Goal: Task Accomplishment & Management: Manage account settings

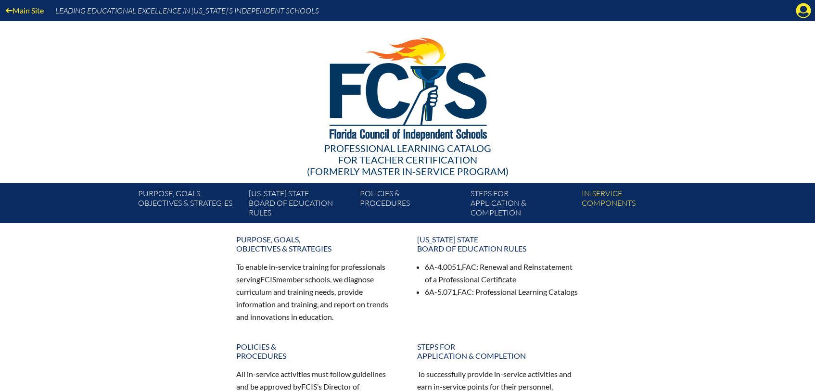
click at [802, 10] on icon "Manage account" at bounding box center [802, 10] width 15 height 15
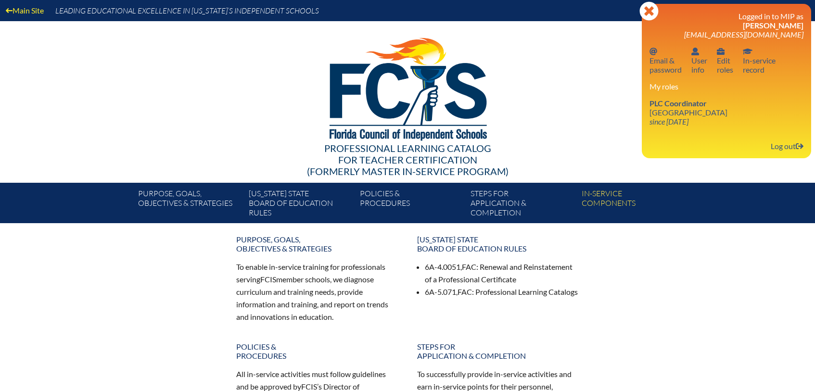
drag, startPoint x: 687, startPoint y: 106, endPoint x: 702, endPoint y: 94, distance: 19.5
click at [687, 105] on span "PLC Coordinator" at bounding box center [677, 103] width 57 height 9
click at [702, 93] on div "My roles PLC Coordinator Holy Comforter Episcopal School since 2006 Jun 1" at bounding box center [726, 104] width 154 height 44
click at [681, 109] on link "PLC Coordinator Holy Comforter Episcopal School since 2006 Jun 1" at bounding box center [688, 112] width 86 height 31
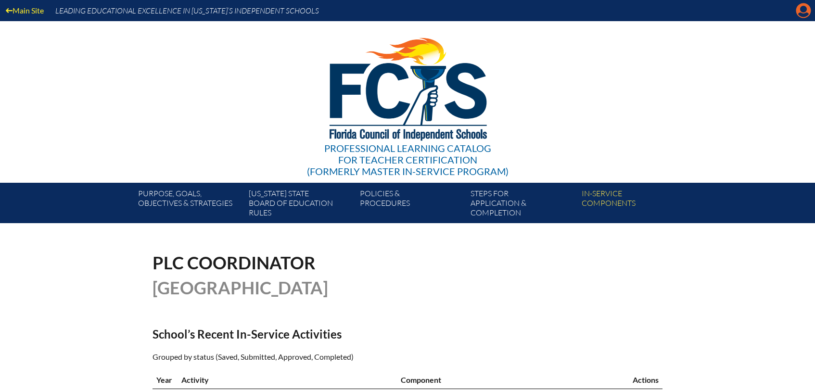
click at [801, 13] on icon "Manage account" at bounding box center [802, 10] width 15 height 15
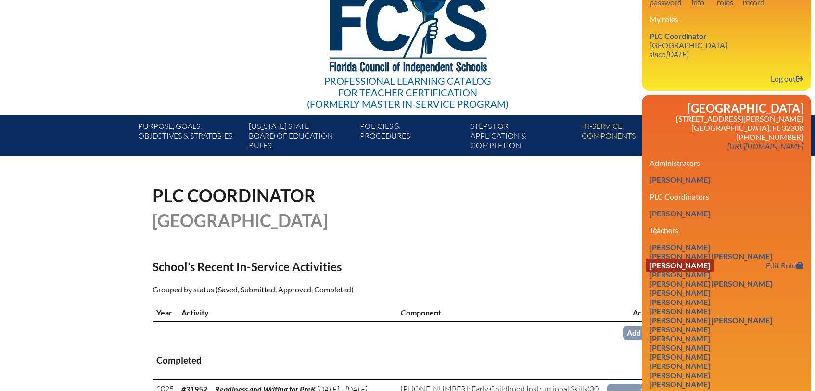
scroll to position [72, 0]
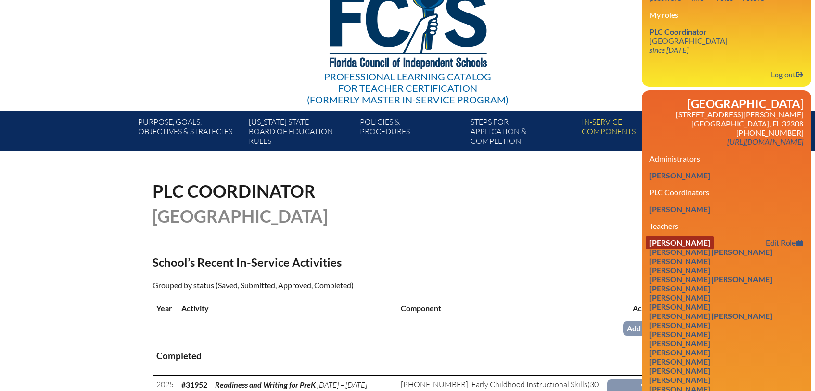
drag, startPoint x: 693, startPoint y: 261, endPoint x: 698, endPoint y: 259, distance: 5.6
click at [693, 249] on link "Brooke Autrey" at bounding box center [679, 242] width 68 height 13
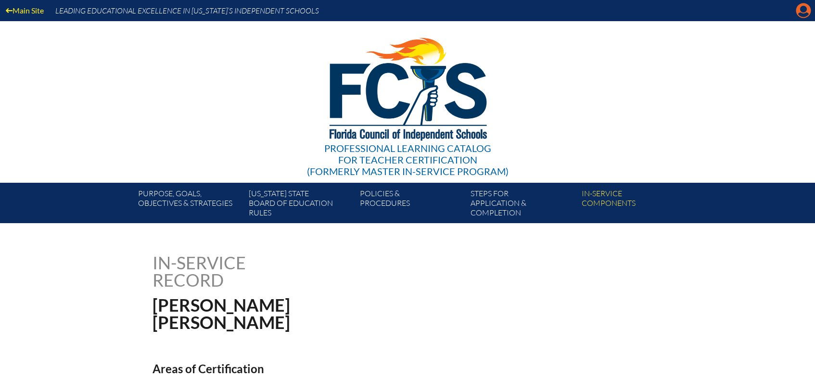
click at [801, 10] on icon "Manage account" at bounding box center [802, 10] width 15 height 15
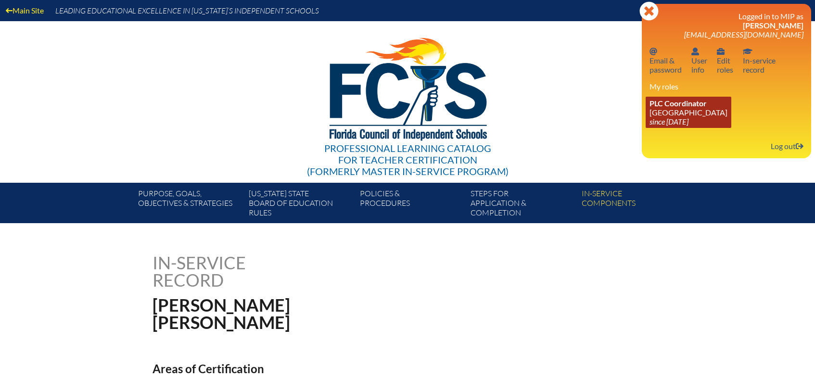
scroll to position [9, 0]
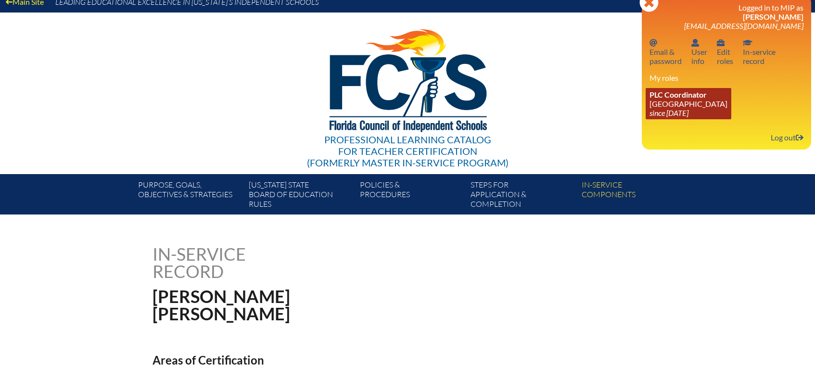
click at [685, 105] on link "PLC Coordinator Holy Comforter Episcopal School since 2006 Jun 1" at bounding box center [688, 103] width 86 height 31
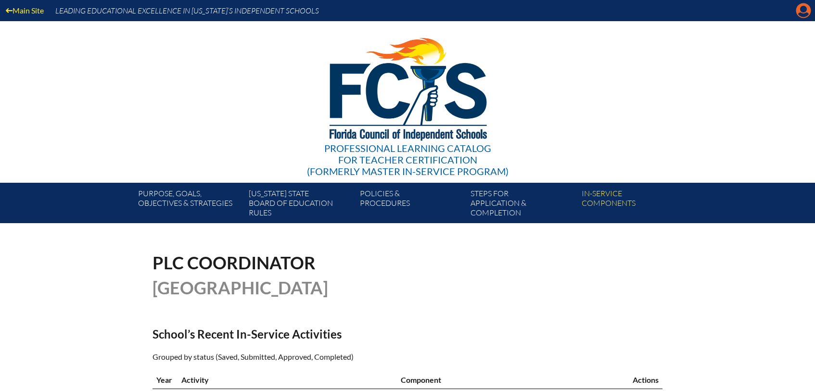
click at [806, 12] on icon at bounding box center [803, 10] width 15 height 15
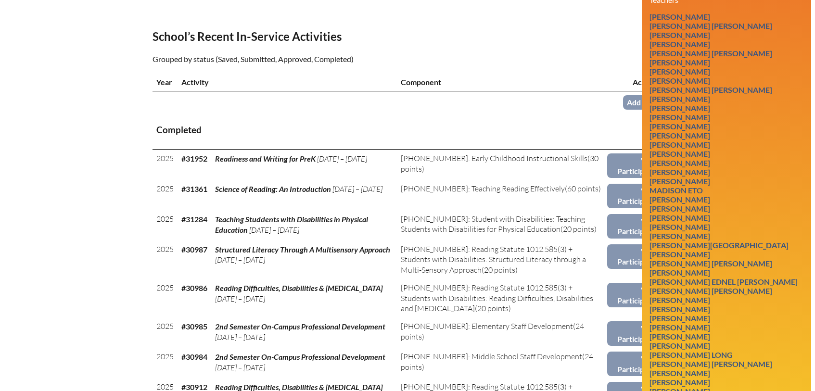
scroll to position [351, 0]
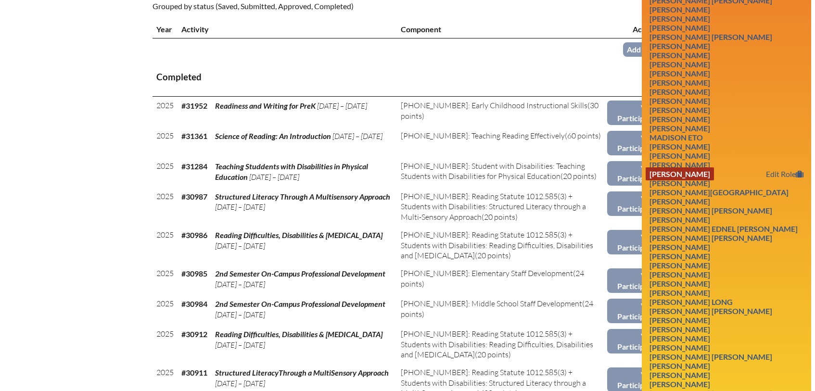
click at [704, 180] on link "Elizabeth Hatchett" at bounding box center [679, 173] width 68 height 13
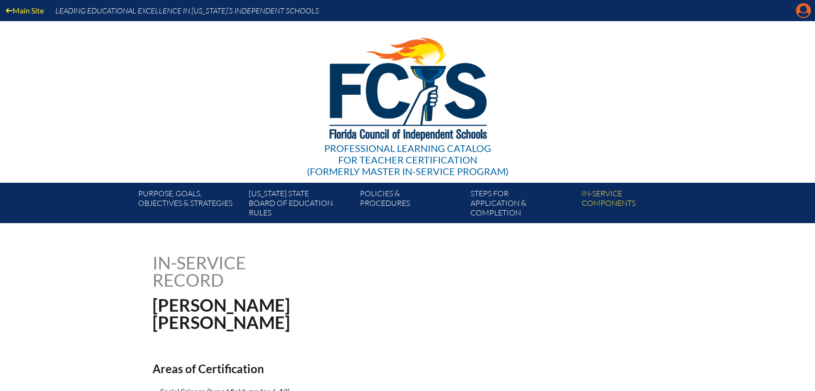
click at [803, 8] on icon "Manage account" at bounding box center [802, 10] width 15 height 15
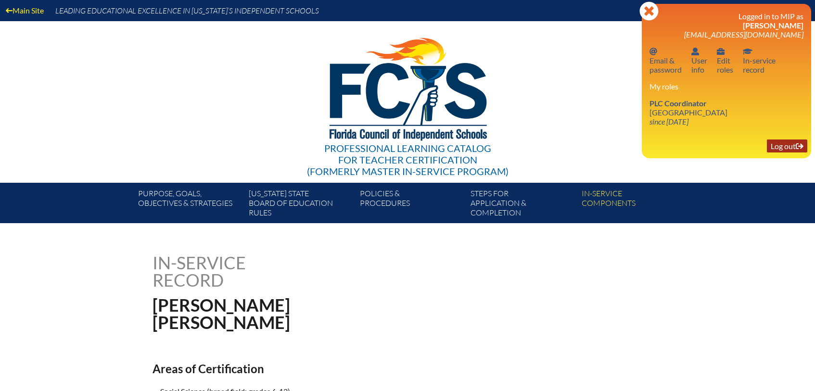
click at [785, 145] on link "Log out Log out" at bounding box center [786, 145] width 40 height 13
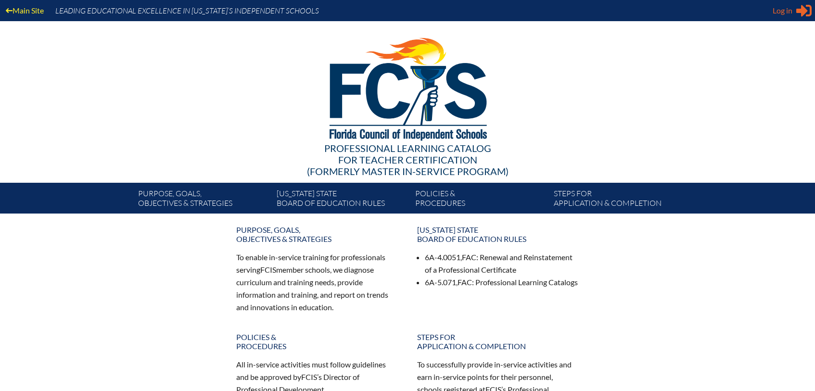
click at [786, 4] on div "Log in Close Sign in or register" at bounding box center [791, 10] width 39 height 15
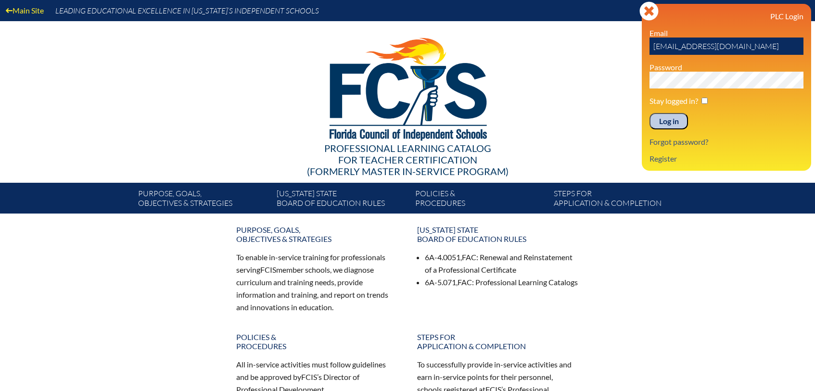
drag, startPoint x: 771, startPoint y: 51, endPoint x: 626, endPoint y: 39, distance: 146.1
click at [625, 39] on div "Main Site Leading Educational Excellence in Florida’s Independent Schools Profe…" at bounding box center [407, 106] width 815 height 213
type input "[EMAIL_ADDRESS][DOMAIN_NAME]"
click at [649, 113] on input "Log in" at bounding box center [668, 121] width 38 height 16
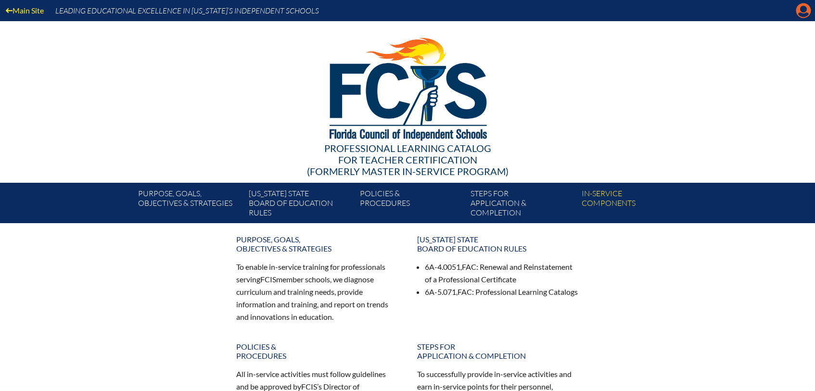
click at [803, 8] on icon "Manage account" at bounding box center [802, 10] width 15 height 15
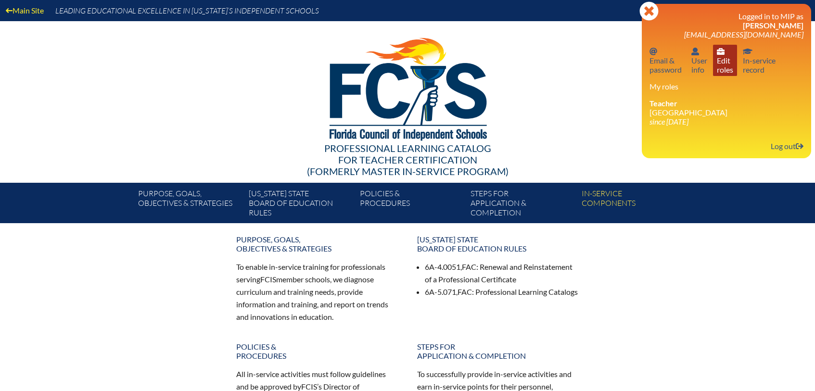
click at [720, 52] on icon at bounding box center [720, 51] width 8 height 7
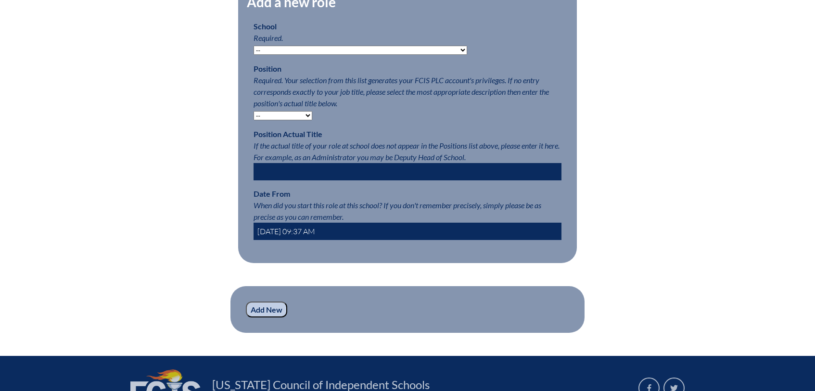
scroll to position [509, 0]
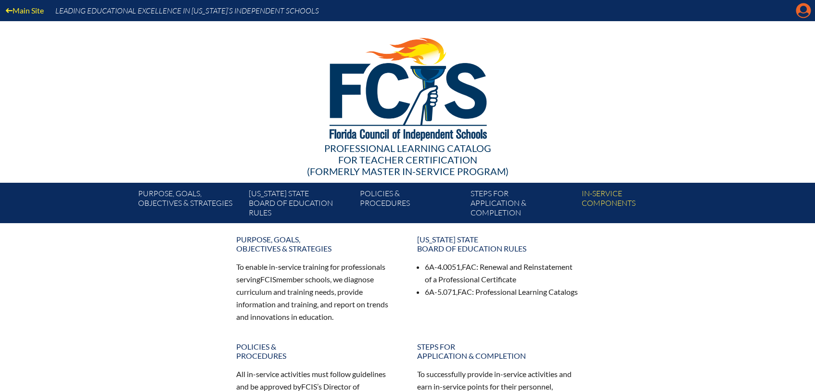
click at [800, 11] on icon at bounding box center [803, 10] width 15 height 15
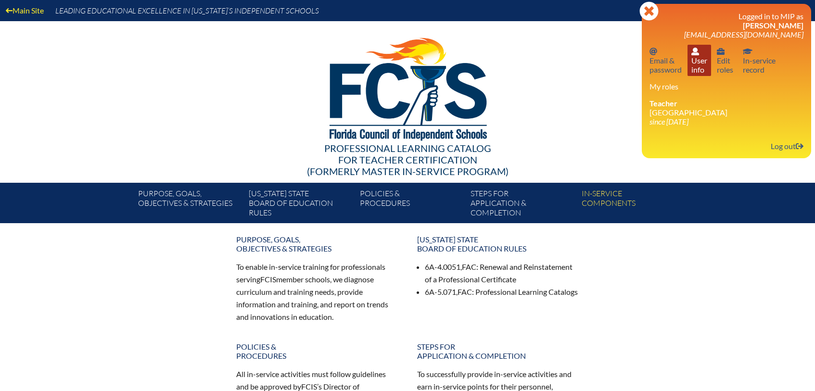
click at [691, 59] on link "User info User info" at bounding box center [699, 60] width 24 height 31
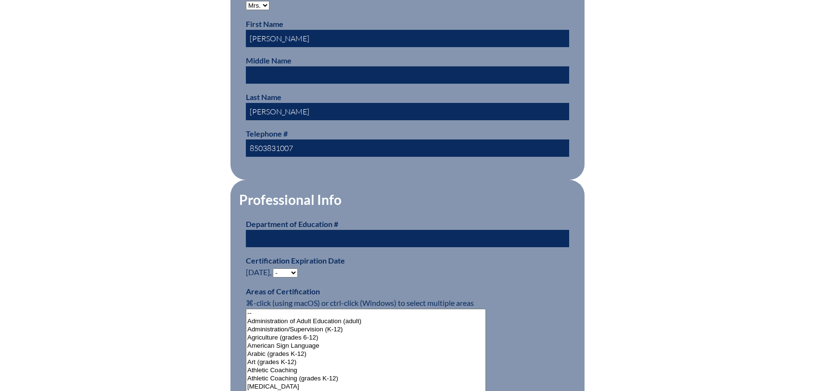
scroll to position [434, 0]
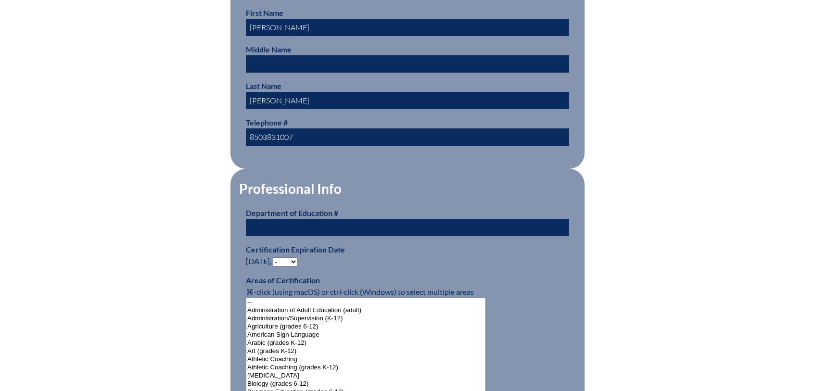
click at [292, 226] on input "text" at bounding box center [407, 227] width 323 height 17
type input "1106053"
click at [285, 257] on select "- 2031 2030 2029 2028 2027 2026 2025 2024 2023 2022 2021 2020 2019 2018 2017 20…" at bounding box center [285, 261] width 25 height 9
click at [275, 257] on select "- 2031 2030 2029 2028 2027 2026 2025 2024 2023 2022 2021 2020 2019 2018 2017 20…" at bounding box center [285, 261] width 25 height 9
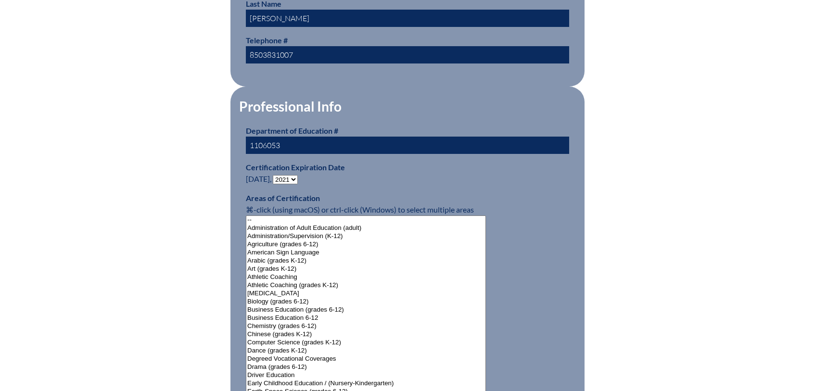
scroll to position [518, 0]
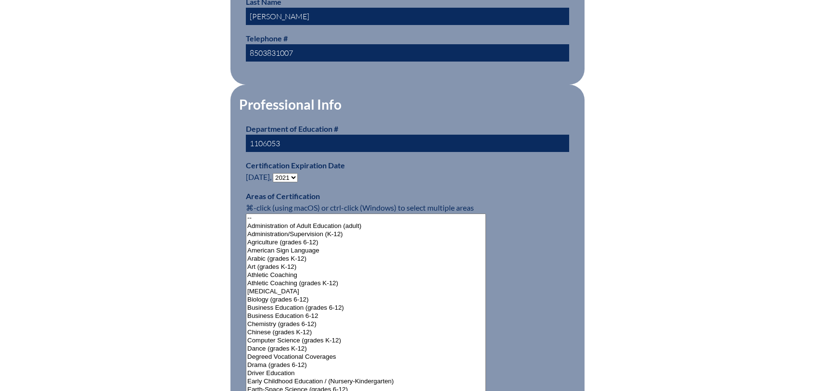
click at [293, 175] on select "- 2031 2030 2029 2028 2027 2026 2025 2024 2023 2022 2021 2020 2019 2018 2017 20…" at bounding box center [285, 177] width 25 height 9
select select "2026"
click at [275, 173] on select "- 2031 2030 2029 2028 2027 2026 2025 2024 2023 2022 2021 2020 2019 2018 2017 20…" at bounding box center [285, 177] width 25 height 9
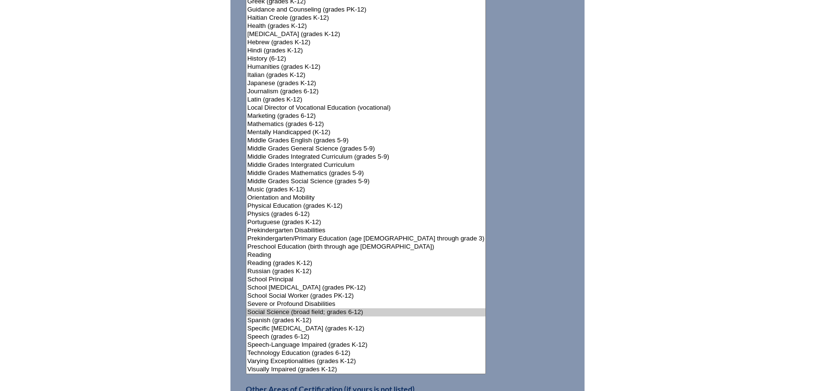
scroll to position [1016, 0]
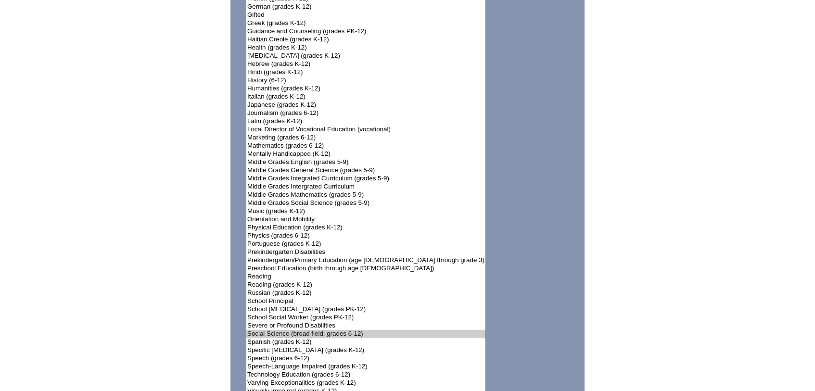
click at [311, 306] on select"]"] "-- Administration of Adult Education (adult) Administration/Supervision (K-12) …" at bounding box center [366, 55] width 240 height 679
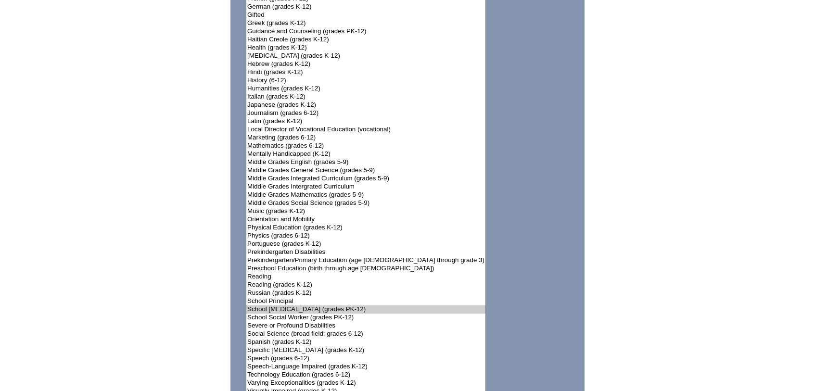
select select"]"] "15144"
click at [346, 330] on option "Social Science (broad field; grades 6-12)" at bounding box center [365, 334] width 239 height 8
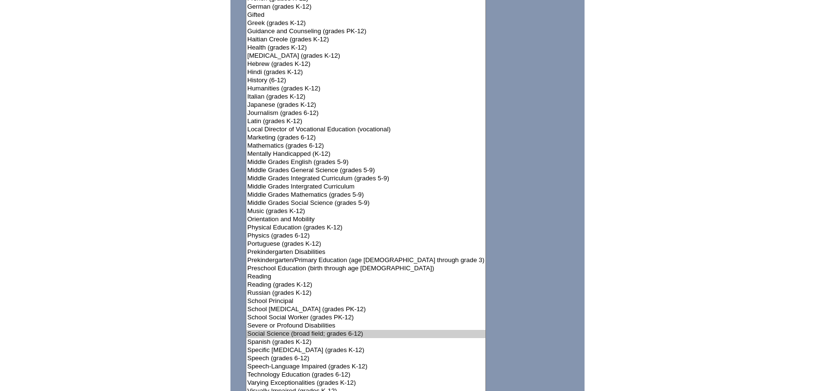
click at [480, 275] on p "Areas of Certification ⌘-click (using macOS) or ctrl-click (Windows) to select …" at bounding box center [407, 45] width 323 height 704
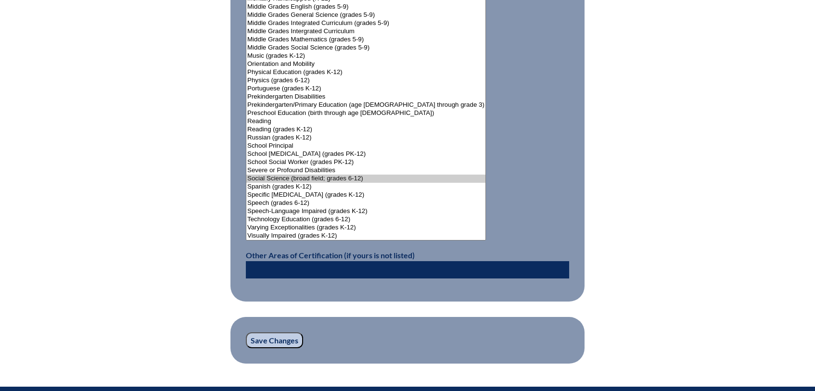
scroll to position [1291, 0]
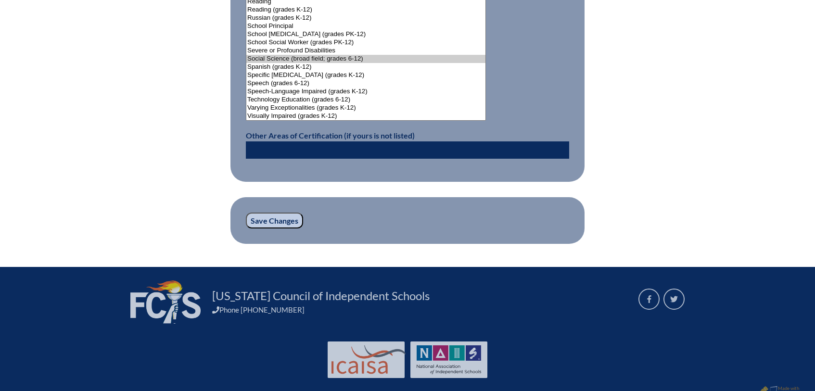
click at [278, 218] on input "Save Changes" at bounding box center [274, 221] width 57 height 16
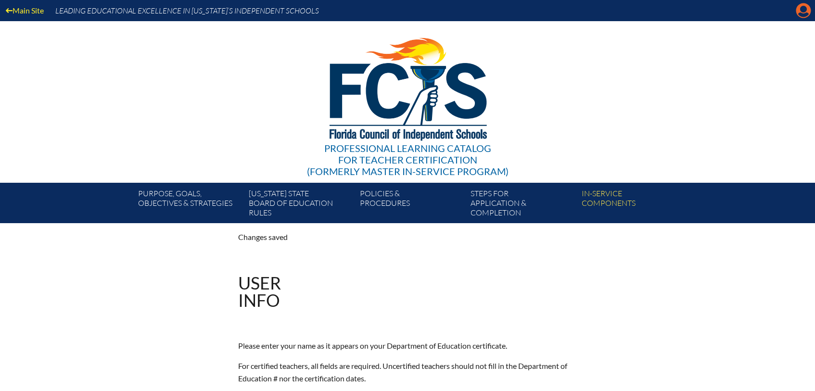
click at [803, 10] on icon "Manage account" at bounding box center [802, 10] width 15 height 15
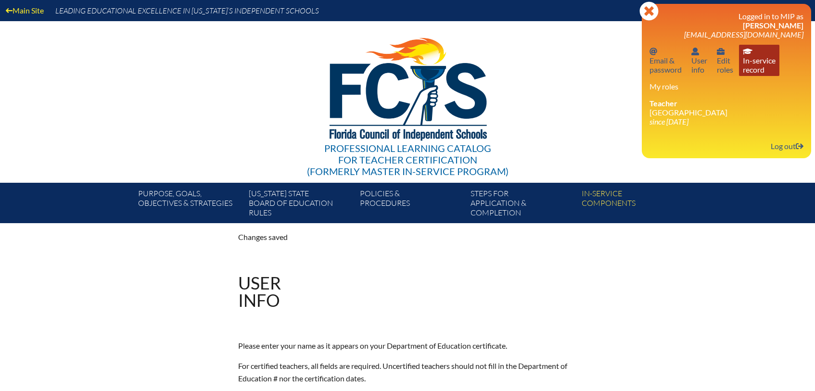
click at [748, 57] on link "In-service record In-service record" at bounding box center [759, 60] width 40 height 31
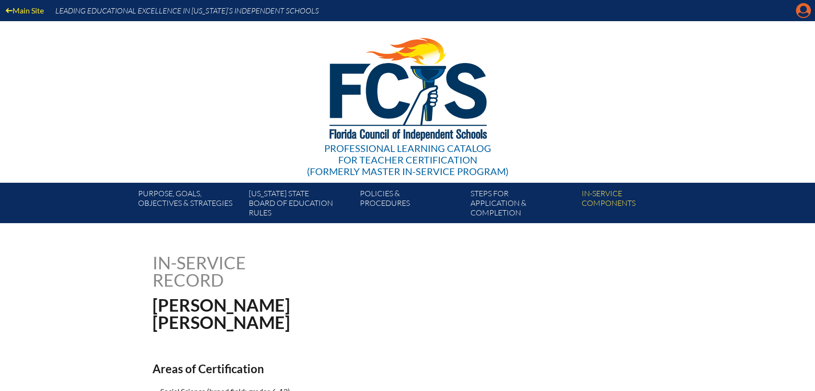
click at [798, 12] on icon at bounding box center [803, 10] width 15 height 15
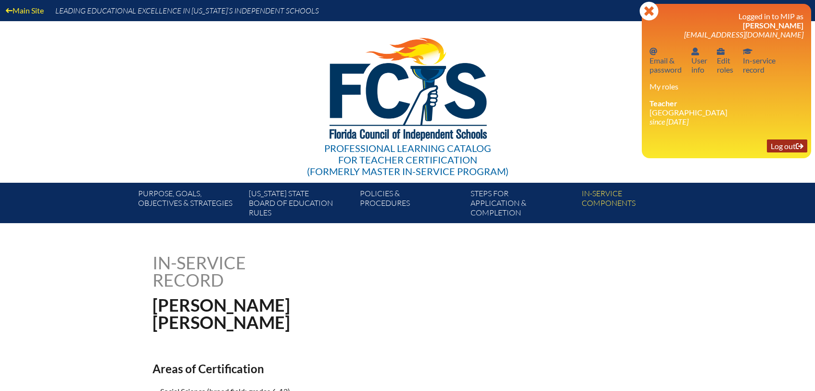
click at [787, 147] on link "Log out Log out" at bounding box center [786, 145] width 40 height 13
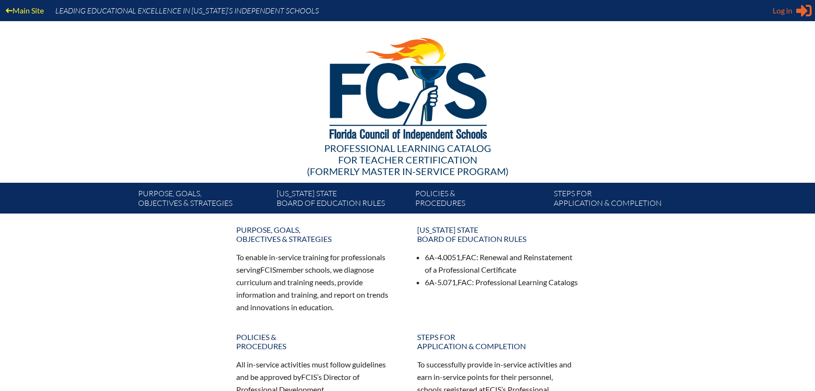
click at [790, 12] on span "Log in" at bounding box center [782, 11] width 20 height 12
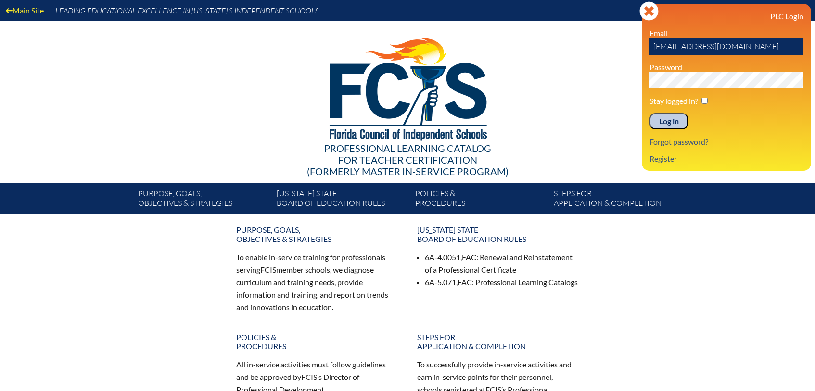
drag, startPoint x: 754, startPoint y: 47, endPoint x: 650, endPoint y: 47, distance: 104.3
click at [650, 47] on input "[EMAIL_ADDRESS][DOMAIN_NAME]" at bounding box center [726, 46] width 154 height 17
type input "[EMAIL_ADDRESS][DOMAIN_NAME]"
click at [649, 113] on input "Log in" at bounding box center [668, 121] width 38 height 16
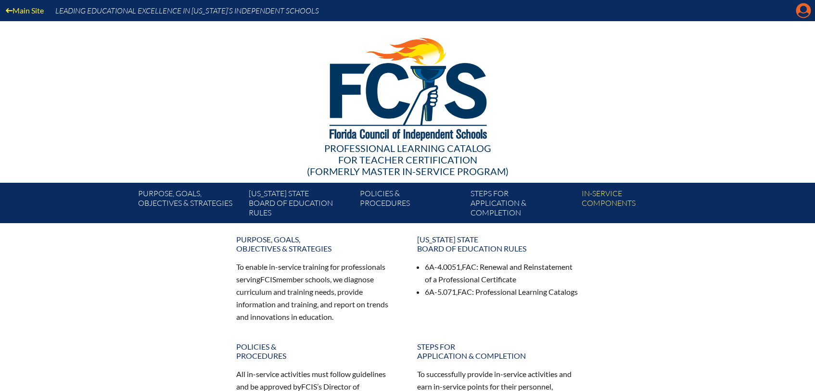
click at [805, 7] on icon "Manage account" at bounding box center [802, 10] width 15 height 15
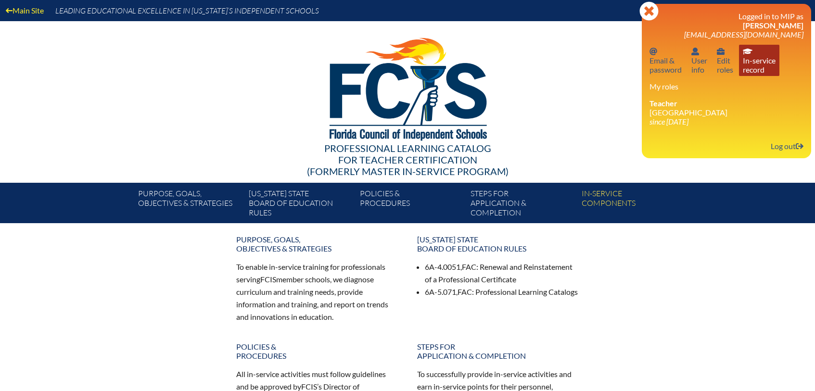
click at [750, 64] on link "In-service record In-service record" at bounding box center [759, 60] width 40 height 31
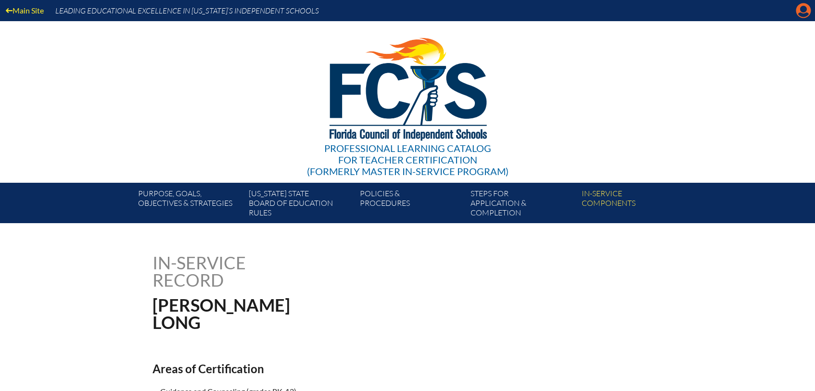
click at [803, 10] on icon "Manage account" at bounding box center [802, 10] width 15 height 15
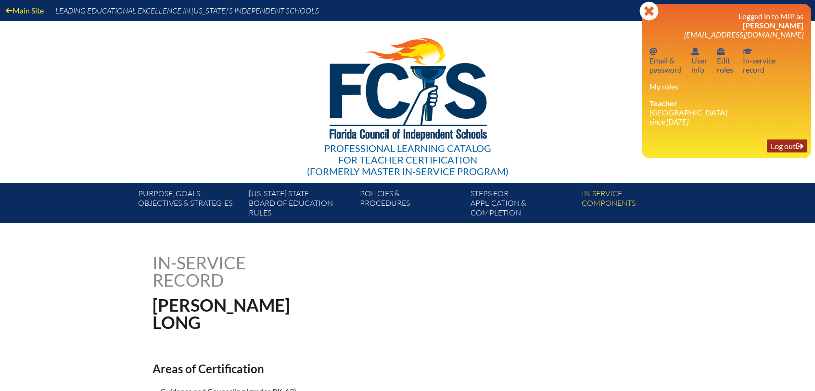
drag, startPoint x: 790, startPoint y: 144, endPoint x: 803, endPoint y: 141, distance: 13.3
click at [790, 144] on link "Log out Log out" at bounding box center [786, 145] width 40 height 13
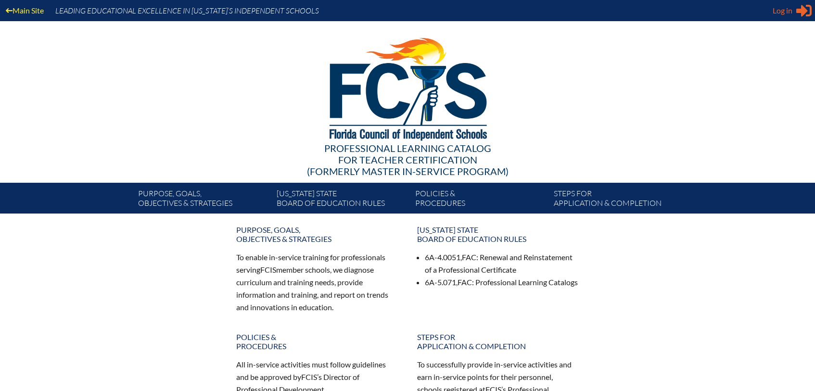
click at [784, 12] on span "Log in" at bounding box center [782, 11] width 20 height 12
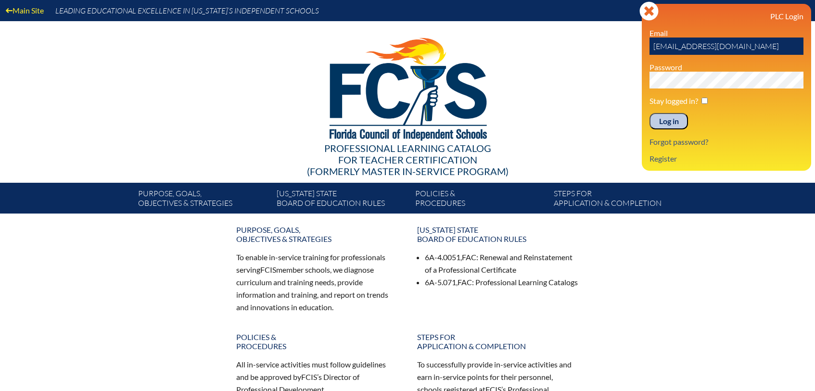
drag, startPoint x: 759, startPoint y: 46, endPoint x: 623, endPoint y: 45, distance: 136.1
click at [623, 45] on div "Main Site Leading Educational Excellence in [US_STATE]’s Independent Schools Pr…" at bounding box center [407, 106] width 815 height 213
type input "cureton@hces.org"
click at [649, 113] on input "Log in" at bounding box center [668, 121] width 38 height 16
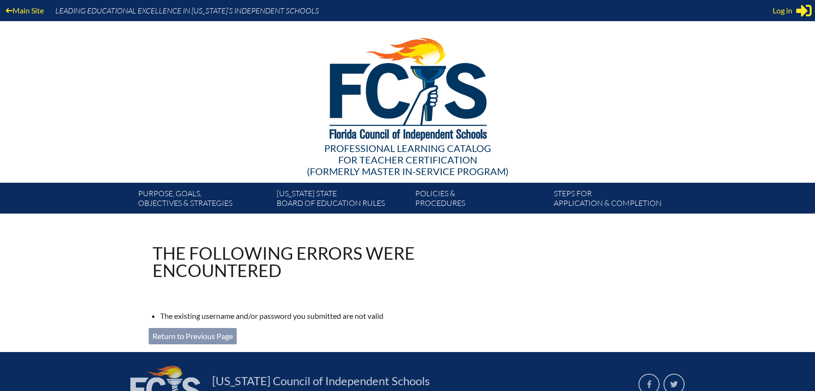
click at [787, 12] on span "Log in" at bounding box center [782, 11] width 20 height 12
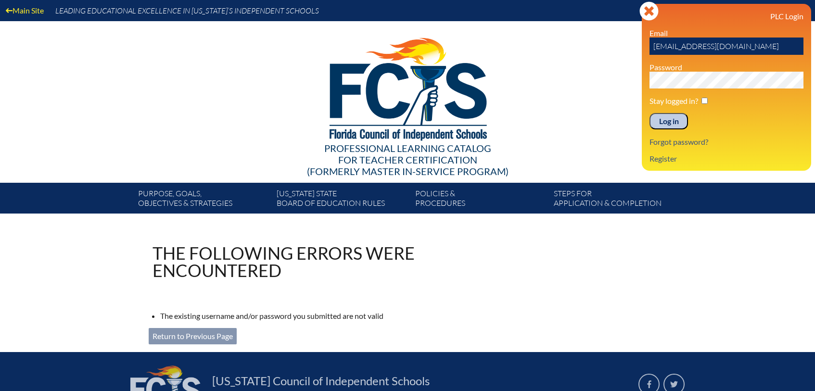
drag, startPoint x: 761, startPoint y: 48, endPoint x: 634, endPoint y: 49, distance: 126.9
click at [634, 49] on div "Main Site Leading Educational Excellence in Florida’s Independent Schools Profe…" at bounding box center [407, 106] width 815 height 213
type input "[EMAIL_ADDRESS][DOMAIN_NAME]"
click at [649, 113] on input "Log in" at bounding box center [668, 121] width 38 height 16
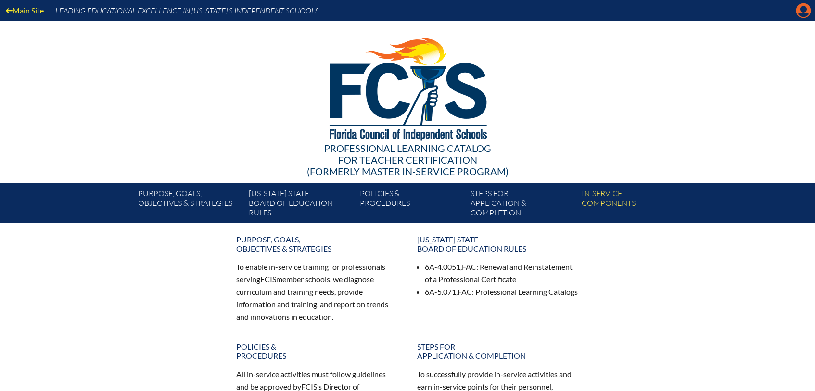
click at [805, 9] on icon "Manage account" at bounding box center [802, 10] width 15 height 15
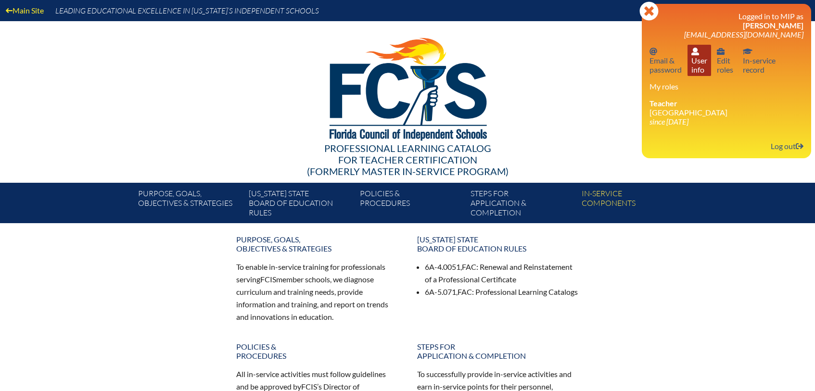
click at [693, 57] on link "User info User info" at bounding box center [699, 60] width 24 height 31
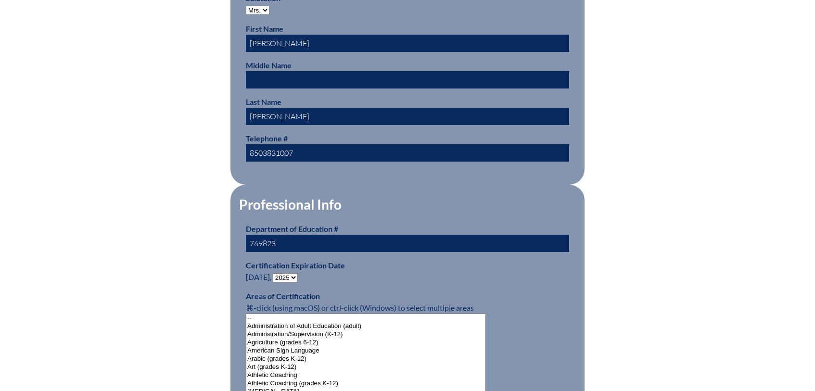
scroll to position [431, 0]
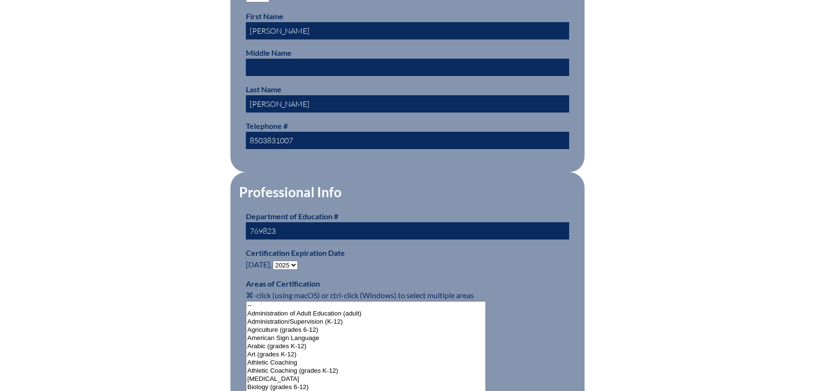
click at [294, 263] on select "- 2031 2030 2029 2028 2027 2026 2025 2024 2023 2022 2021 2020 2019 2018 2017 20…" at bounding box center [285, 265] width 25 height 9
select select "2030"
click at [275, 261] on select "- 2031 2030 2029 2028 2027 2026 2025 2024 2023 2022 2021 2020 2019 2018 2017 20…" at bounding box center [285, 265] width 25 height 9
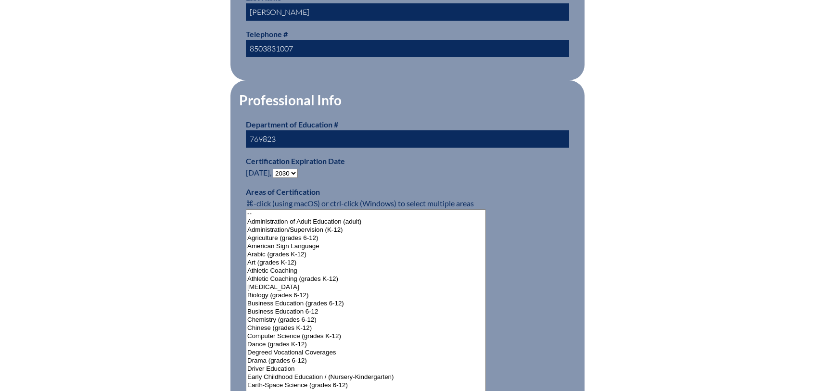
scroll to position [525, 0]
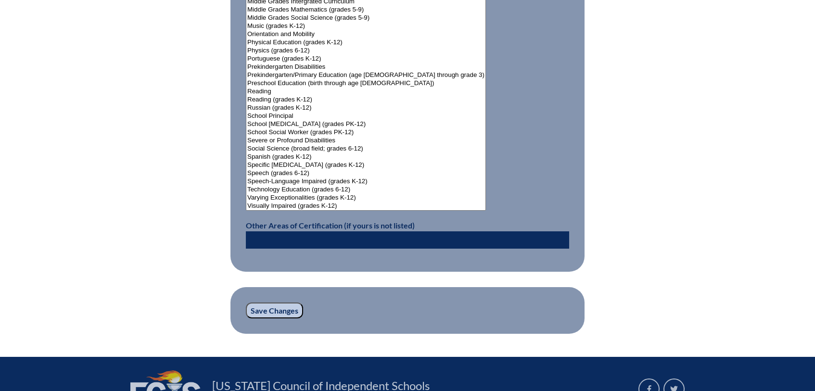
scroll to position [1302, 0]
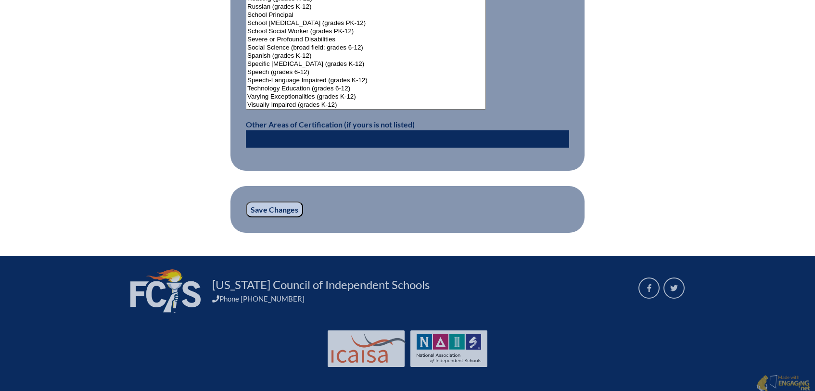
click at [287, 205] on input "Save Changes" at bounding box center [274, 209] width 57 height 16
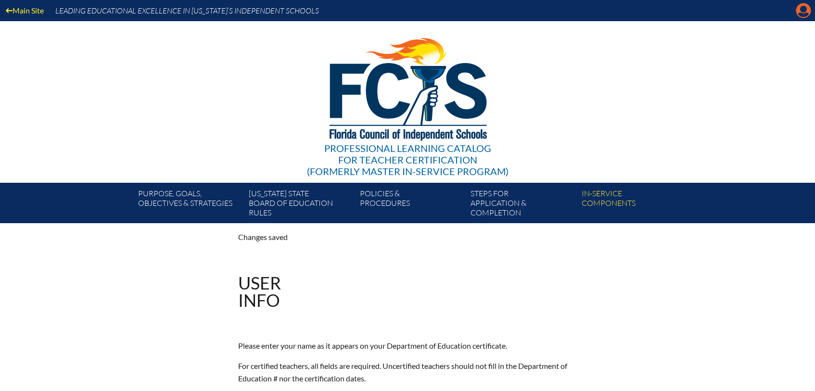
click at [801, 13] on icon at bounding box center [803, 10] width 15 height 15
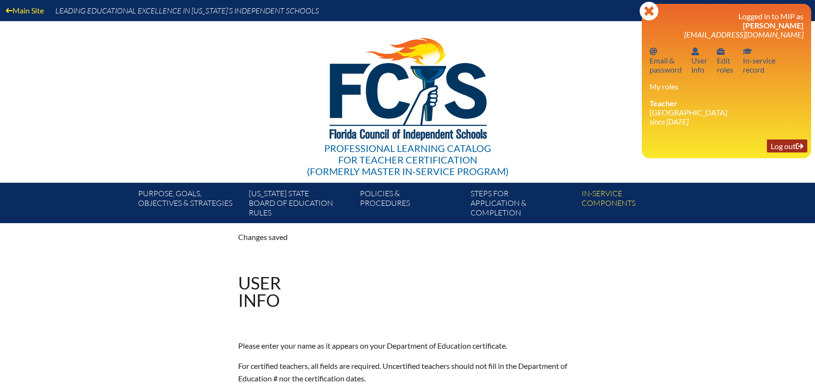
click at [788, 148] on link "Log out Log out" at bounding box center [786, 145] width 40 height 13
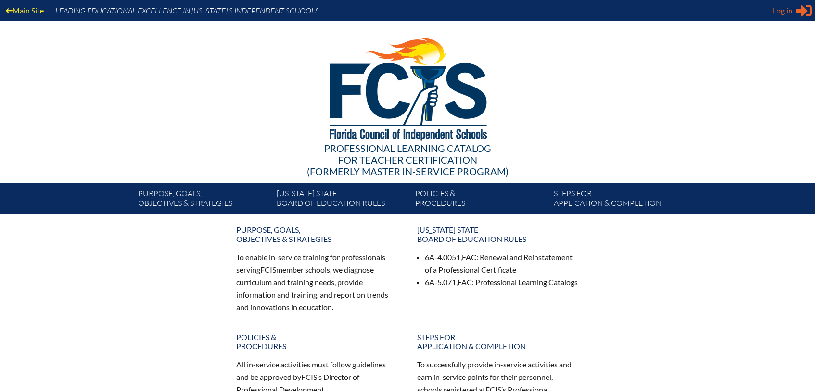
click at [792, 8] on div "Log in Close Sign in or register" at bounding box center [791, 10] width 39 height 15
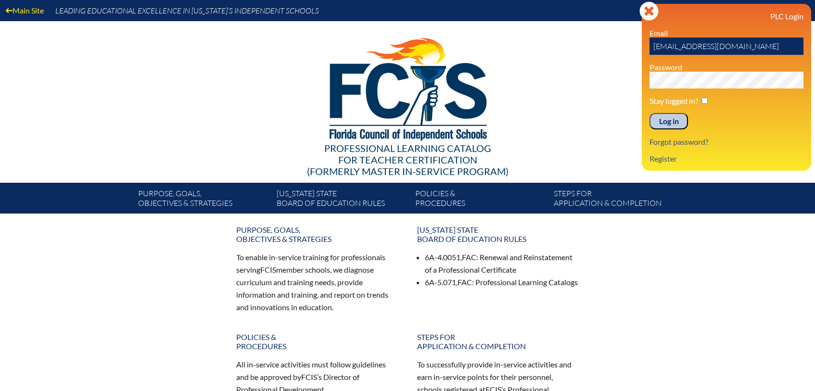
drag, startPoint x: 723, startPoint y: 40, endPoint x: 641, endPoint y: 31, distance: 82.2
click at [641, 31] on div "Log in Close Sign in or register PLC Login Email jparrish@holy-comforter.org Pa…" at bounding box center [725, 87] width 169 height 167
type input "[EMAIL_ADDRESS][DOMAIN_NAME]"
click at [649, 113] on input "Log in" at bounding box center [668, 121] width 38 height 16
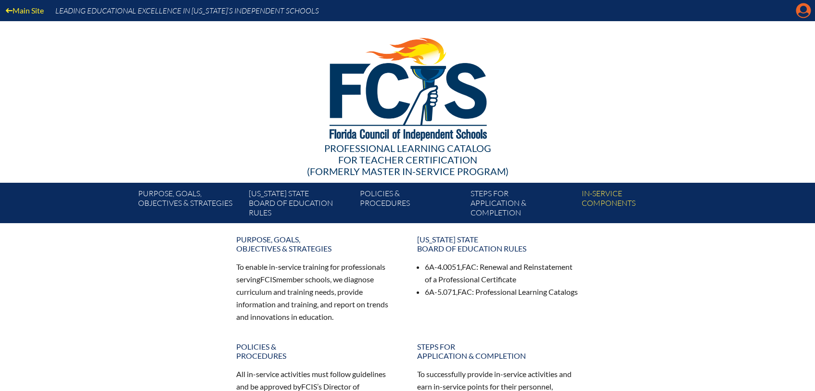
click at [802, 8] on icon "Manage account" at bounding box center [802, 10] width 15 height 15
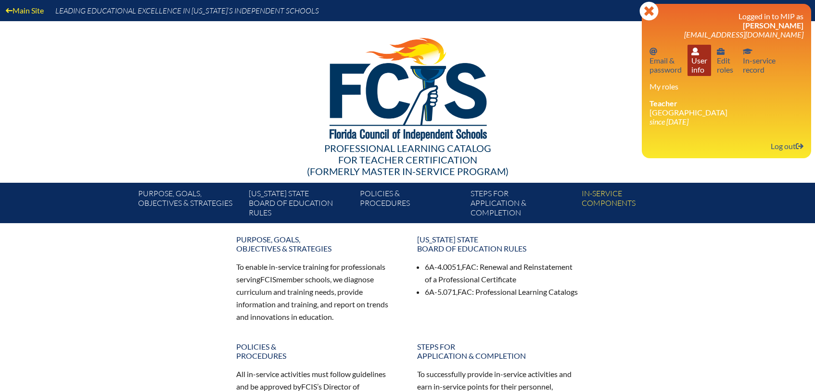
click at [698, 58] on link "User info User info" at bounding box center [699, 60] width 24 height 31
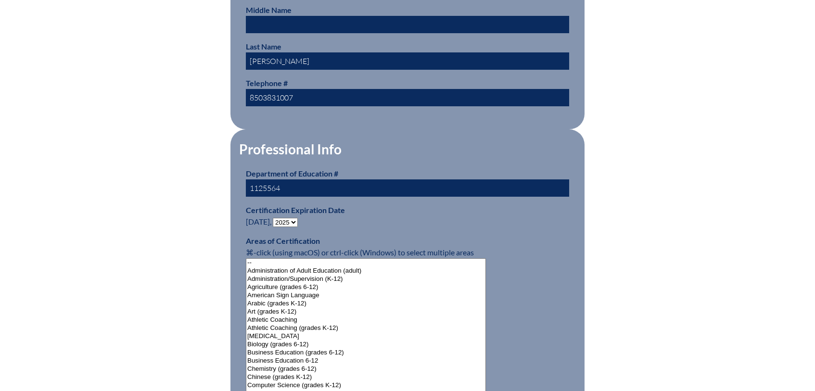
scroll to position [475, 0]
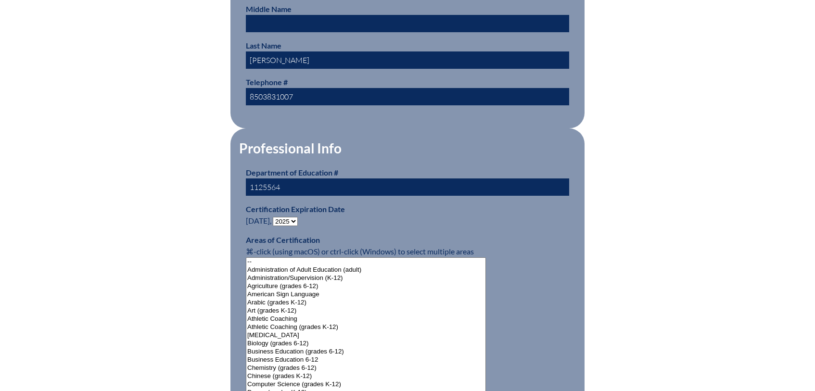
click at [292, 217] on select "- 2031 2030 2029 2028 2027 2026 2025 2024 2023 2022 2021 2020 2019 2018 2017 20…" at bounding box center [285, 221] width 25 height 9
select select "2030"
click at [275, 217] on select "- 2031 2030 2029 2028 2027 2026 2025 2024 2023 2022 2021 2020 2019 2018 2017 20…" at bounding box center [285, 221] width 25 height 9
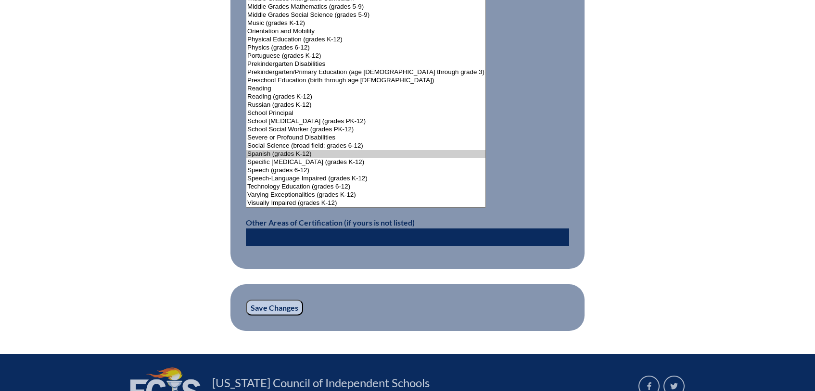
scroll to position [1217, 0]
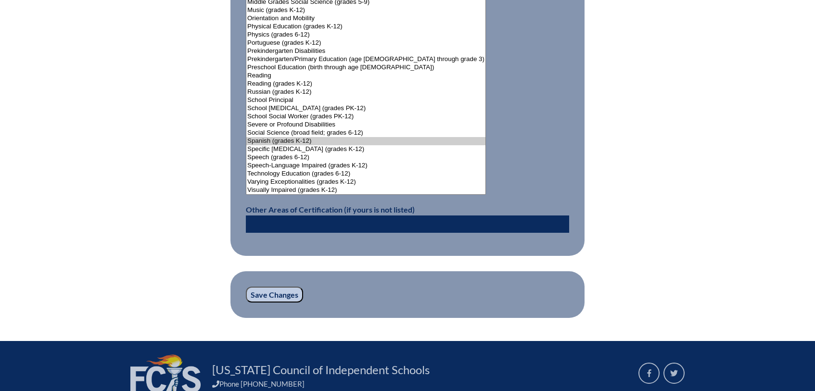
click at [275, 288] on input "Save Changes" at bounding box center [274, 295] width 57 height 16
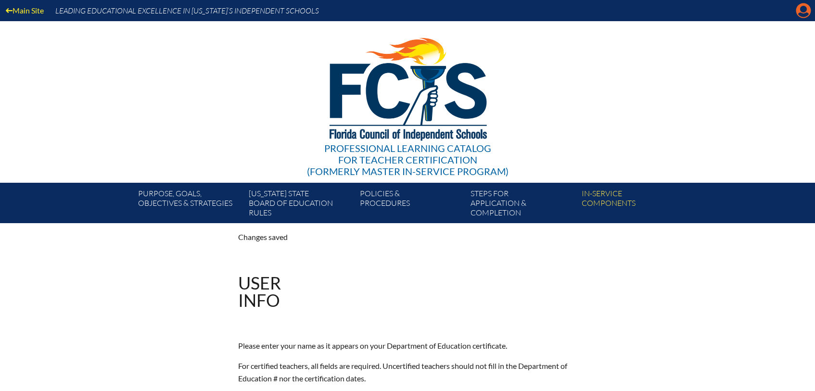
click at [807, 12] on icon at bounding box center [803, 10] width 15 height 15
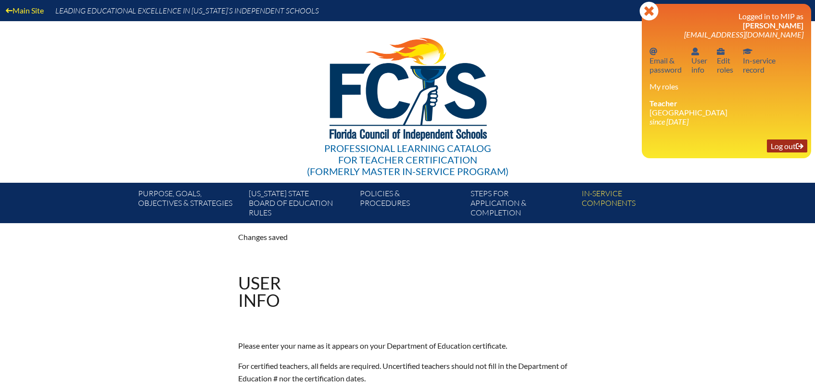
click at [795, 145] on icon at bounding box center [799, 146] width 8 height 6
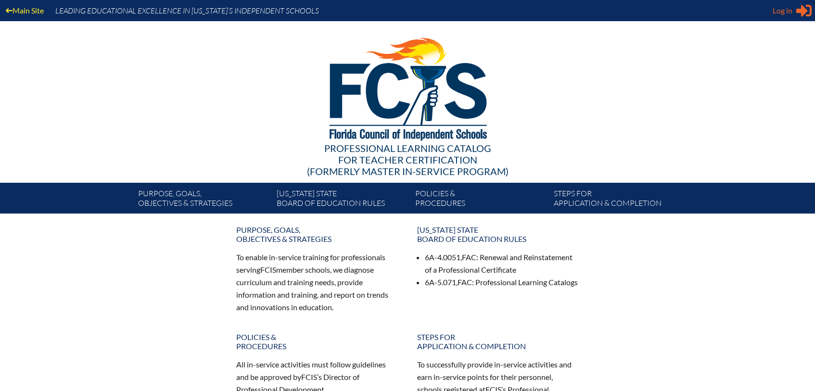
click at [786, 8] on span "Log in" at bounding box center [782, 11] width 20 height 12
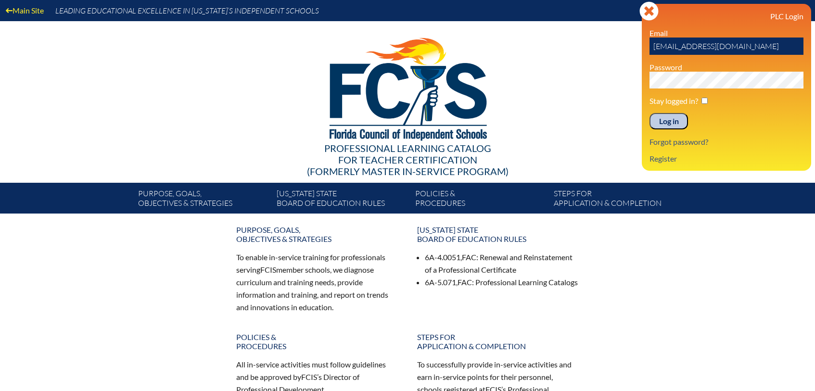
drag, startPoint x: 764, startPoint y: 46, endPoint x: 632, endPoint y: 43, distance: 131.8
click at [632, 43] on div "Main Site Leading Educational Excellence in [US_STATE]’s Independent Schools Pr…" at bounding box center [407, 106] width 815 height 213
type input "[EMAIL_ADDRESS][DOMAIN_NAME]"
click at [631, 76] on div "Main Site Leading Educational Excellence in [US_STATE]’s Independent Schools Pr…" at bounding box center [407, 106] width 815 height 213
click at [593, 96] on div at bounding box center [407, 87] width 554 height 133
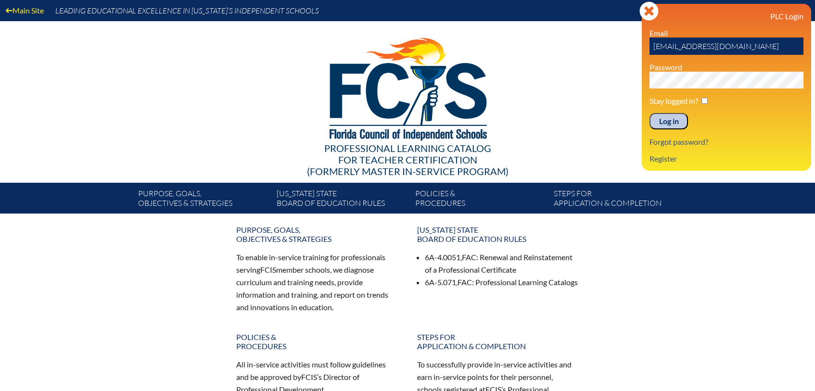
click at [678, 121] on input "Log in" at bounding box center [668, 121] width 38 height 16
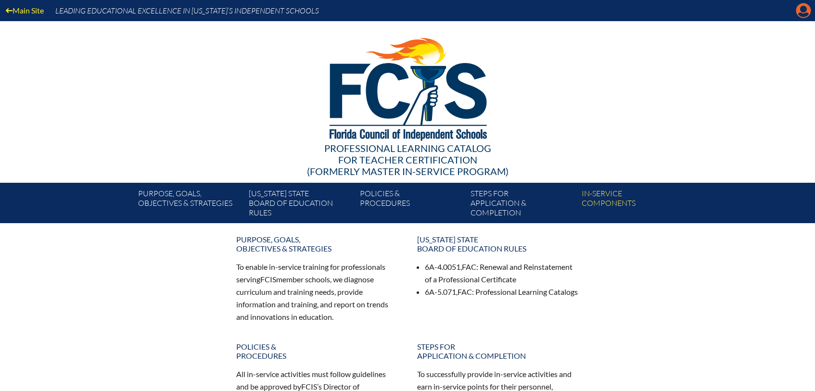
click at [798, 9] on icon at bounding box center [803, 10] width 15 height 15
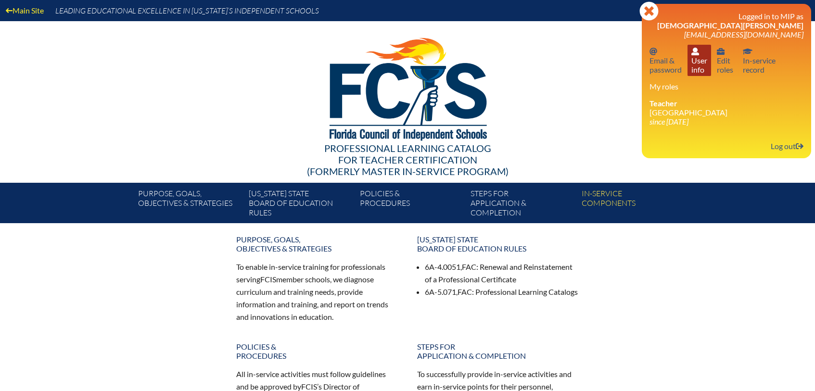
click at [698, 55] on link "User info User info" at bounding box center [699, 60] width 24 height 31
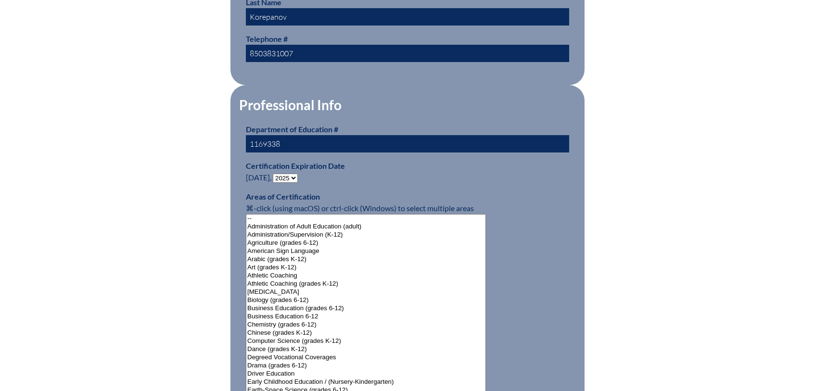
scroll to position [521, 0]
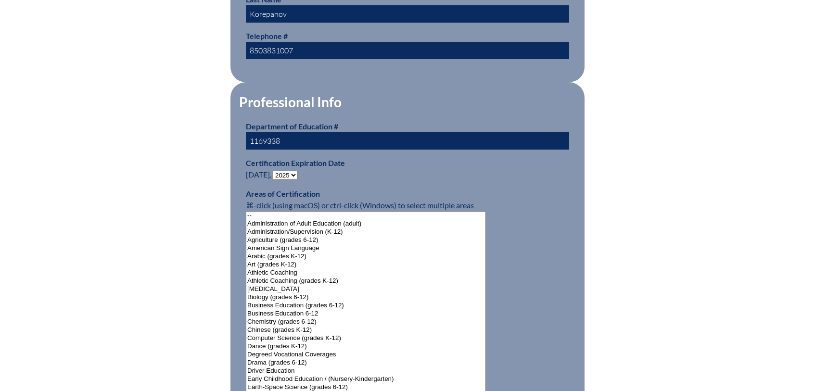
click at [288, 172] on select "- 2031 2030 2029 2028 2027 2026 2025 2024 2023 2022 2021 2020 2019 2018 2017 20…" at bounding box center [285, 175] width 25 height 9
select select "2030"
click at [275, 171] on select "- 2031 2030 2029 2028 2027 2026 2025 2024 2023 2022 2021 2020 2019 2018 2017 20…" at bounding box center [285, 175] width 25 height 9
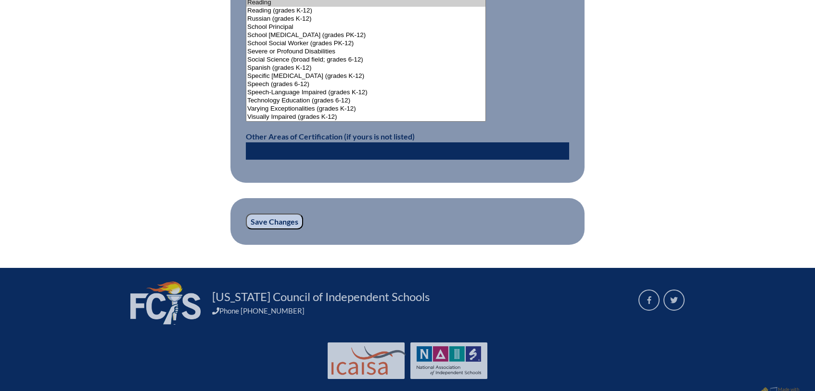
scroll to position [1302, 0]
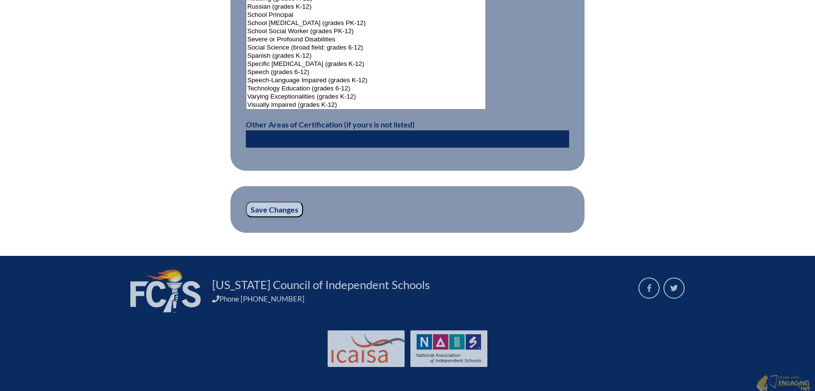
click at [269, 203] on input "Save Changes" at bounding box center [274, 209] width 57 height 16
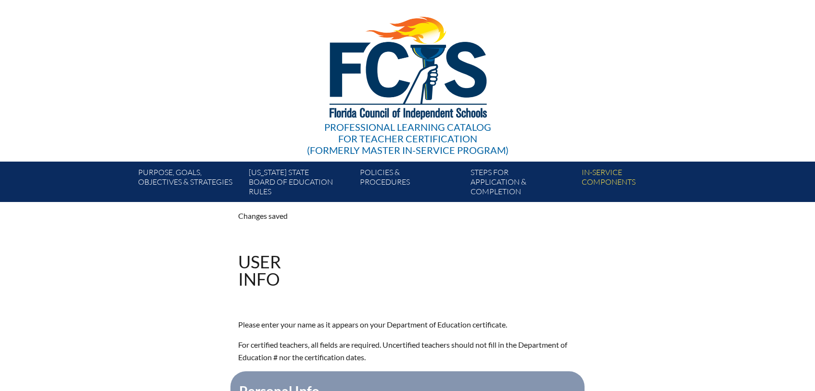
scroll to position [26, 0]
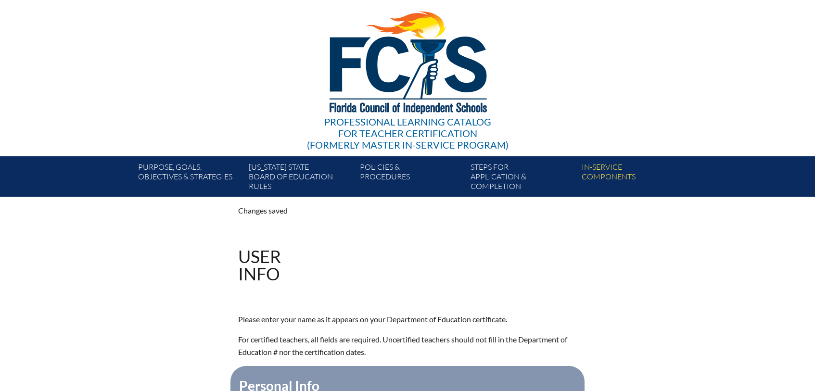
click at [798, 11] on div "Main Site Leading Educational Excellence in [US_STATE]’s Independent Schools Pr…" at bounding box center [407, 85] width 815 height 223
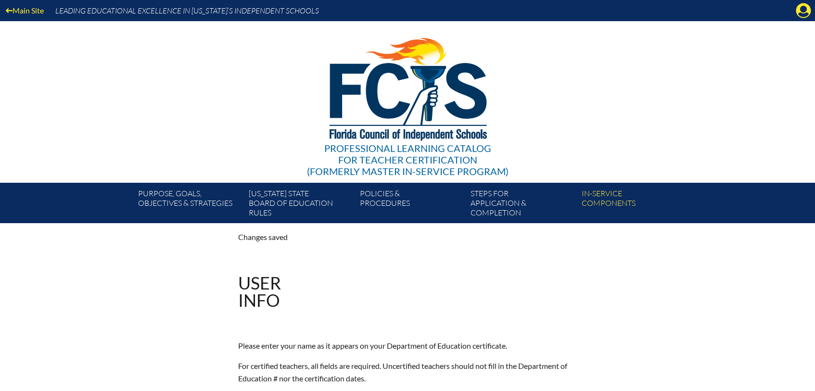
drag, startPoint x: 803, startPoint y: 11, endPoint x: 814, endPoint y: 24, distance: 16.4
click at [803, 11] on icon "Manage account" at bounding box center [802, 10] width 15 height 15
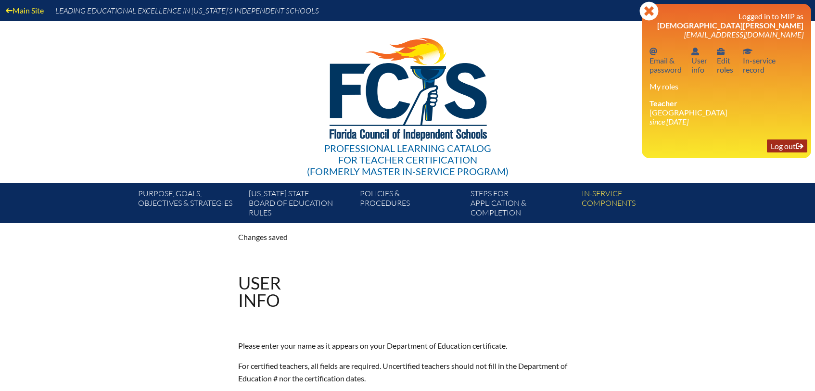
click at [789, 145] on link "Log out Log out" at bounding box center [786, 145] width 40 height 13
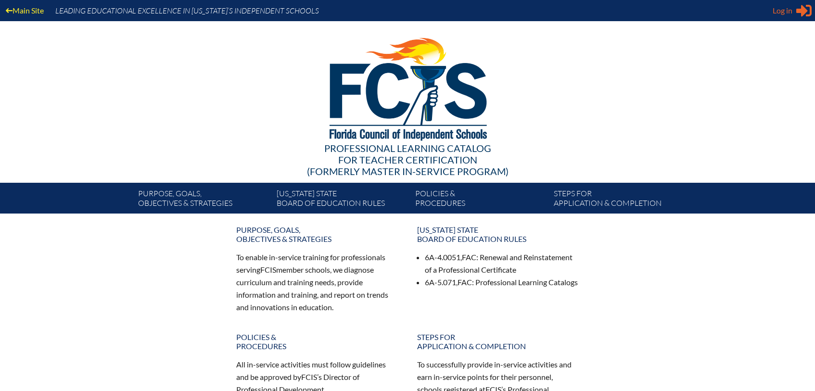
click at [788, 9] on span "Log in" at bounding box center [782, 11] width 20 height 12
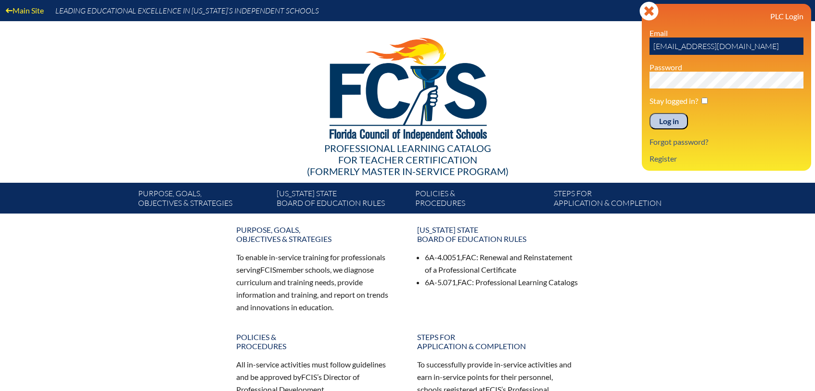
drag, startPoint x: 677, startPoint y: 47, endPoint x: 639, endPoint y: 44, distance: 38.6
click at [639, 44] on div "Main Site Leading Educational Excellence in Florida’s Independent Schools Profe…" at bounding box center [407, 106] width 815 height 213
type input "[EMAIL_ADDRESS][DOMAIN_NAME]"
click at [649, 113] on input "Log in" at bounding box center [668, 121] width 38 height 16
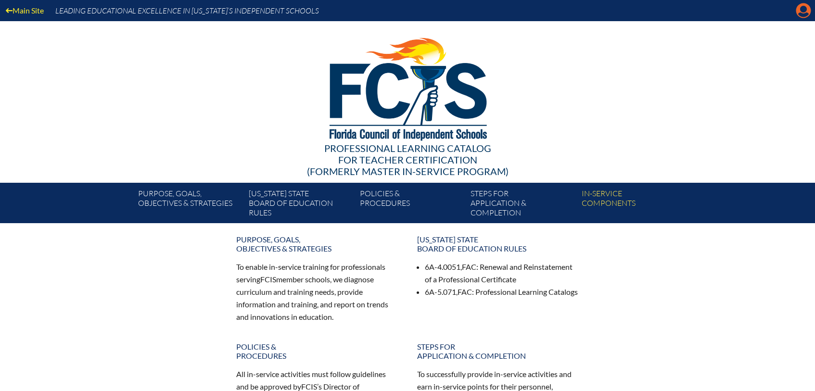
click at [796, 6] on icon "Manage account" at bounding box center [802, 10] width 15 height 15
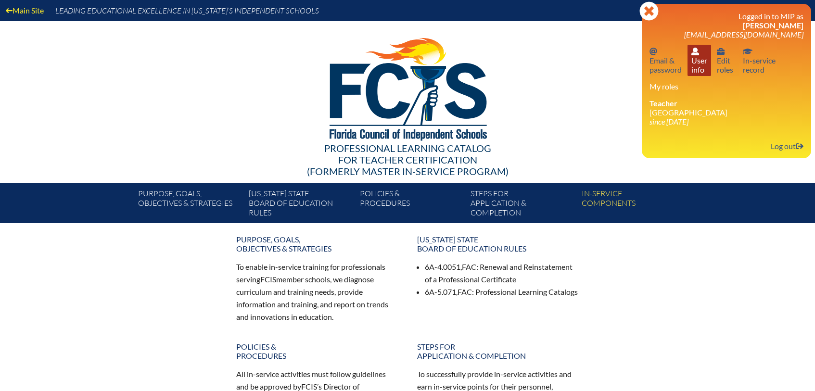
click at [702, 60] on link "User info User info" at bounding box center [699, 60] width 24 height 31
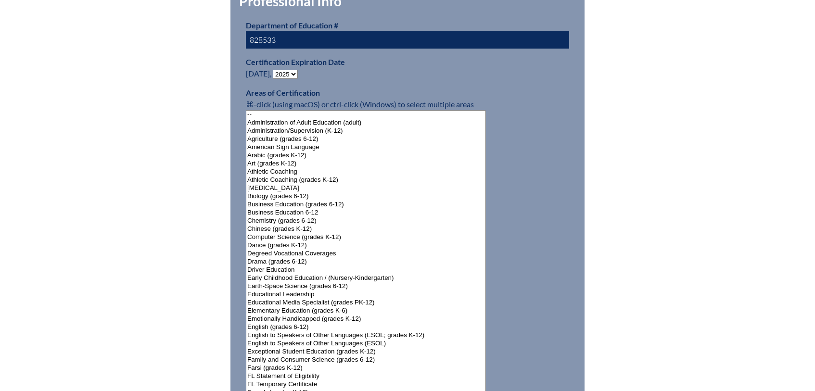
scroll to position [626, 0]
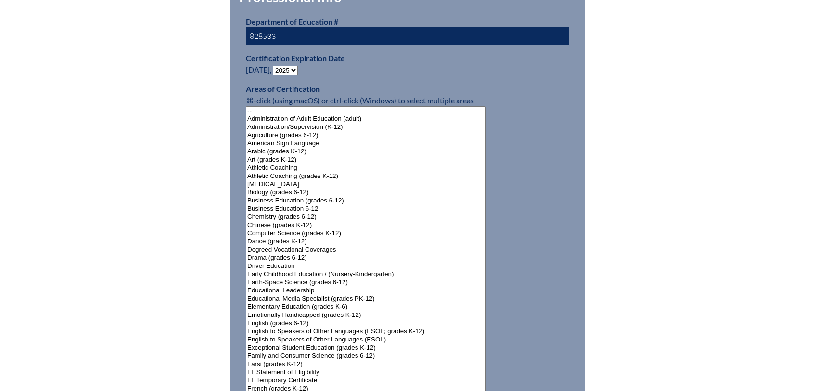
click at [291, 67] on select "- 2031 2030 2029 2028 2027 2026 2025 2024 2023 2022 2021 2020 2019 2018 2017 20…" at bounding box center [285, 70] width 25 height 9
select select "2030"
click at [275, 66] on select "- 2031 2030 2029 2028 2027 2026 2025 2024 2023 2022 2021 2020 2019 2018 2017 20…" at bounding box center [285, 70] width 25 height 9
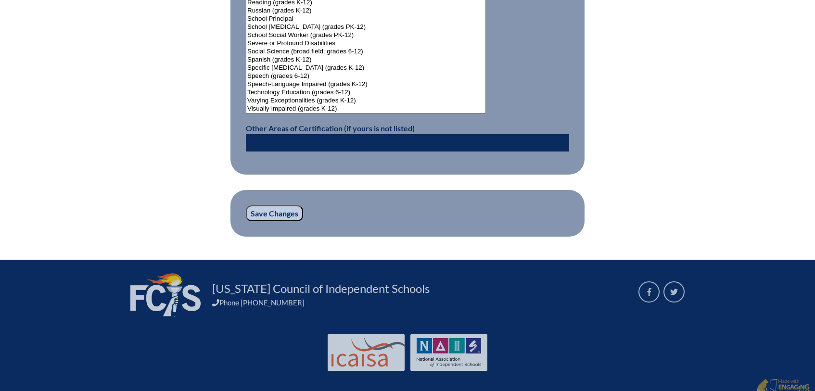
scroll to position [1302, 0]
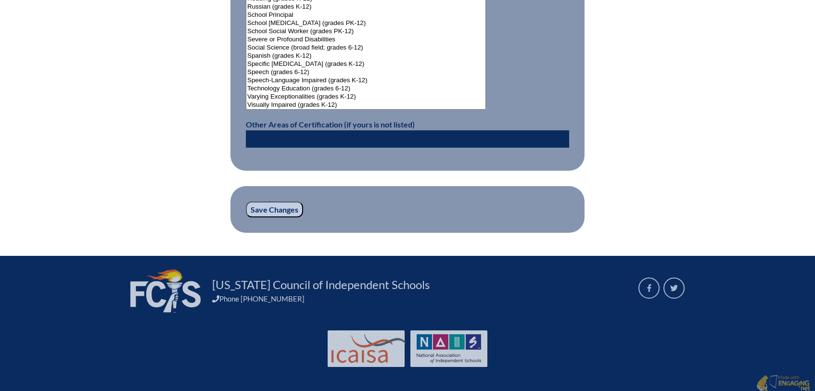
click at [278, 203] on input "Save Changes" at bounding box center [274, 209] width 57 height 16
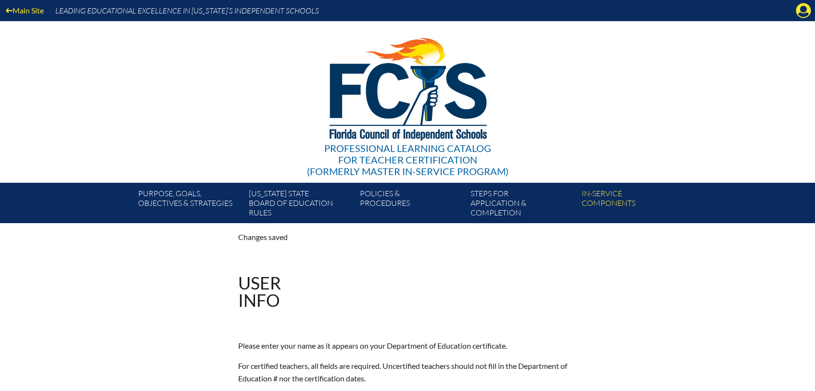
scroll to position [4, 0]
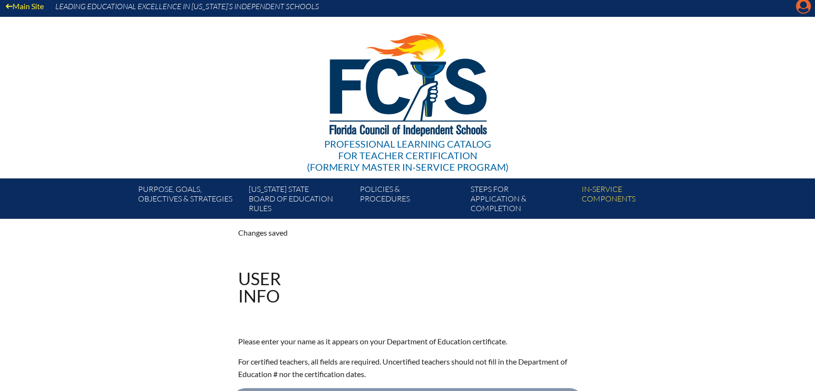
click at [801, 7] on icon "Manage account" at bounding box center [802, 6] width 15 height 15
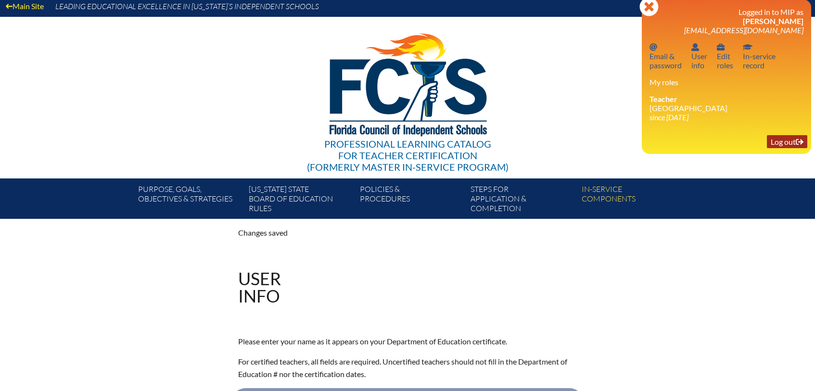
click at [787, 146] on link "Log out Log out" at bounding box center [786, 141] width 40 height 13
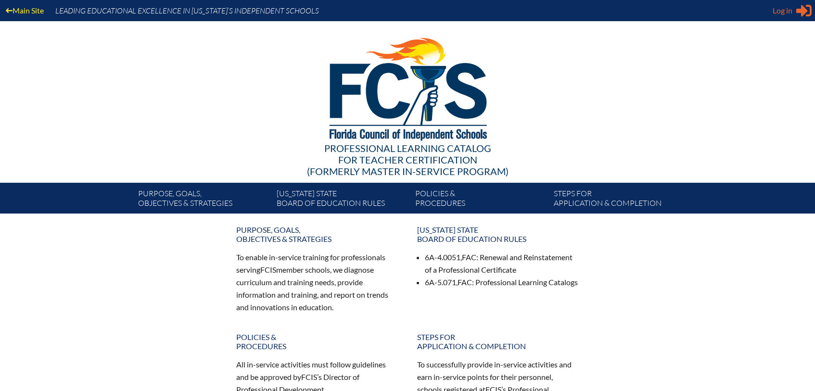
click at [788, 14] on span "Log in" at bounding box center [782, 11] width 20 height 12
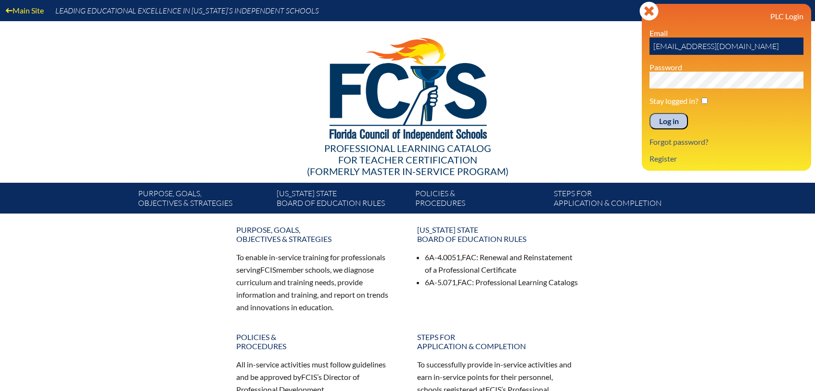
drag, startPoint x: 677, startPoint y: 46, endPoint x: 626, endPoint y: 45, distance: 51.5
click at [626, 45] on div "Main Site Leading Educational Excellence in [US_STATE]’s Independent Schools Pr…" at bounding box center [407, 106] width 815 height 213
drag, startPoint x: 738, startPoint y: 48, endPoint x: 661, endPoint y: 46, distance: 77.4
click at [661, 46] on input "[EMAIL_ADDRESS][DOMAIN_NAME]" at bounding box center [726, 46] width 154 height 17
type input "[EMAIL_ADDRESS][DOMAIN_NAME]"
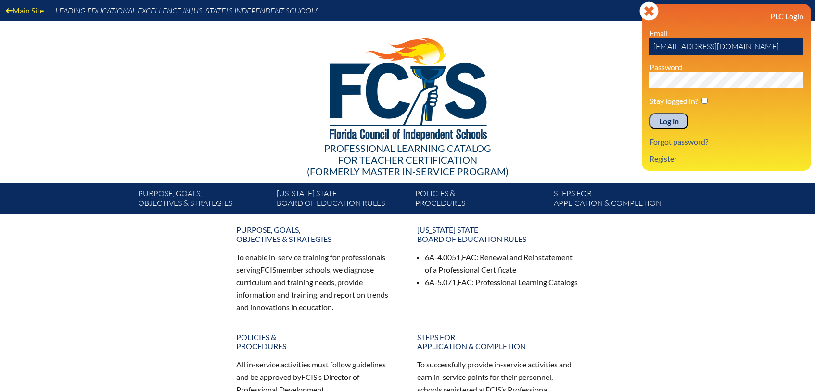
click at [649, 113] on input "Log in" at bounding box center [668, 121] width 38 height 16
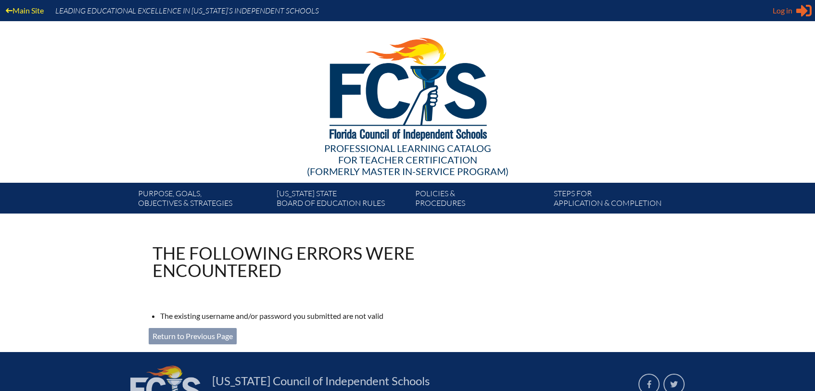
click at [794, 13] on div "Log in Close Sign in or register" at bounding box center [791, 10] width 39 height 15
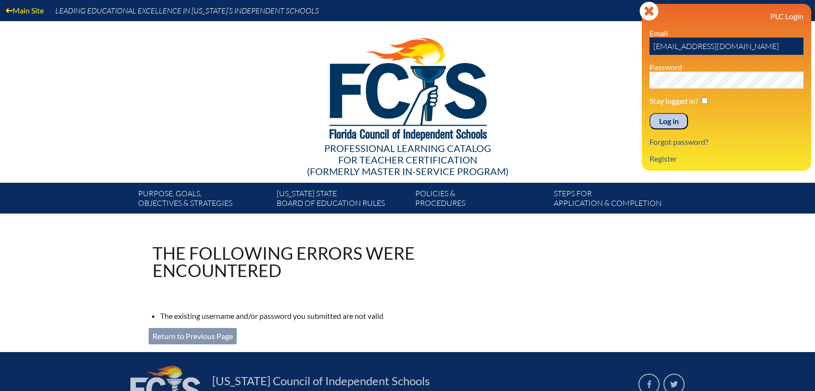
drag, startPoint x: 759, startPoint y: 45, endPoint x: 633, endPoint y: 45, distance: 125.5
click at [633, 45] on div "Main Site Leading Educational Excellence in [US_STATE]’s Independent Schools Pr…" at bounding box center [407, 106] width 815 height 213
type input "meto@holy-comforter.org"
click at [649, 113] on input "Log in" at bounding box center [668, 121] width 38 height 16
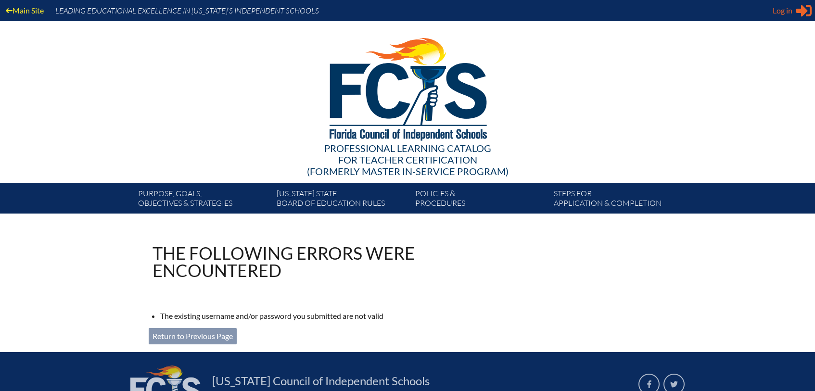
click at [782, 12] on span "Log in" at bounding box center [782, 11] width 20 height 12
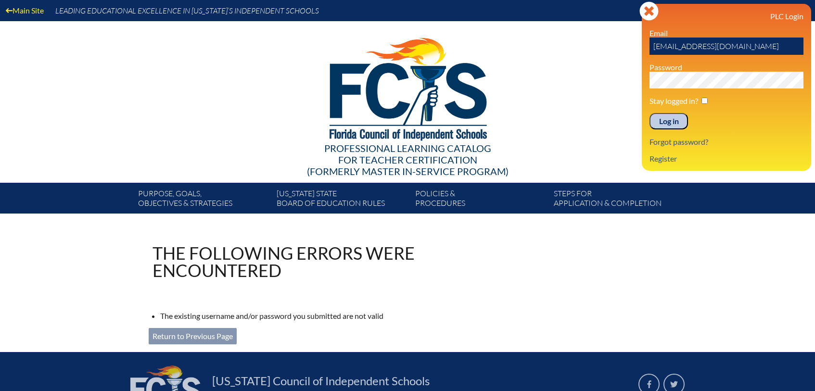
drag, startPoint x: 737, startPoint y: 45, endPoint x: 627, endPoint y: 45, distance: 109.6
click at [627, 45] on div "Main Site Leading Educational Excellence in [US_STATE]’s Independent Schools Pr…" at bounding box center [407, 106] width 815 height 213
type input "[EMAIL_ADDRESS][DOMAIN_NAME]"
click at [649, 113] on input "Log in" at bounding box center [668, 121] width 38 height 16
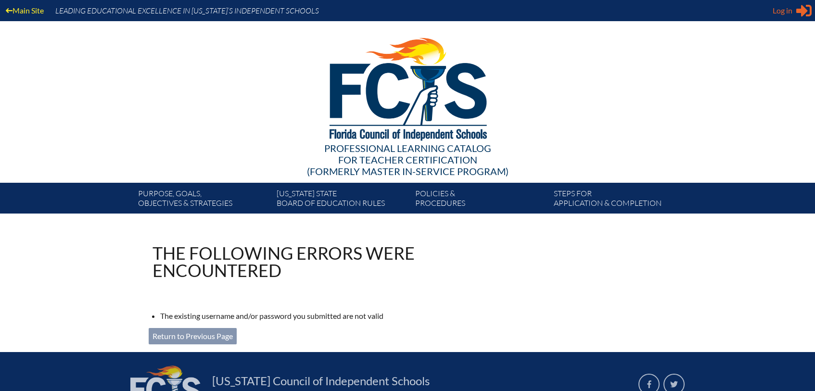
click at [793, 9] on div "Log in Close Sign in or register" at bounding box center [791, 10] width 39 height 15
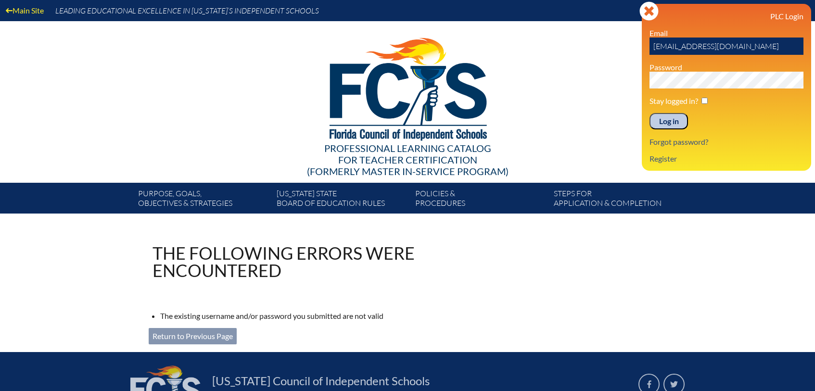
drag, startPoint x: 653, startPoint y: 47, endPoint x: 795, endPoint y: 45, distance: 142.3
click at [795, 45] on input "jparrish@holy-comforter.org" at bounding box center [726, 46] width 154 height 17
type input "[EMAIL_ADDRESS][DOMAIN_NAME]"
click at [610, 109] on div at bounding box center [407, 87] width 554 height 133
click at [678, 120] on input "Log in" at bounding box center [668, 121] width 38 height 16
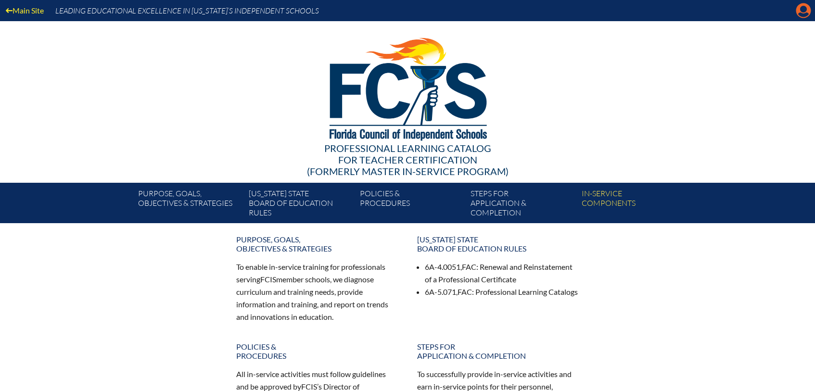
click at [804, 7] on icon "Manage account" at bounding box center [802, 10] width 15 height 15
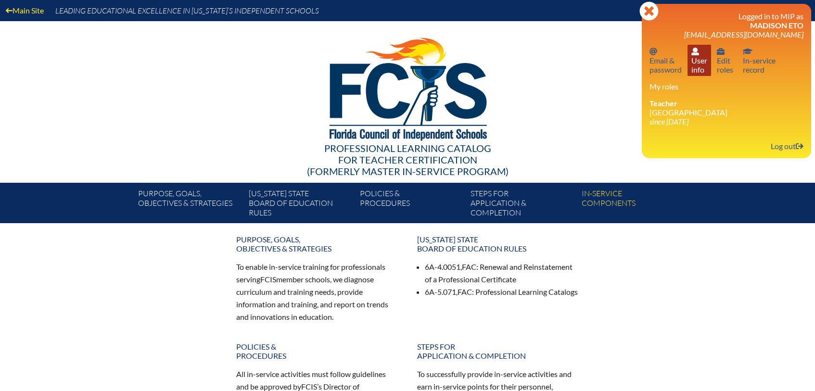
click at [697, 60] on link "User info User info" at bounding box center [699, 60] width 24 height 31
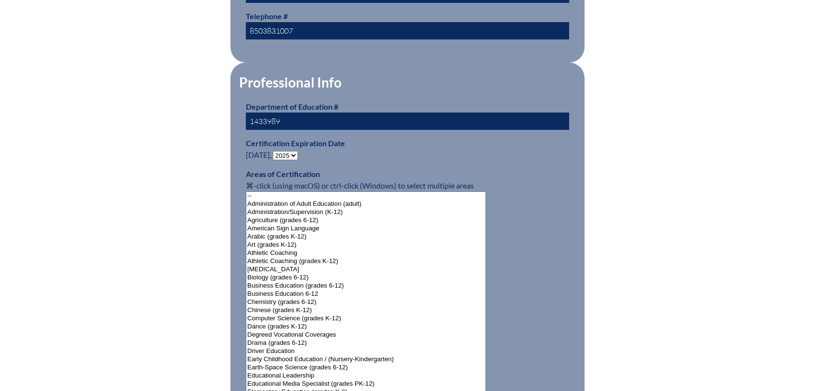
click at [294, 151] on select "- 2031 2030 2029 2028 2027 2026 2025 2024 2023 2022 2021 2020 2019 2018 2017 20…" at bounding box center [285, 155] width 25 height 9
select select "2030"
click at [275, 151] on select "- 2031 2030 2029 2028 2027 2026 2025 2024 2023 2022 2021 2020 2019 2018 2017 20…" at bounding box center [285, 155] width 25 height 9
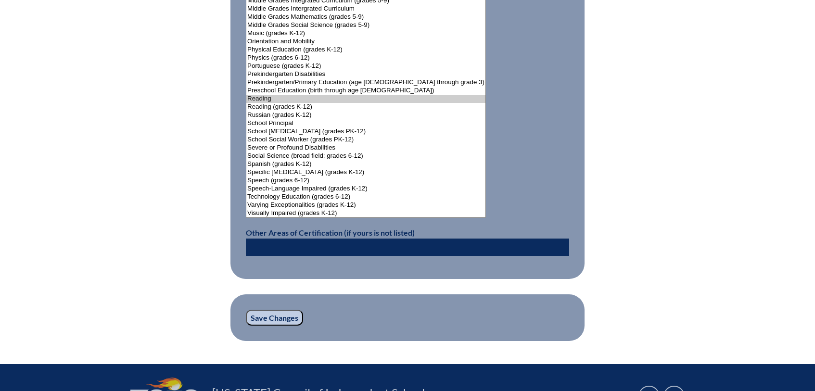
scroll to position [1302, 0]
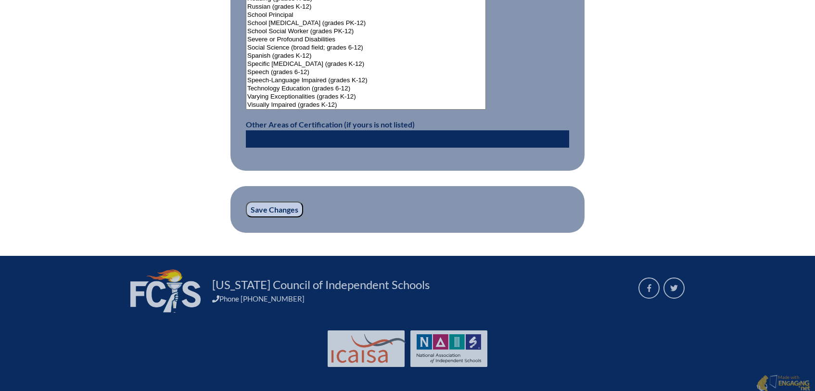
click at [279, 203] on input "Save Changes" at bounding box center [274, 209] width 57 height 16
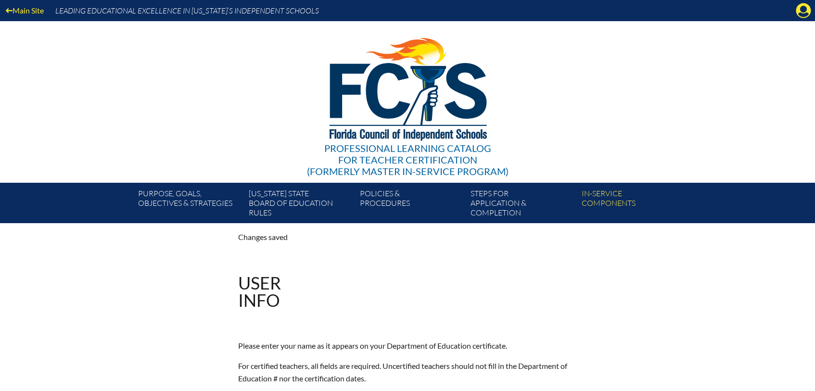
scroll to position [0, 0]
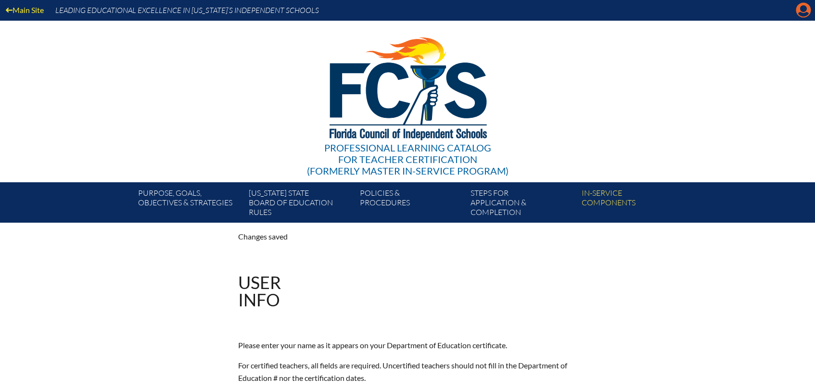
click at [798, 11] on icon at bounding box center [803, 10] width 15 height 15
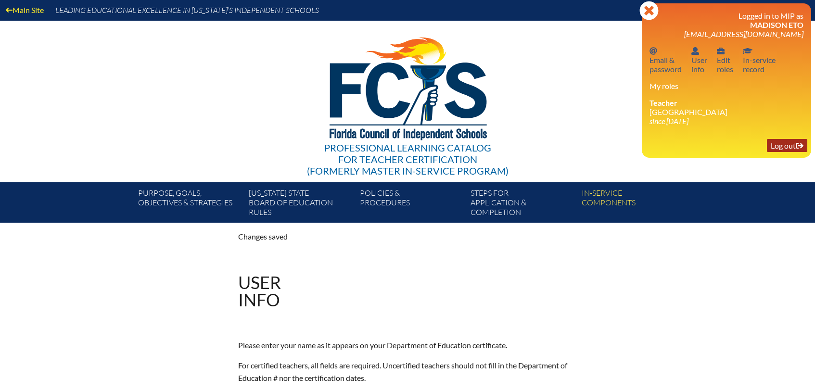
drag, startPoint x: 789, startPoint y: 145, endPoint x: 799, endPoint y: 143, distance: 10.4
click at [789, 145] on link "Log out Log out" at bounding box center [786, 145] width 40 height 13
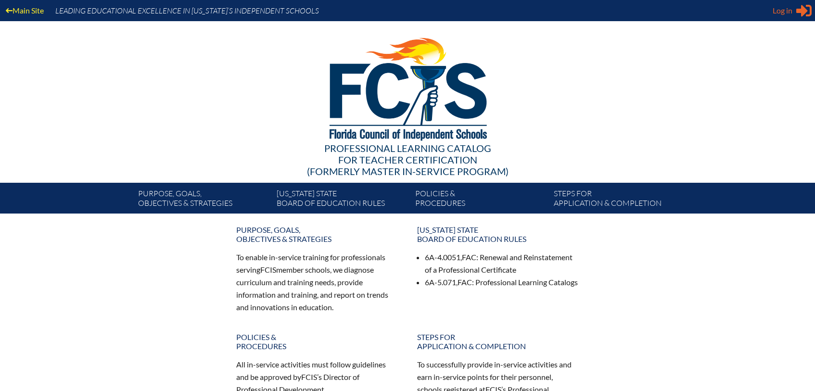
click at [801, 9] on icon at bounding box center [803, 11] width 15 height 12
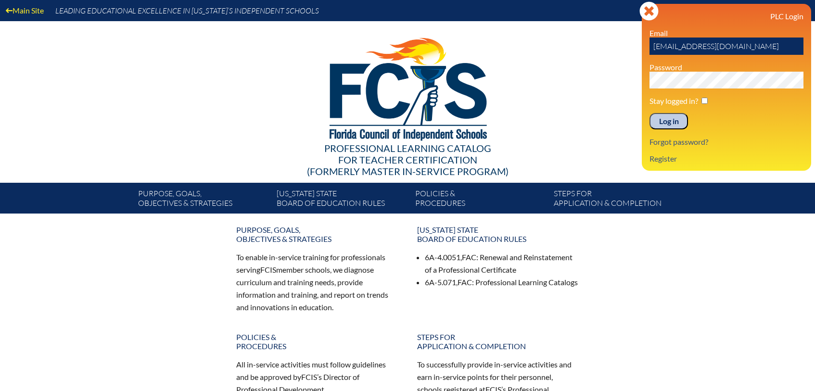
drag, startPoint x: 677, startPoint y: 46, endPoint x: 631, endPoint y: 46, distance: 46.2
click at [631, 46] on div "Main Site Leading Educational Excellence in [US_STATE]’s Independent Schools Pr…" at bounding box center [407, 106] width 815 height 213
type input "[EMAIL_ADDRESS][DOMAIN_NAME]"
click at [649, 113] on input "Log in" at bounding box center [668, 121] width 38 height 16
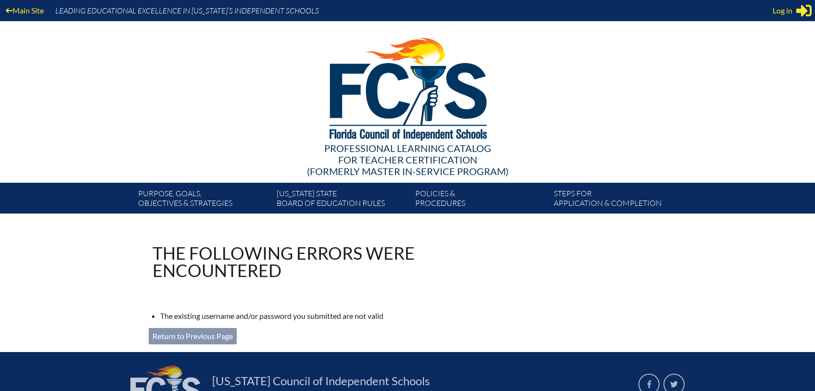
click at [793, 9] on div "Log in Close Sign in or register" at bounding box center [791, 10] width 39 height 15
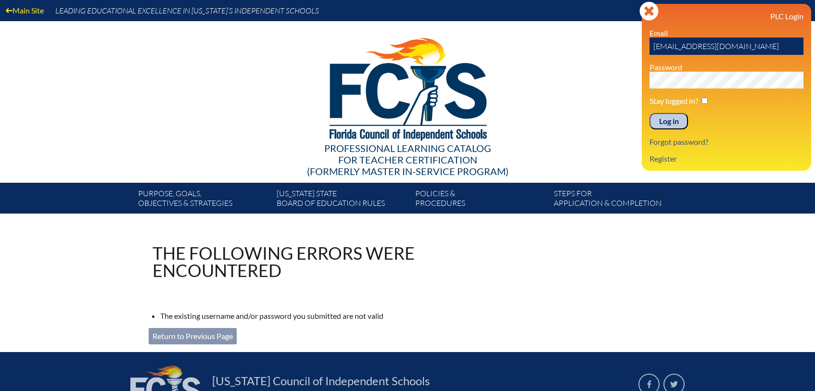
drag, startPoint x: 757, startPoint y: 45, endPoint x: 634, endPoint y: 30, distance: 124.0
click at [634, 30] on div "Main Site Leading Educational Excellence in [US_STATE]’s Independent Schools Pr…" at bounding box center [407, 106] width 815 height 213
type input "cjewell@hces.org"
click at [649, 113] on input "Log in" at bounding box center [668, 121] width 38 height 16
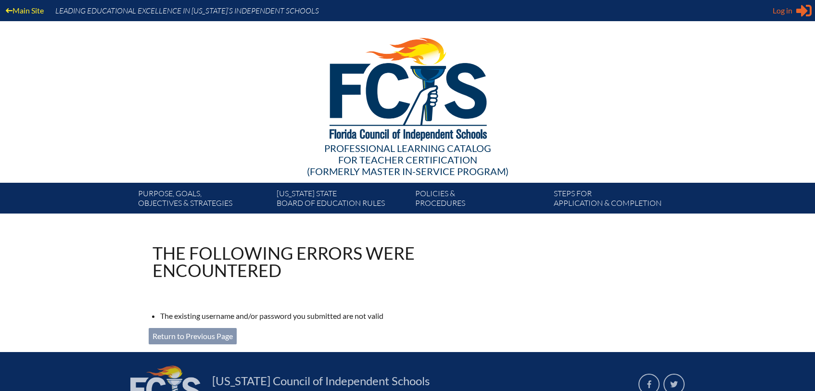
click at [780, 10] on span "Log in" at bounding box center [782, 11] width 20 height 12
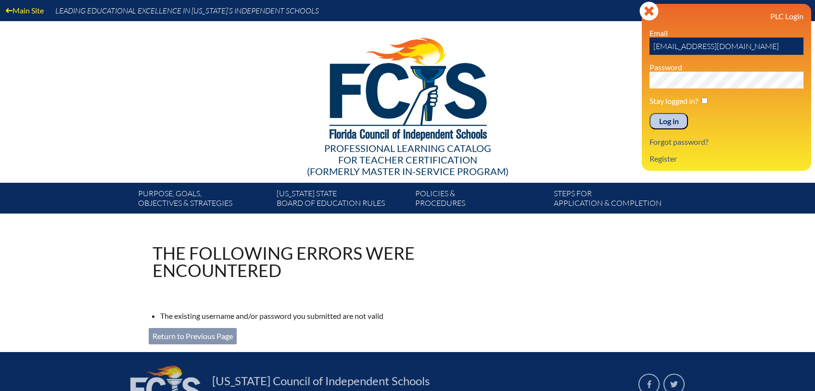
drag, startPoint x: 671, startPoint y: 46, endPoint x: 624, endPoint y: 43, distance: 47.2
click at [625, 43] on div "Main Site Leading Educational Excellence in [US_STATE]’s Independent Schools Pr…" at bounding box center [407, 106] width 815 height 213
type input "[EMAIL_ADDRESS][DOMAIN_NAME]"
click at [649, 113] on input "Log in" at bounding box center [668, 121] width 38 height 16
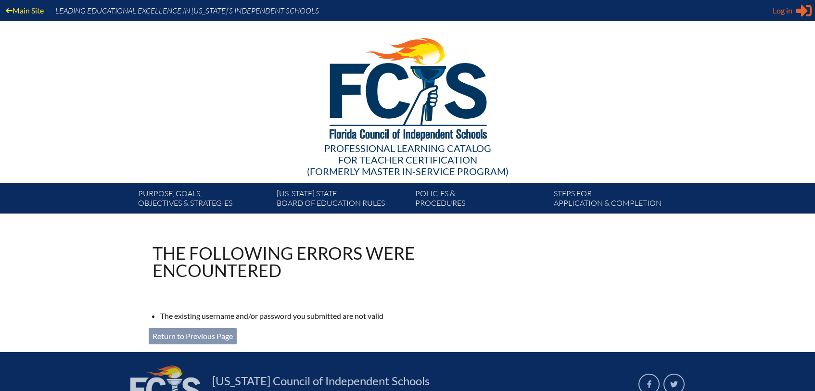
click at [788, 11] on span "Log in" at bounding box center [782, 11] width 20 height 12
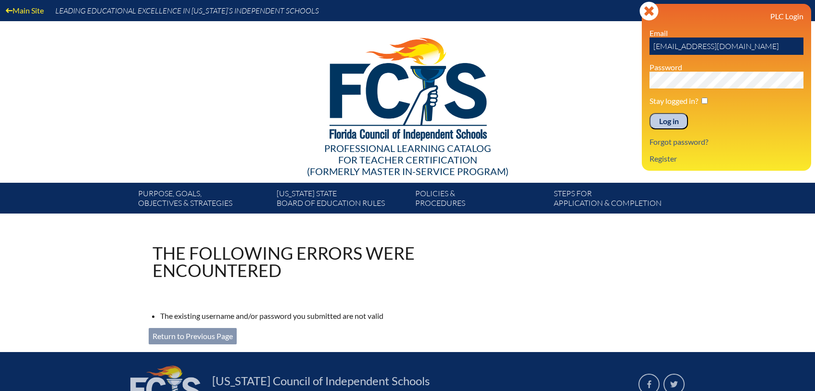
drag, startPoint x: 679, startPoint y: 47, endPoint x: 625, endPoint y: 42, distance: 54.1
click at [625, 42] on div "Main Site Leading Educational Excellence in [US_STATE]’s Independent Schools Pr…" at bounding box center [407, 106] width 815 height 213
type input "cjewell@holy-comforter.org"
click at [649, 113] on input "Log in" at bounding box center [668, 121] width 38 height 16
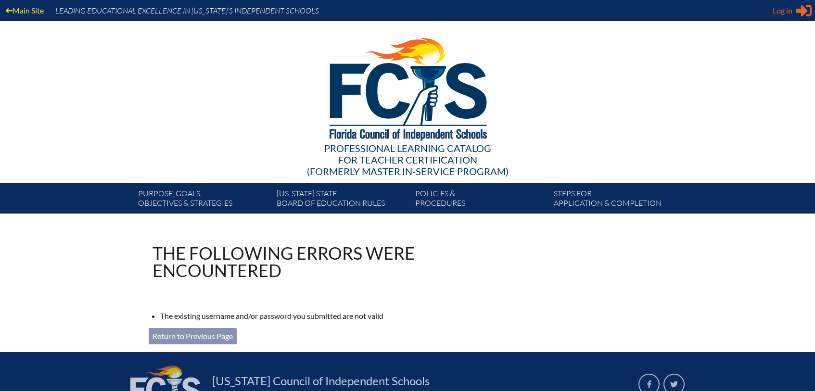
click at [805, 8] on icon "Sign in or register" at bounding box center [803, 10] width 15 height 15
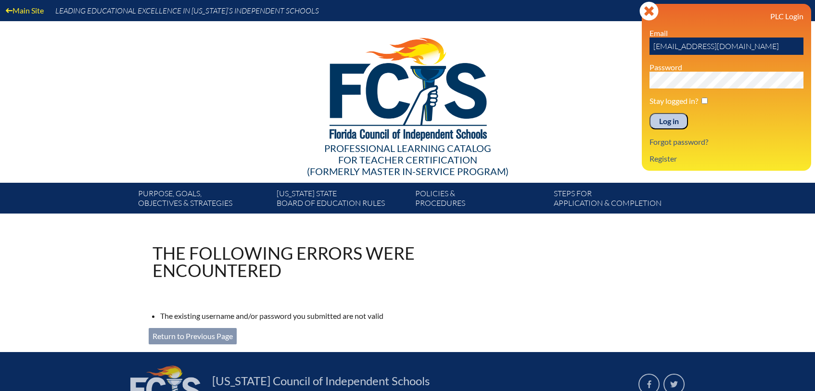
drag, startPoint x: 653, startPoint y: 47, endPoint x: 843, endPoint y: 55, distance: 190.1
click at [814, 55] on html "Main Site Leading Educational Excellence in [US_STATE]’s Independent Schools Pr…" at bounding box center [407, 246] width 815 height 492
type input "[EMAIL_ADDRESS][DOMAIN_NAME]"
drag, startPoint x: 620, startPoint y: 123, endPoint x: 636, endPoint y: 123, distance: 15.4
click at [621, 122] on div at bounding box center [407, 87] width 554 height 133
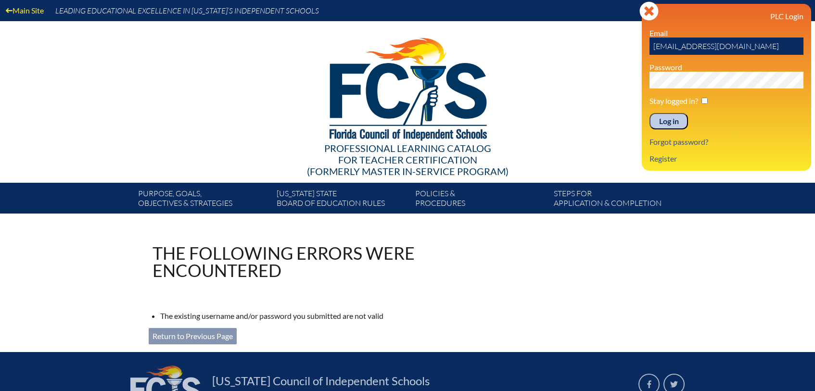
click at [678, 123] on input "Log in" at bounding box center [668, 121] width 38 height 16
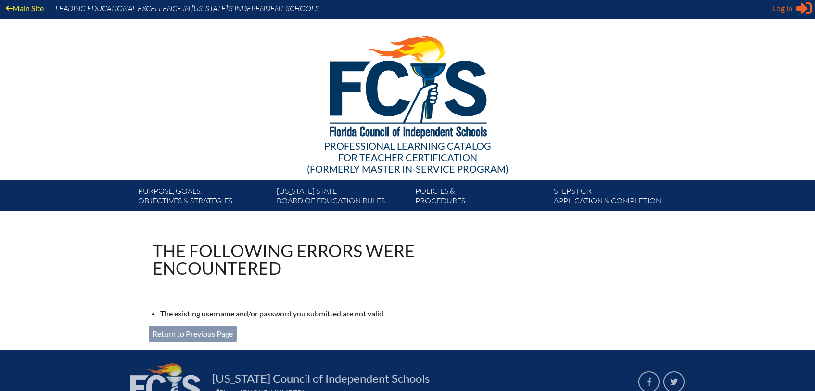
scroll to position [3, 0]
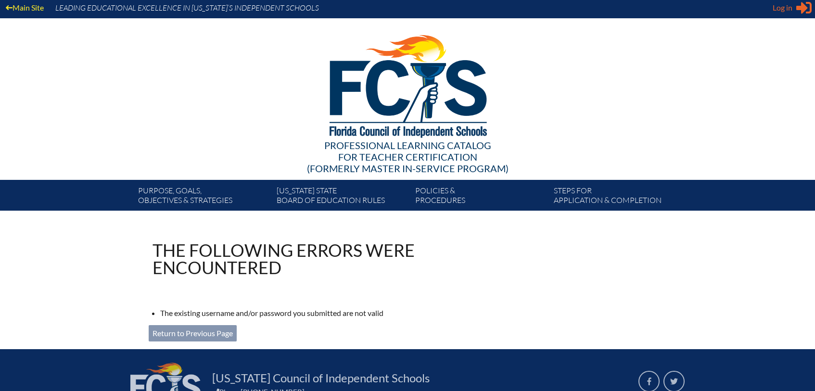
click at [796, 8] on icon "Sign in or register" at bounding box center [803, 7] width 15 height 15
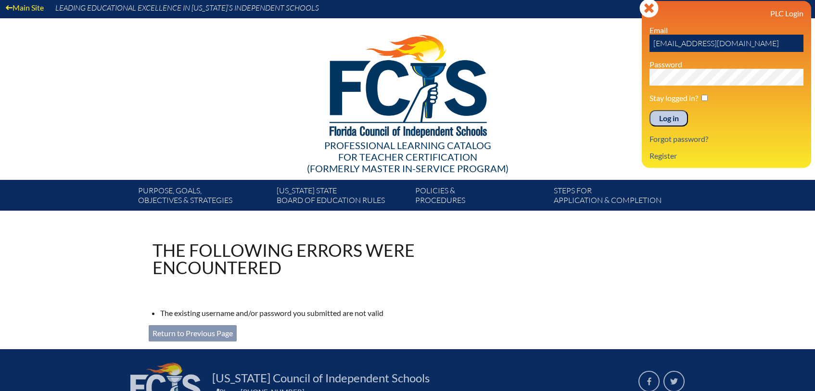
drag, startPoint x: 677, startPoint y: 42, endPoint x: 613, endPoint y: 40, distance: 64.4
click at [613, 40] on div "Main Site Leading Educational Excellence in [US_STATE]’s Independent Schools Pr…" at bounding box center [407, 103] width 815 height 213
type input "mblack@holy-comforter.org"
click at [627, 75] on div "Main Site Leading Educational Excellence in [US_STATE]’s Independent Schools Pr…" at bounding box center [407, 103] width 815 height 213
click at [649, 110] on input "Log in" at bounding box center [668, 118] width 38 height 16
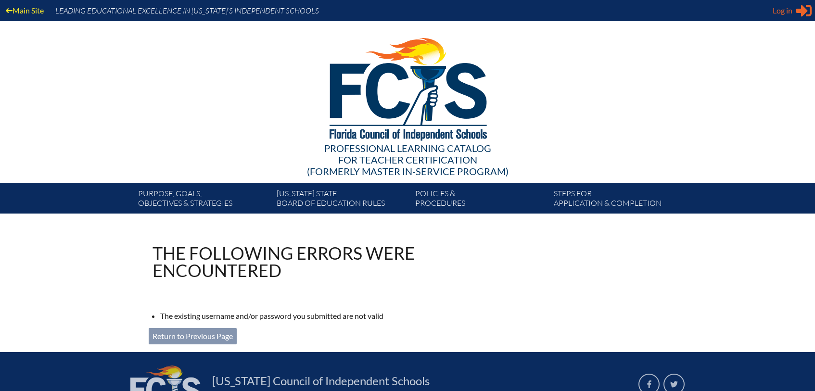
click at [793, 13] on div "Log in Close Sign in or register" at bounding box center [791, 10] width 39 height 15
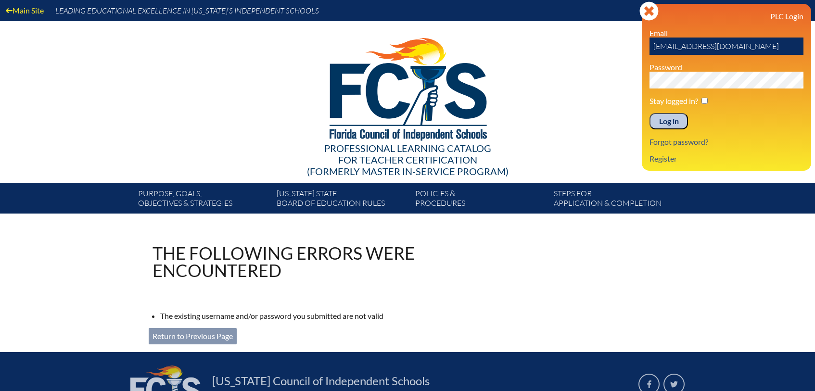
drag, startPoint x: 716, startPoint y: 48, endPoint x: 626, endPoint y: 45, distance: 89.9
click at [626, 45] on div "Main Site Leading Educational Excellence in [US_STATE]’s Independent Schools Pr…" at bounding box center [407, 106] width 815 height 213
type input "[EMAIL_ADDRESS][DOMAIN_NAME]"
click at [649, 113] on input "Log in" at bounding box center [668, 121] width 38 height 16
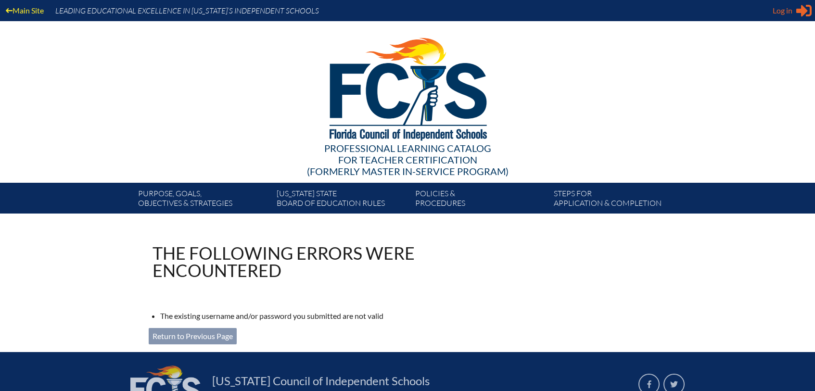
click at [794, 11] on div "Log in Close Sign in or register" at bounding box center [791, 10] width 39 height 15
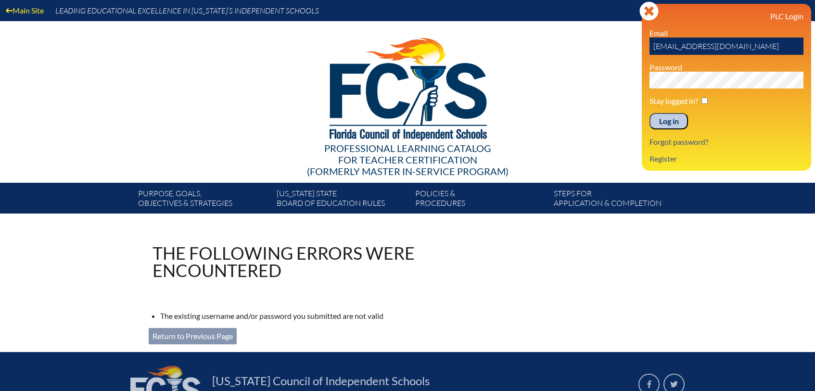
drag, startPoint x: 754, startPoint y: 47, endPoint x: 640, endPoint y: 45, distance: 114.9
click at [640, 45] on div "Main Site Leading Educational Excellence in [US_STATE]’s Independent Schools Pr…" at bounding box center [407, 106] width 815 height 213
type input "e"
type input "mblack@holy-comforter.org"
click at [649, 113] on input "Log in" at bounding box center [668, 121] width 38 height 16
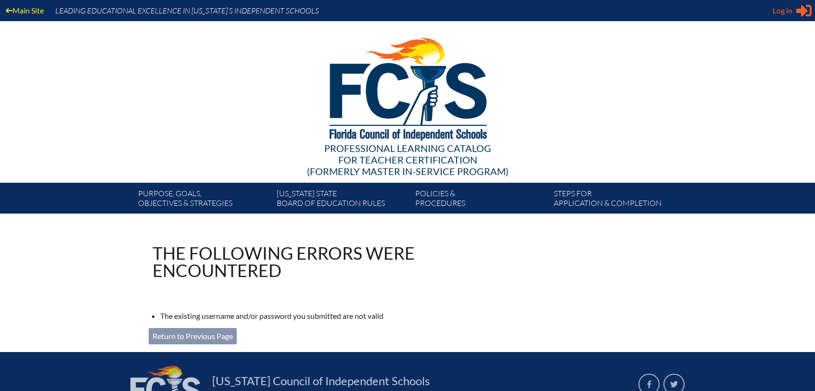
click at [786, 10] on span "Log in" at bounding box center [782, 11] width 20 height 12
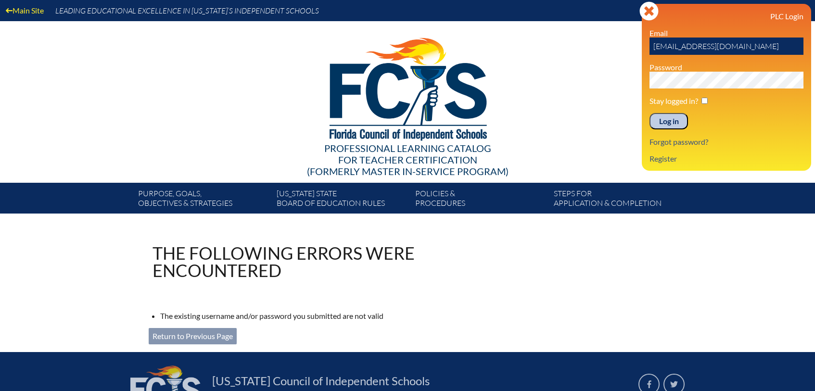
drag, startPoint x: 753, startPoint y: 49, endPoint x: 655, endPoint y: 43, distance: 98.3
click at [655, 43] on input "jparrish@holy-comforter.org" at bounding box center [726, 46] width 154 height 17
type input "j"
type input "mblack@hces.org"
click at [649, 113] on input "Log in" at bounding box center [668, 121] width 38 height 16
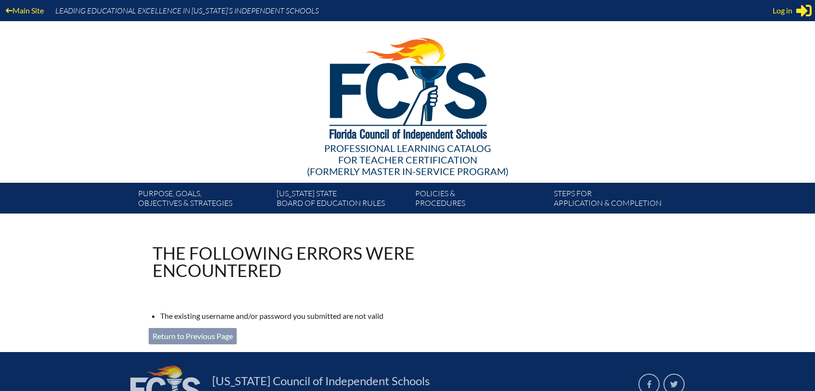
click at [792, 13] on div "Log in Close Sign in or register" at bounding box center [791, 10] width 39 height 15
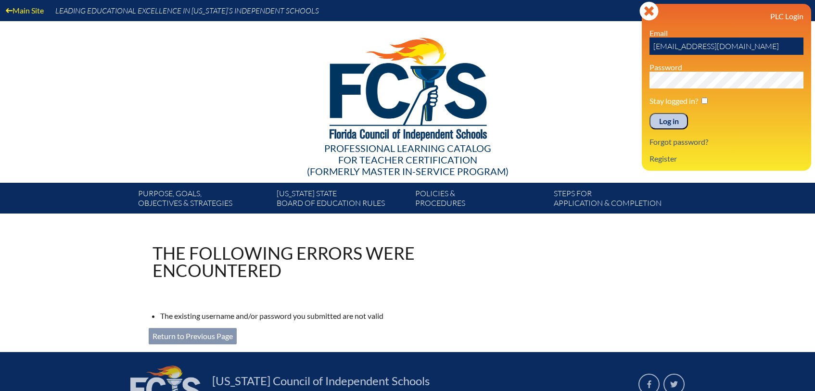
drag, startPoint x: 751, startPoint y: 46, endPoint x: 652, endPoint y: 44, distance: 99.1
click at [652, 44] on input "[EMAIL_ADDRESS][DOMAIN_NAME]" at bounding box center [726, 46] width 154 height 17
click at [717, 47] on input "mblack@hces.org" at bounding box center [726, 46] width 154 height 17
type input "[EMAIL_ADDRESS][DOMAIN_NAME]"
click at [649, 113] on input "Log in" at bounding box center [668, 121] width 38 height 16
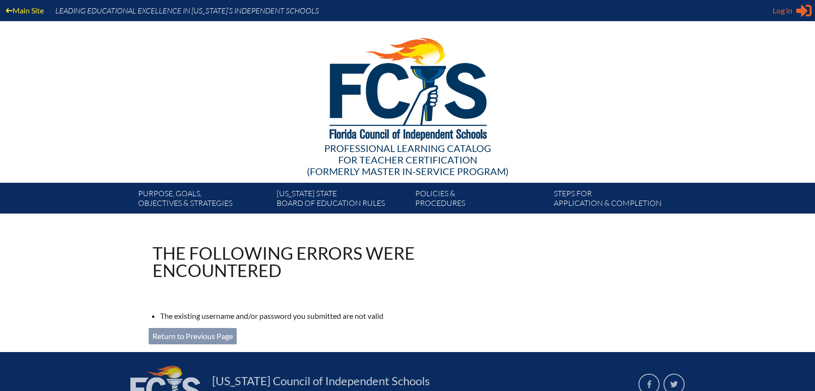
click at [801, 10] on icon at bounding box center [803, 11] width 15 height 12
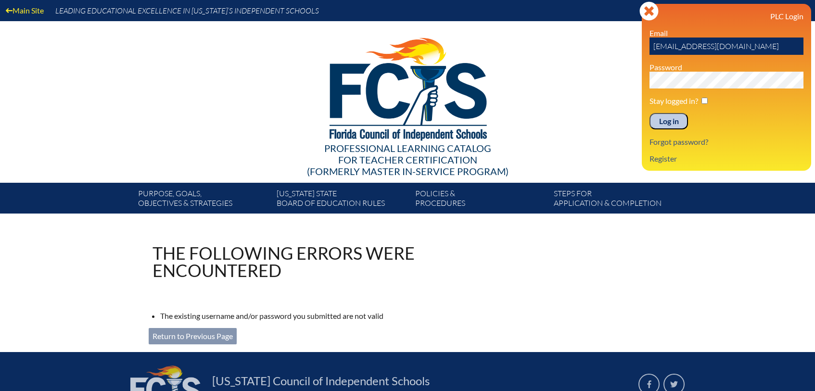
drag, startPoint x: 716, startPoint y: 48, endPoint x: 621, endPoint y: 45, distance: 94.8
click at [621, 45] on div "Main Site Leading Educational Excellence in [US_STATE]’s Independent Schools Pr…" at bounding box center [407, 106] width 815 height 213
type input "[EMAIL_ADDRESS][DOMAIN_NAME]"
click at [649, 113] on input "Log in" at bounding box center [668, 121] width 38 height 16
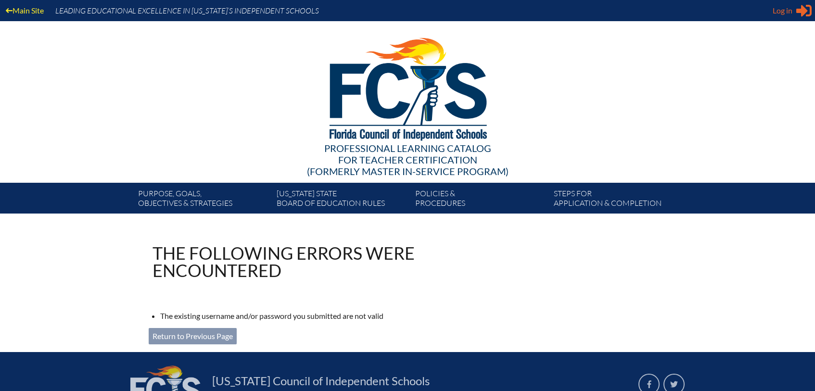
click at [786, 9] on span "Log in" at bounding box center [782, 11] width 20 height 12
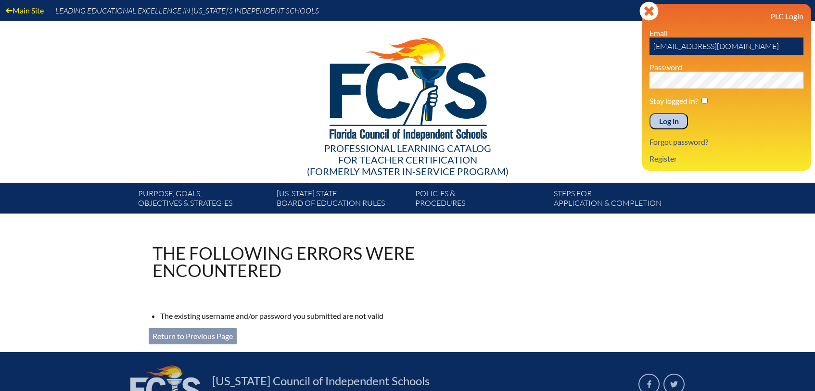
drag, startPoint x: 753, startPoint y: 47, endPoint x: 627, endPoint y: 44, distance: 125.5
click at [627, 44] on div "Main Site Leading Educational Excellence in [US_STATE]’s Independent Schools Pr…" at bounding box center [407, 106] width 815 height 213
type input "[EMAIL_ADDRESS][DOMAIN_NAME]"
click at [649, 113] on input "Log in" at bounding box center [668, 121] width 38 height 16
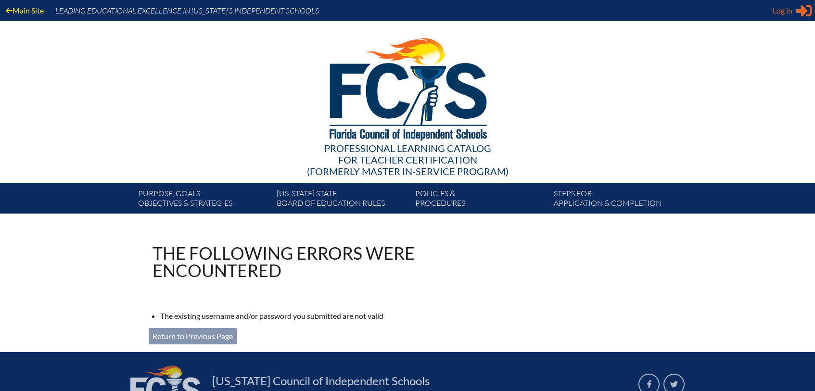
click at [783, 12] on span "Log in" at bounding box center [782, 11] width 20 height 12
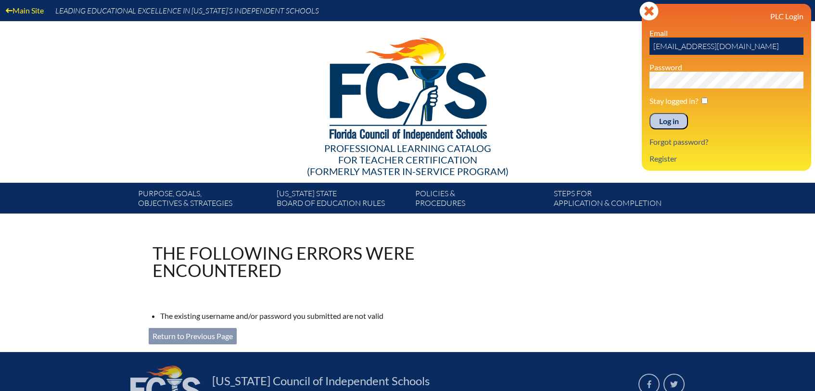
drag, startPoint x: 754, startPoint y: 48, endPoint x: 626, endPoint y: 47, distance: 128.4
click at [626, 47] on div "Main Site Leading Educational Excellence in [US_STATE]’s Independent Schools Pr…" at bounding box center [407, 106] width 815 height 213
type input "y"
click at [654, 158] on link "Register" at bounding box center [662, 158] width 35 height 13
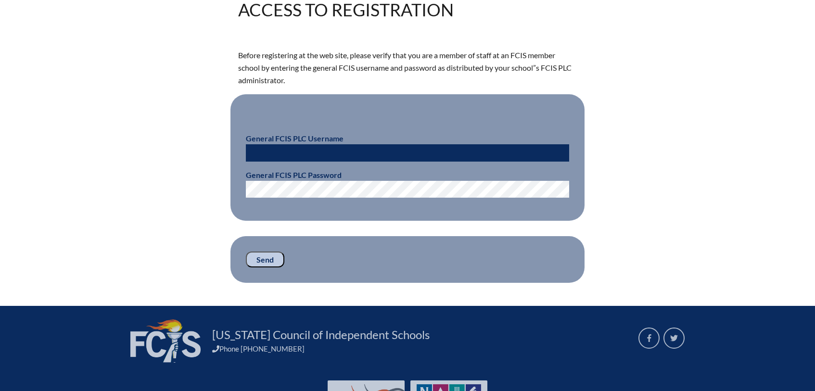
scroll to position [244, 0]
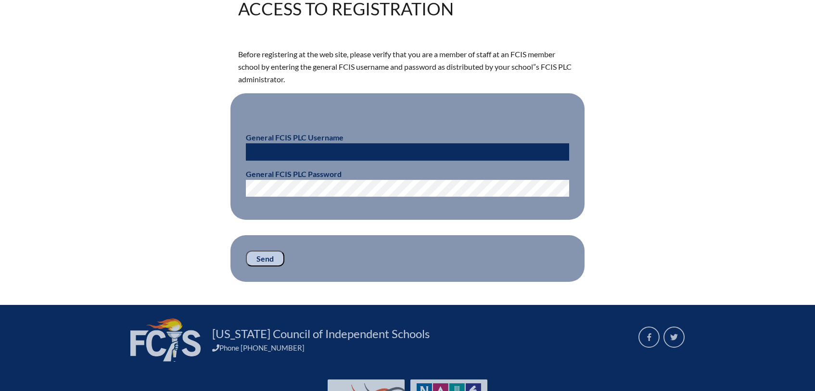
type input "[EMAIL_ADDRESS][DOMAIN_NAME]"
drag, startPoint x: 359, startPoint y: 153, endPoint x: 206, endPoint y: 137, distance: 154.3
click at [206, 137] on div "Access to Registration Before registering at the web site, please verify that y…" at bounding box center [407, 141] width 540 height 282
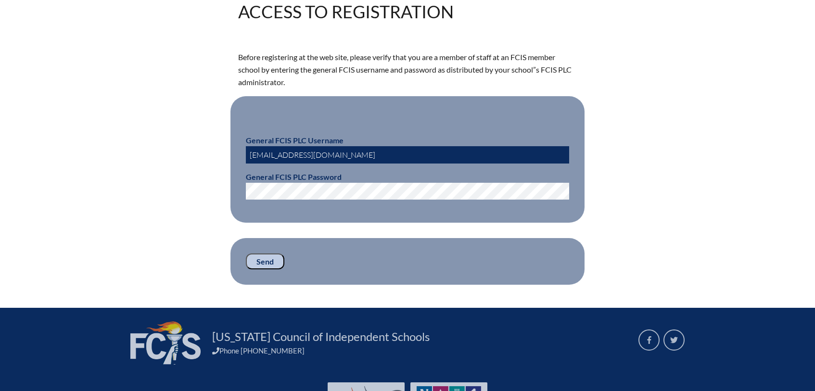
click at [186, 185] on div "Access to Registration Before registering at the web site, please verify that y…" at bounding box center [407, 144] width 540 height 282
drag, startPoint x: 346, startPoint y: 157, endPoint x: 222, endPoint y: 151, distance: 124.2
click at [222, 151] on div "Access to Registration Before registering at the web site, please verify that y…" at bounding box center [407, 144] width 540 height 282
type input "fcismember"
click at [267, 261] on input "Send" at bounding box center [265, 261] width 38 height 16
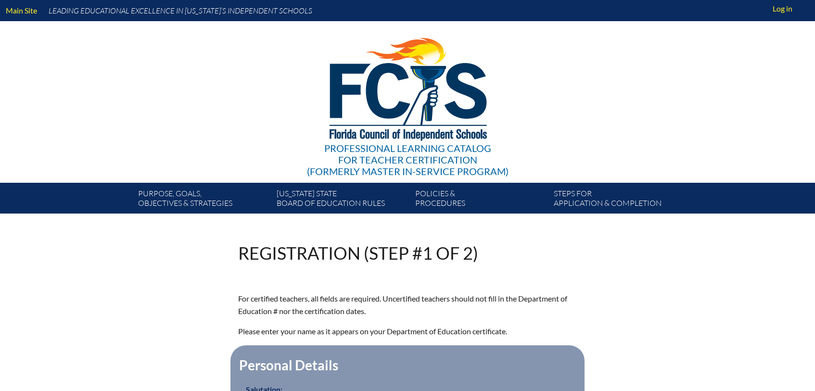
scroll to position [241, 0]
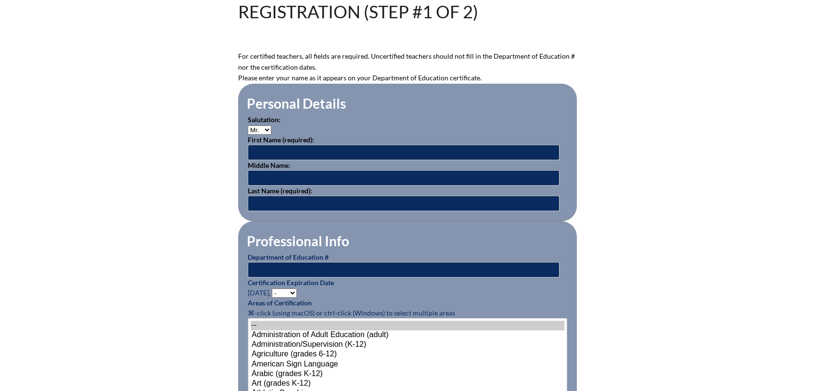
type input "[EMAIL_ADDRESS][DOMAIN_NAME]"
click at [261, 121] on label "Salutation:" at bounding box center [264, 119] width 33 height 8
click at [259, 128] on select "Mr. Mrs. Ms. Dr. Rev." at bounding box center [260, 129] width 24 height 9
select select "Mrs."
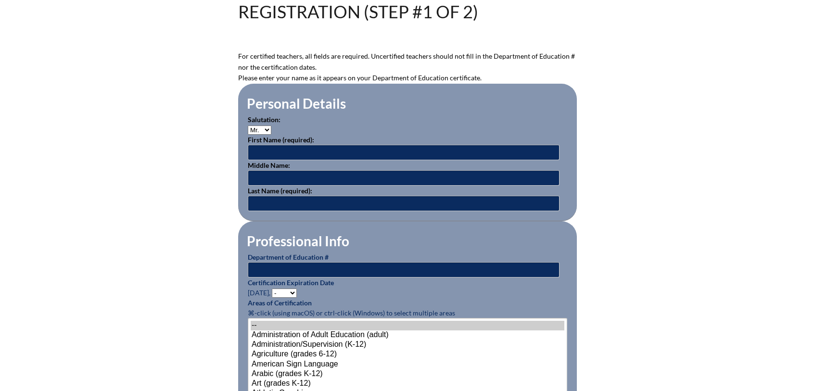
click at [248, 125] on select "Mr. Mrs. Ms. Dr. Rev." at bounding box center [260, 129] width 24 height 9
click at [301, 151] on input "text" at bounding box center [404, 152] width 312 height 15
type input "Yacklinda"
type input "C"
type input "[PERSON_NAME]"
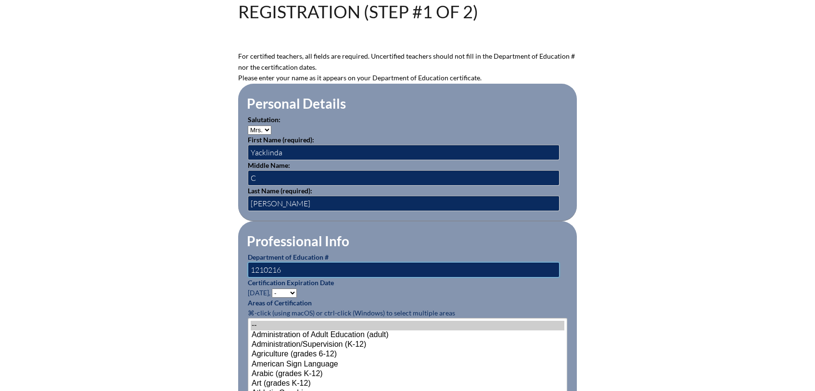
type input "1210216"
click at [284, 289] on select "- 2031 2030 2029 2028 2027 2026 2025 2024 2023 2022 2021 2020 2019 2018 2017 20…" at bounding box center [284, 292] width 25 height 9
select select "2026"
click at [273, 288] on select "- 2031 2030 2029 2028 2027 2026 2025 2024 2023 2022 2021 2020 2019 2018 2017 20…" at bounding box center [284, 292] width 25 height 9
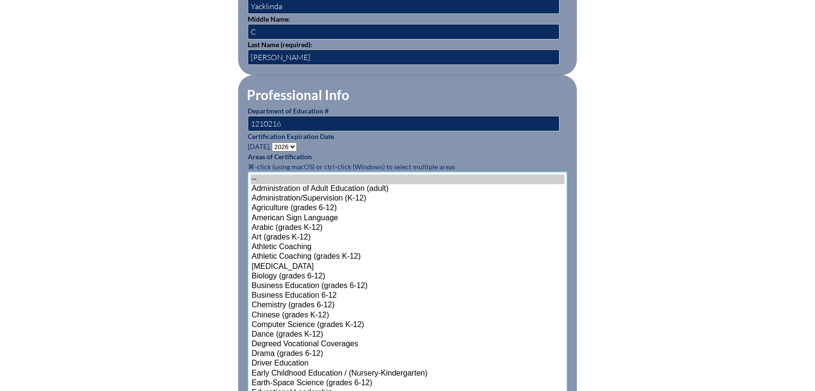
scroll to position [556, 0]
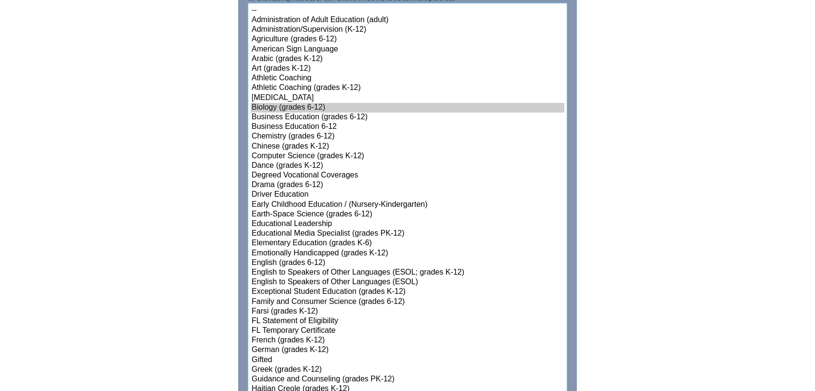
select select"]"] "15145"
click at [286, 103] on option "Biology (grades 6-12)" at bounding box center [408, 108] width 314 height 10
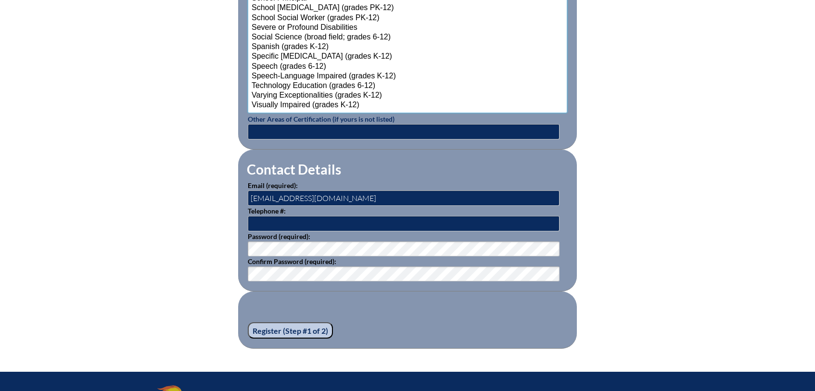
scroll to position [1262, 0]
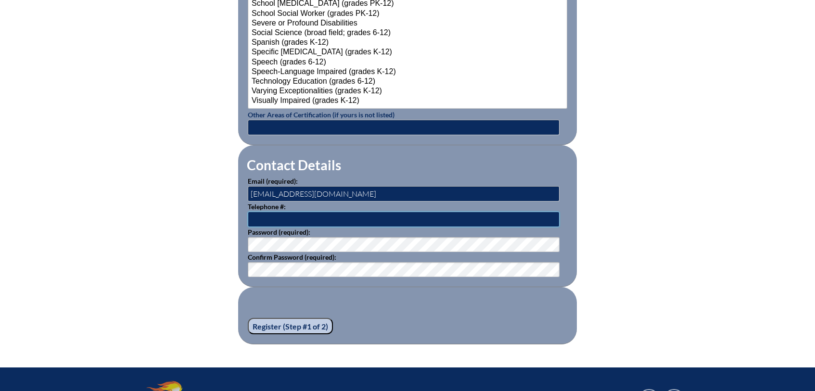
click at [291, 213] on input "text" at bounding box center [404, 219] width 312 height 15
type input "8503831007"
click at [416, 311] on fieldset "Register (Step #1 of 2)" at bounding box center [407, 315] width 339 height 57
click at [376, 293] on fieldset "Register (Step #1 of 2)" at bounding box center [407, 315] width 339 height 57
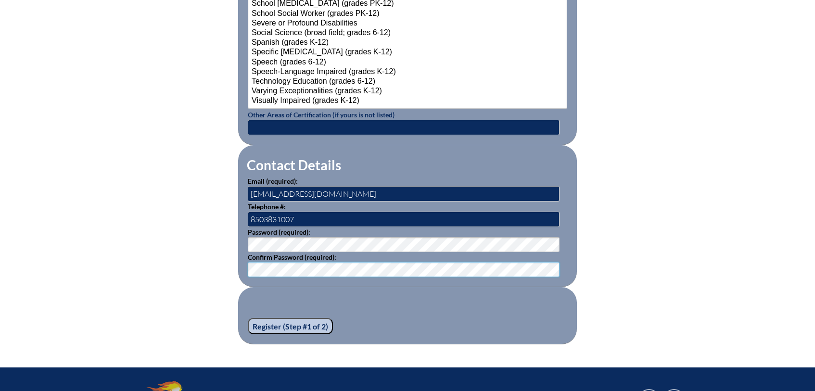
drag, startPoint x: 429, startPoint y: 292, endPoint x: 392, endPoint y: 280, distance: 38.5
click at [428, 292] on fieldset "Register (Step #1 of 2)" at bounding box center [407, 315] width 339 height 57
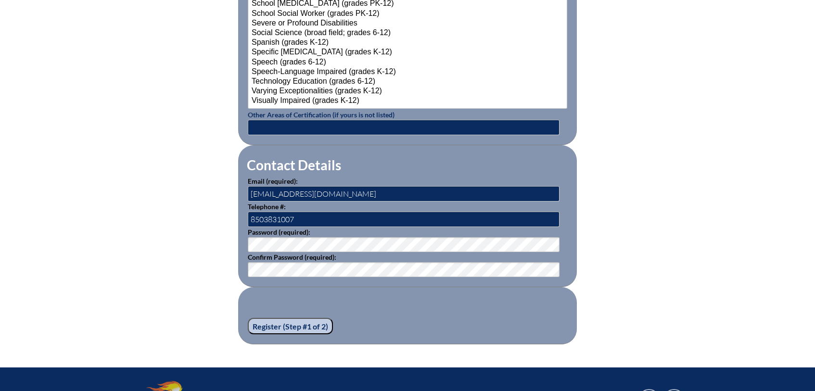
scroll to position [1264, 0]
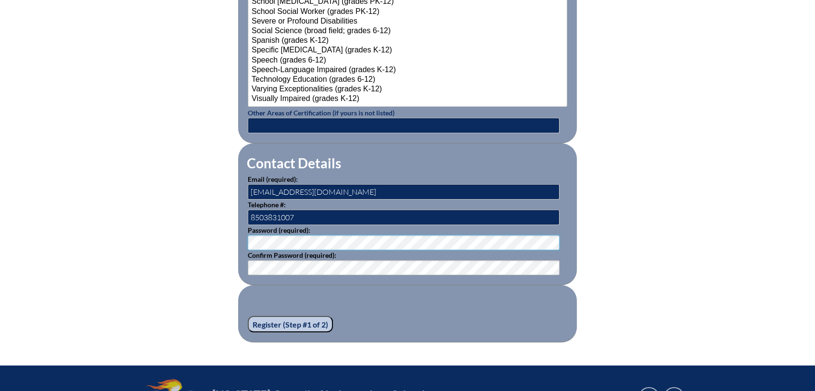
click at [296, 319] on input "Register (Step #1 of 2)" at bounding box center [290, 324] width 85 height 16
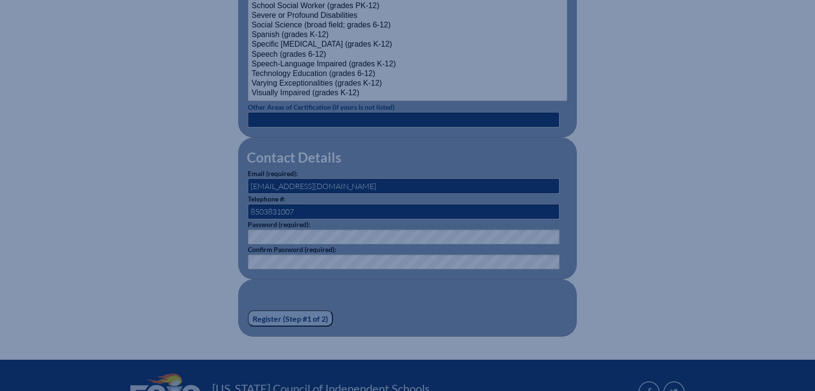
scroll to position [1271, 0]
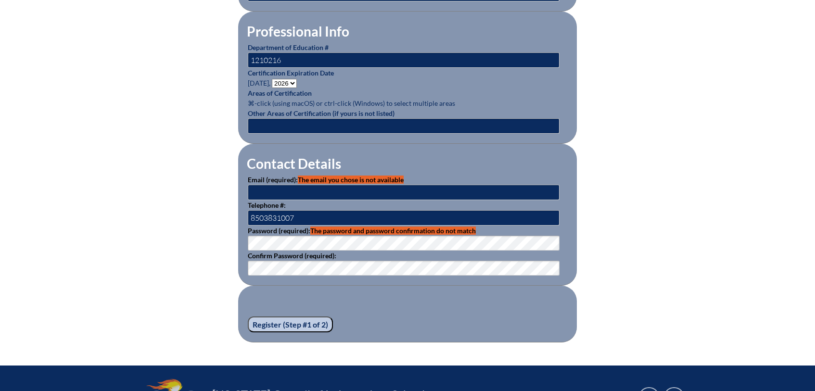
scroll to position [588, 0]
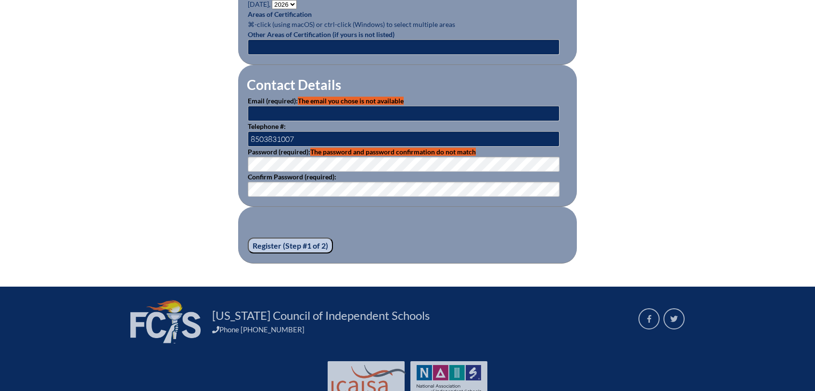
type input "[EMAIL_ADDRESS][DOMAIN_NAME]"
drag, startPoint x: 338, startPoint y: 112, endPoint x: 178, endPoint y: 112, distance: 159.6
type input "[EMAIL_ADDRESS][DOMAIN_NAME]"
click at [275, 241] on input "Register (Step #1 of 2)" at bounding box center [290, 246] width 85 height 16
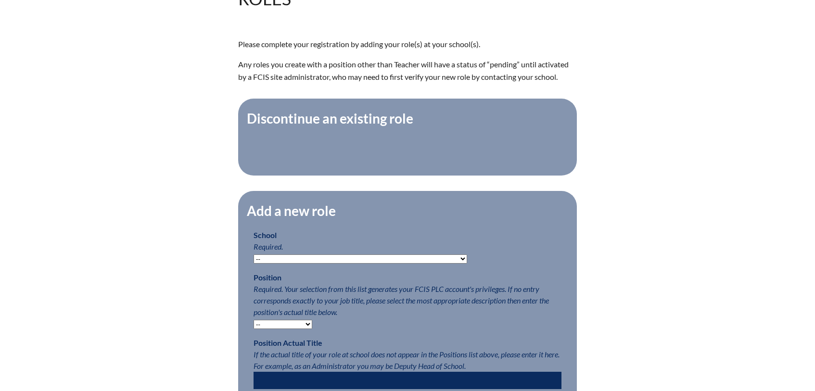
scroll to position [324, 0]
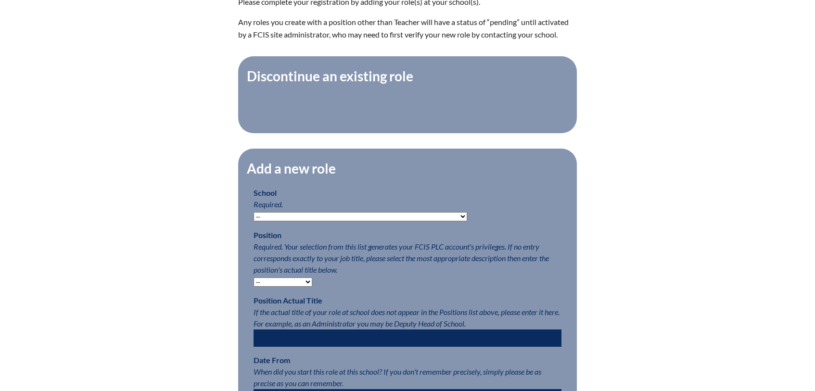
click at [314, 221] on select "-- Autism Inspired Academy Academy at Ocean Reef Academy at the Lakes Academy P…" at bounding box center [359, 216] width 213 height 9
select select "24071"
click at [253, 217] on select "-- Autism Inspired Academy Academy at Ocean Reef Academy at the Lakes Academy P…" at bounding box center [359, 216] width 213 height 9
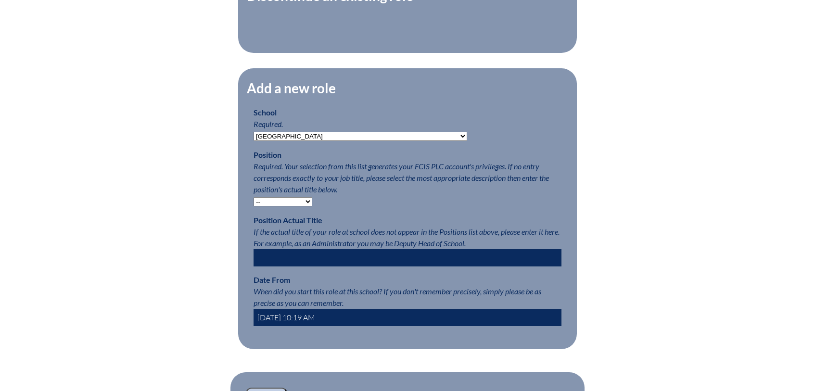
click at [283, 206] on select "-- Teacher PLC Coordinator Head of School Administrator" at bounding box center [282, 201] width 59 height 9
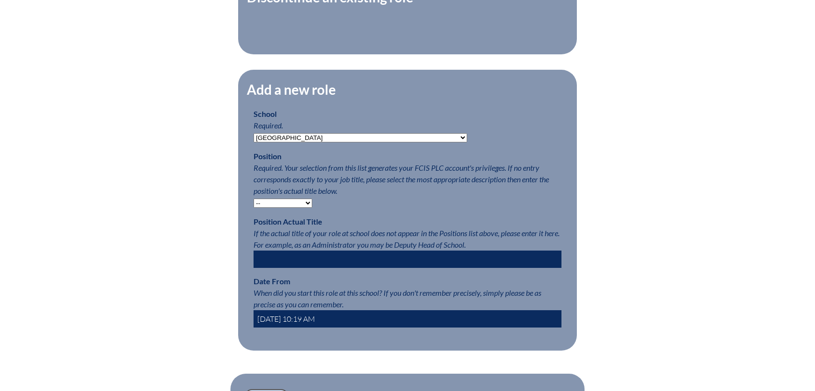
scroll to position [401, 0]
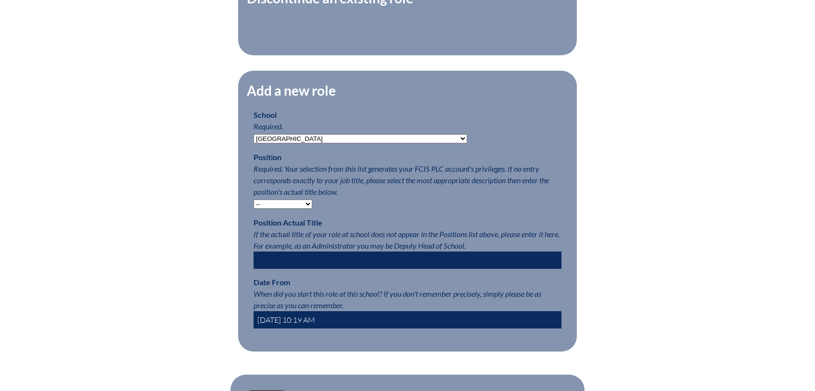
select select "15563"
click at [253, 204] on select "-- Teacher PLC Coordinator Head of School Administrator" at bounding box center [282, 204] width 59 height 9
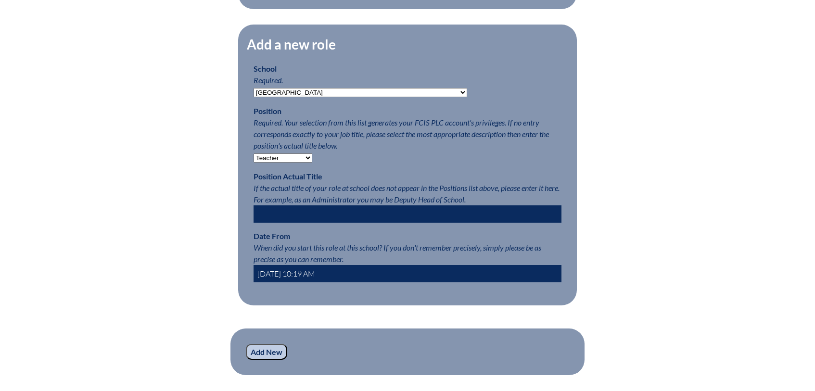
scroll to position [449, 0]
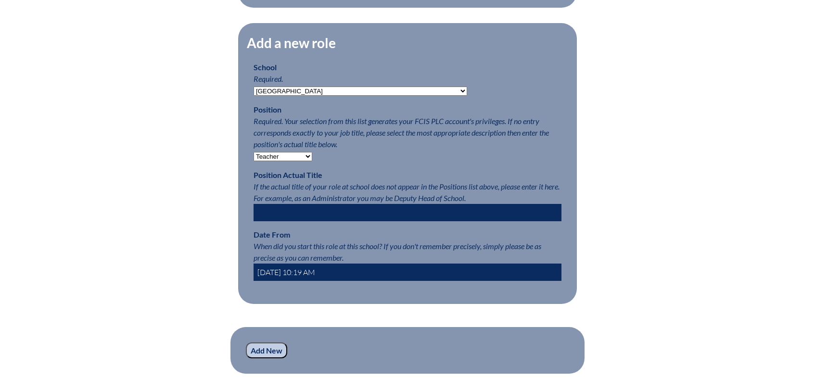
click at [329, 218] on input "text" at bounding box center [407, 212] width 308 height 17
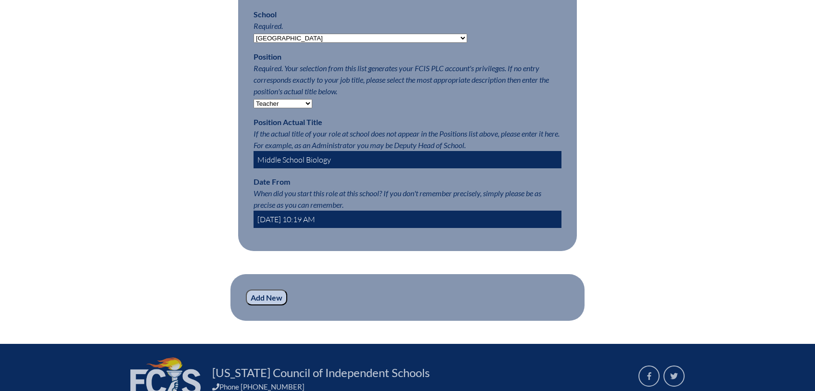
scroll to position [505, 0]
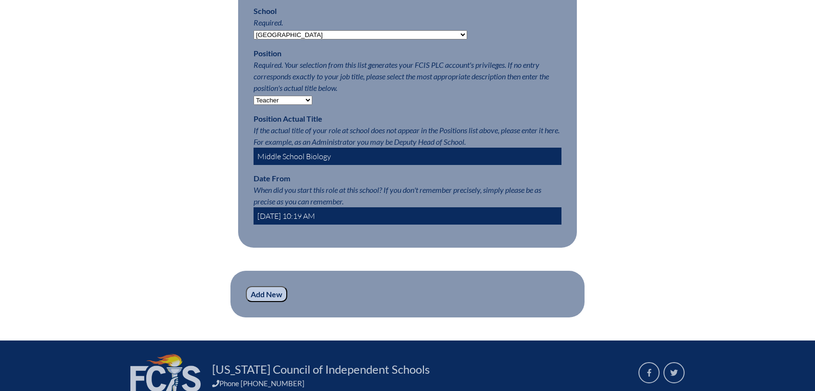
type input "Middle School Biology"
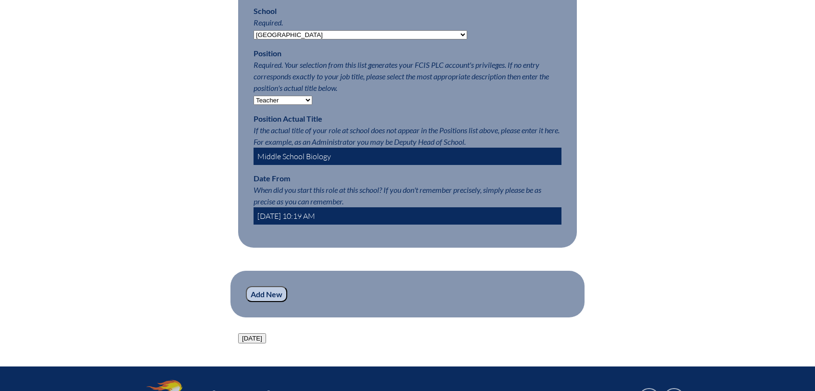
drag, startPoint x: 274, startPoint y: 221, endPoint x: 206, endPoint y: 215, distance: 67.6
click at [206, 215] on div "Registration (Step #2 of 2): Add Roles Please complete your registration by add…" at bounding box center [407, 46] width 540 height 595
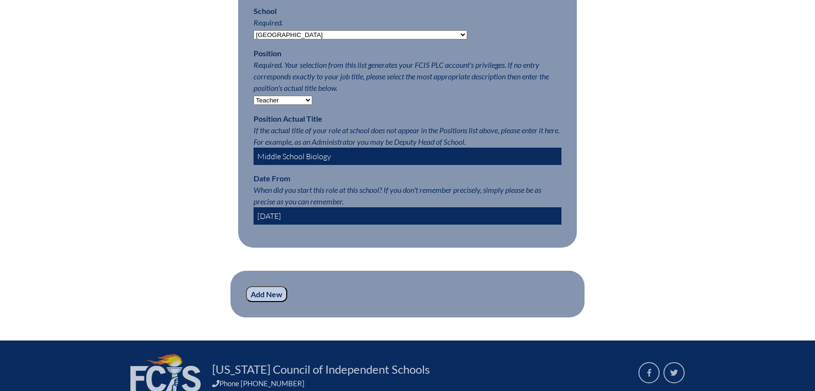
type input "2025-08-01"
drag, startPoint x: 275, startPoint y: 309, endPoint x: 270, endPoint y: 305, distance: 6.5
click at [275, 302] on input "Add New" at bounding box center [266, 294] width 41 height 16
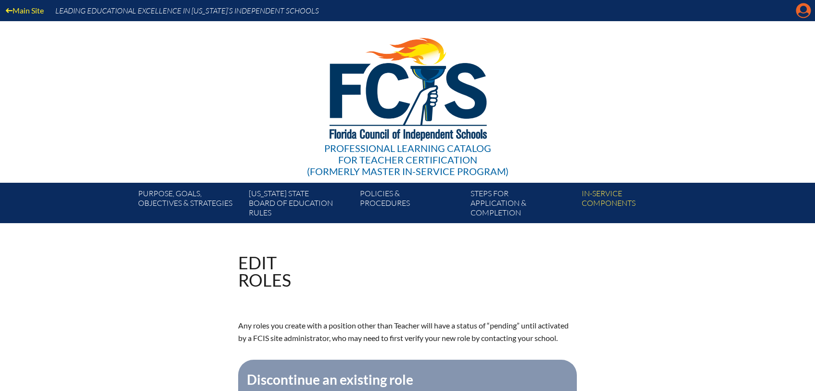
click at [802, 8] on icon "Manage account" at bounding box center [802, 10] width 15 height 15
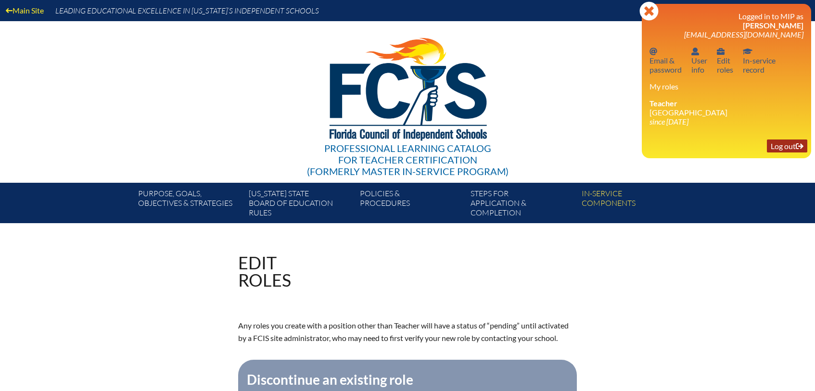
click at [790, 147] on link "Log out Log out" at bounding box center [786, 145] width 40 height 13
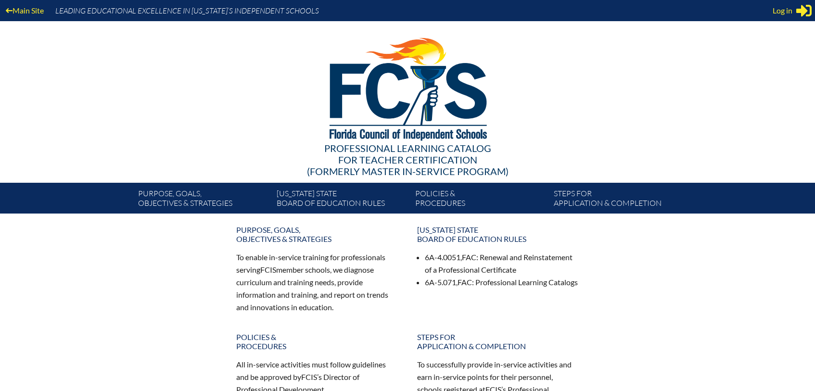
scroll to position [3, 0]
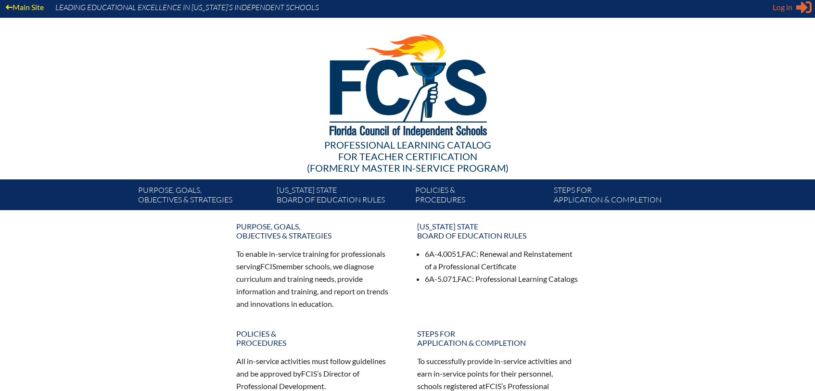
click at [799, 1] on icon "Sign in or register" at bounding box center [803, 7] width 15 height 15
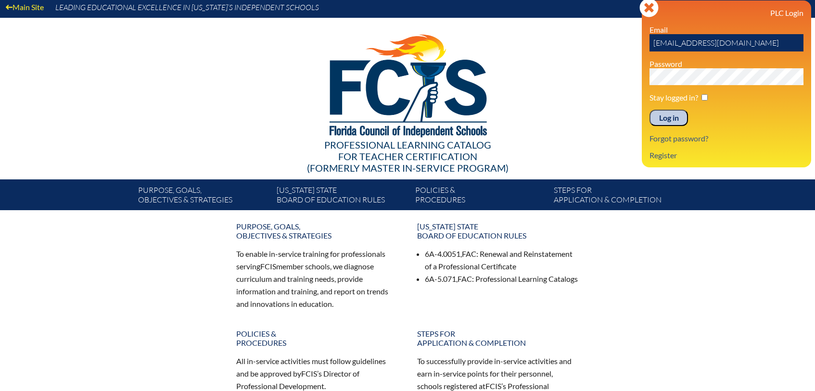
drag, startPoint x: 754, startPoint y: 44, endPoint x: 640, endPoint y: 43, distance: 114.4
click at [640, 43] on div "Main Site Leading Educational Excellence in Florida’s Independent Schools Profe…" at bounding box center [407, 103] width 815 height 213
type input "cirons@hces.org"
click at [649, 110] on input "Log in" at bounding box center [668, 118] width 38 height 16
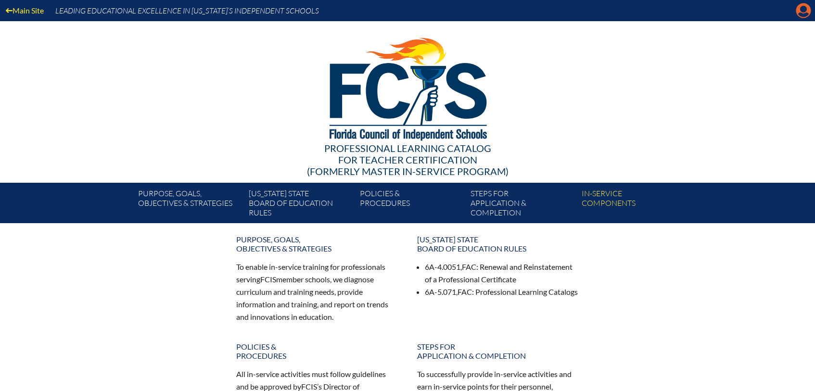
click at [803, 9] on icon "Manage account" at bounding box center [802, 10] width 15 height 15
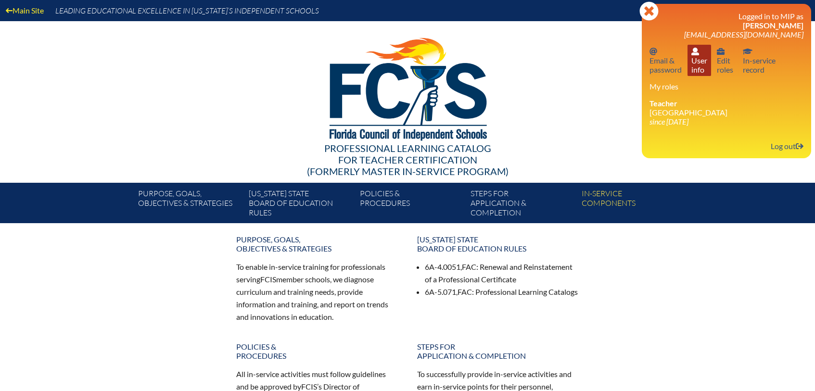
click at [698, 57] on link "User info User info" at bounding box center [699, 60] width 24 height 31
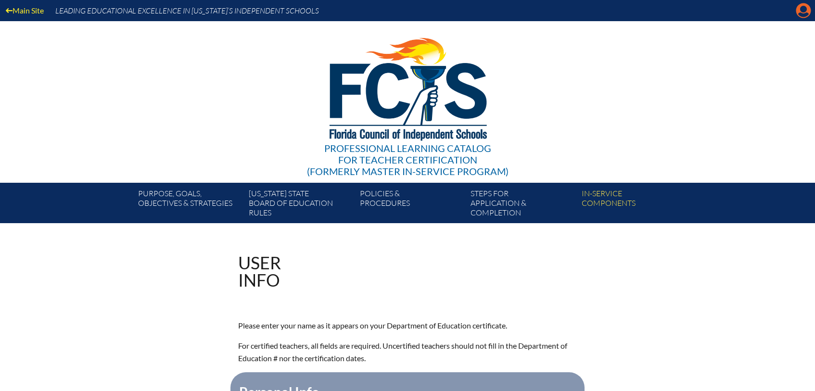
click at [804, 11] on icon "Manage account" at bounding box center [802, 10] width 15 height 15
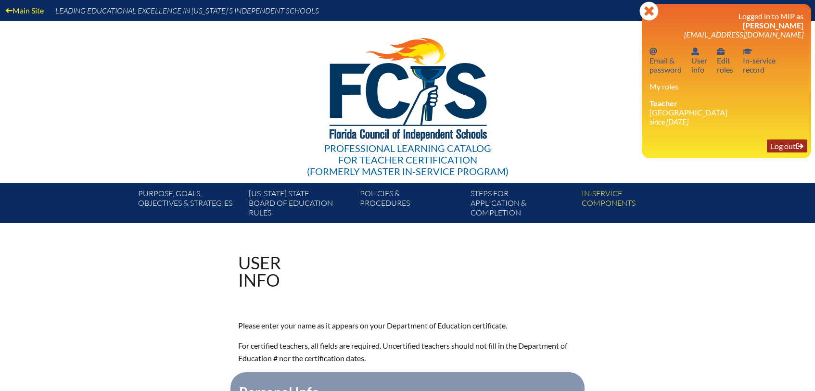
click at [787, 147] on link "Log out Log out" at bounding box center [786, 145] width 40 height 13
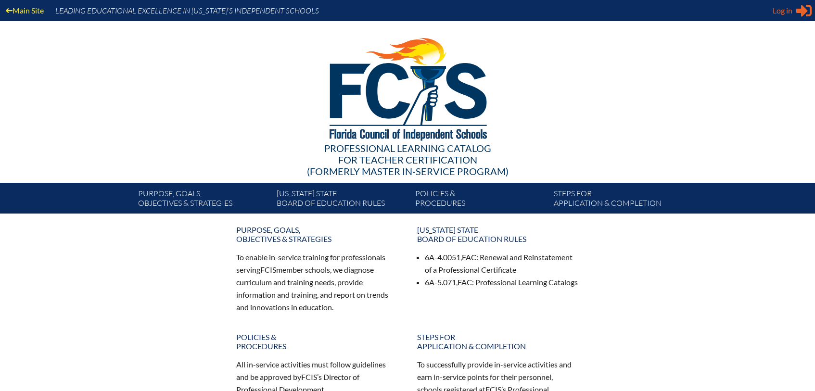
type input "[EMAIL_ADDRESS][DOMAIN_NAME]"
drag, startPoint x: 788, startPoint y: 9, endPoint x: 794, endPoint y: 8, distance: 5.9
click at [788, 9] on span "Log in" at bounding box center [782, 11] width 20 height 12
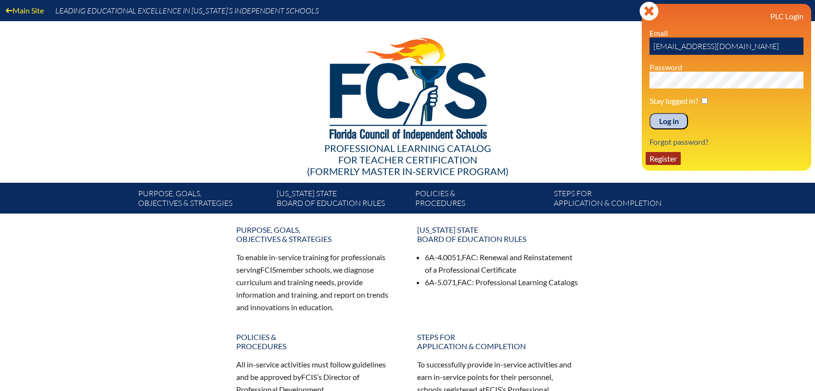
click at [676, 157] on link "Register" at bounding box center [662, 158] width 35 height 13
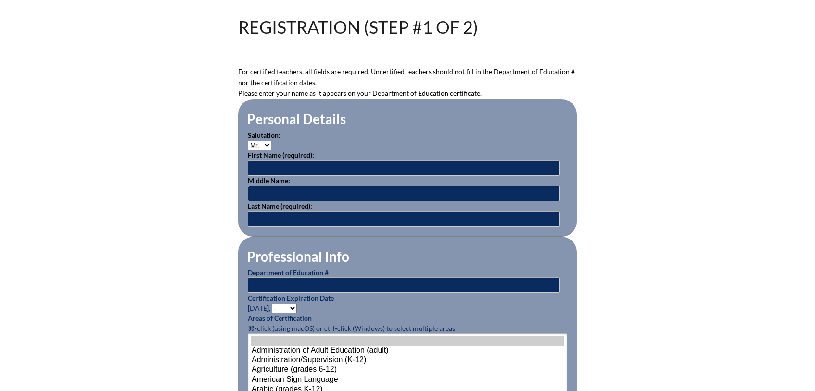
scroll to position [344, 0]
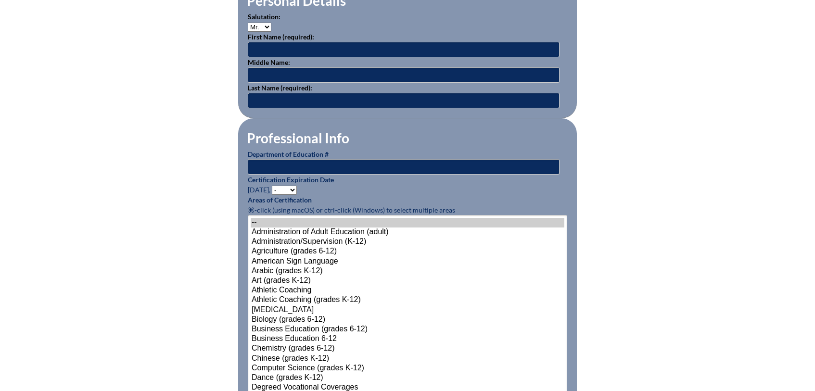
type input "jparrish@holy-comforter.org"
click at [263, 28] on select "Mr. Mrs. Ms. Dr. Rev." at bounding box center [260, 27] width 24 height 9
select select "Mrs."
click at [248, 23] on select "Mr. Mrs. Ms. Dr. Rev." at bounding box center [260, 27] width 24 height 9
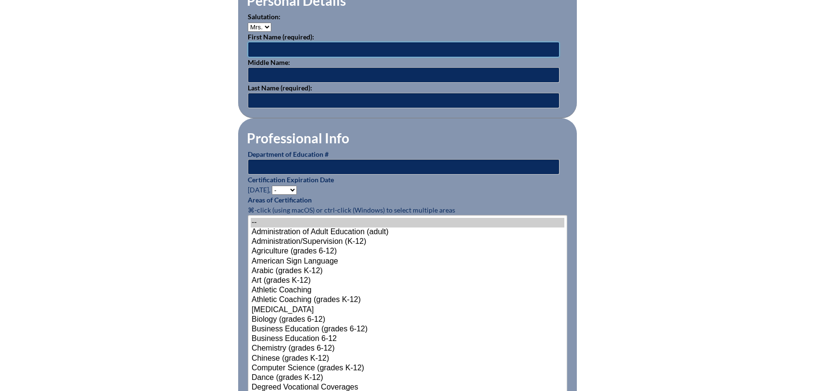
click at [275, 49] on input "text" at bounding box center [404, 49] width 312 height 15
type input "Kristi"
type input "Michele"
type input "Yetter"
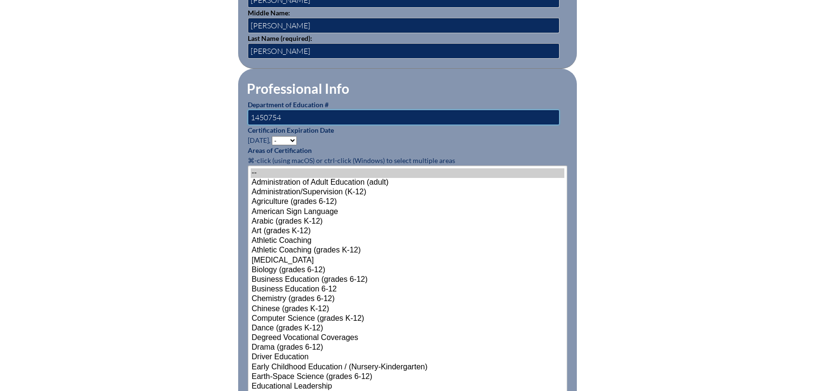
scroll to position [394, 0]
type input "1450754"
click at [290, 138] on select "- 2031 2030 2029 2028 2027 2026 2025 2024 2023 2022 2021 2020 2019 2018 2017 20…" at bounding box center [284, 140] width 25 height 9
select select "2027"
click at [273, 136] on select "- 2031 2030 2029 2028 2027 2026 2025 2024 2023 2022 2021 2020 2019 2018 2017 20…" at bounding box center [284, 140] width 25 height 9
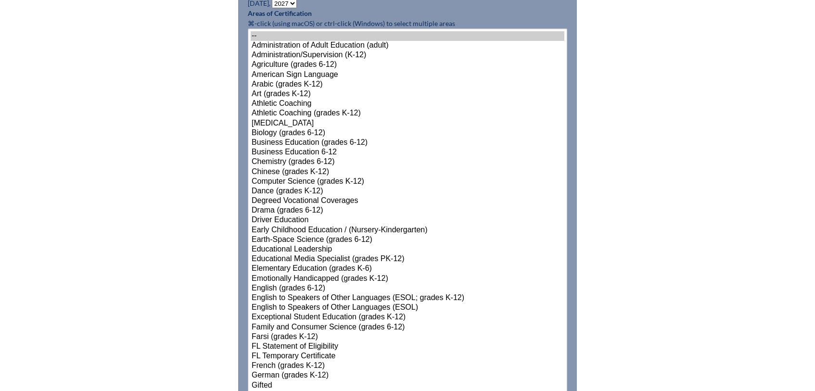
scroll to position [530, 0]
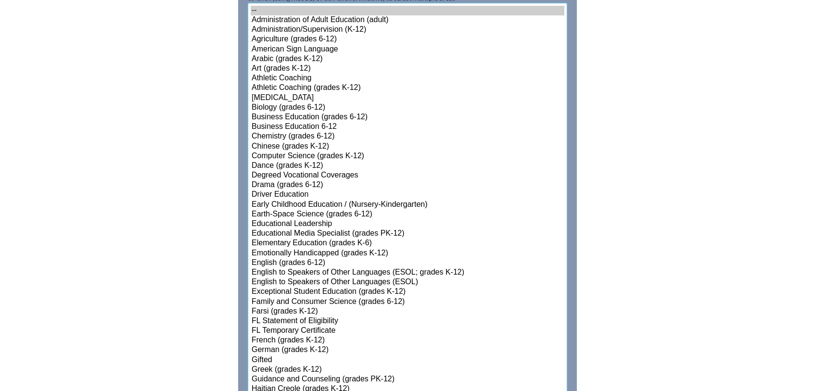
select select"]"] "15131"
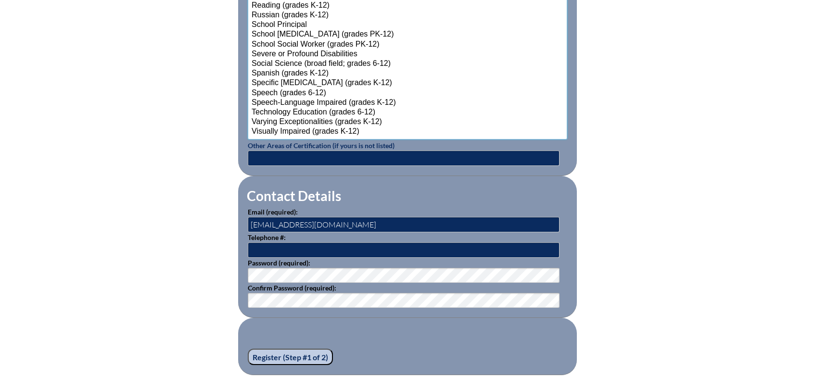
scroll to position [1234, 0]
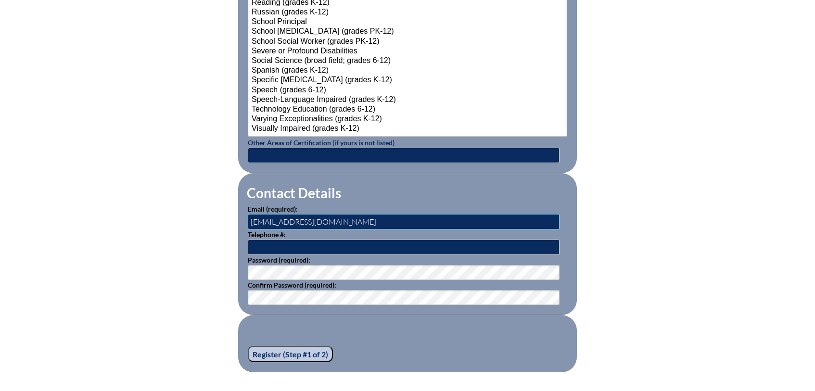
drag, startPoint x: 355, startPoint y: 217, endPoint x: 208, endPoint y: 220, distance: 146.7
type input "kyetter@hces.org"
type input "8503831007"
click at [293, 346] on input "Register (Step #1 of 2)" at bounding box center [290, 354] width 85 height 16
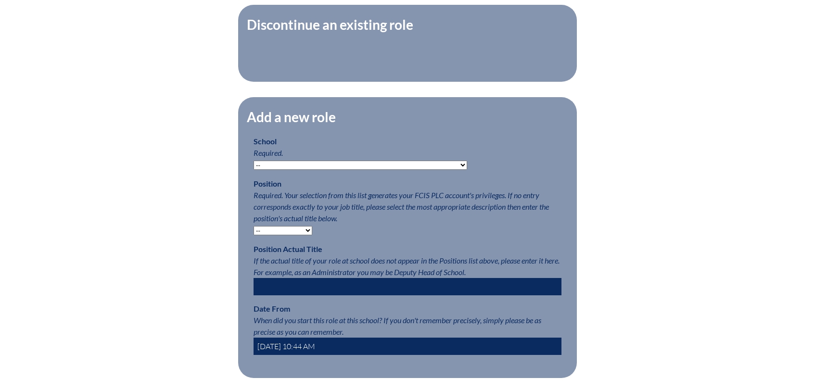
scroll to position [401, 0]
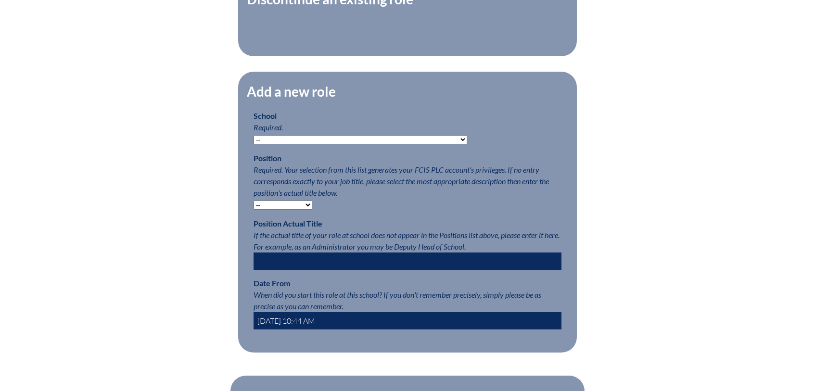
click at [302, 142] on select "-- Autism Inspired Academy Academy at Ocean Reef Academy at the Lakes Academy P…" at bounding box center [359, 139] width 213 height 9
select select "24071"
click at [253, 140] on select "-- Autism Inspired Academy Academy at Ocean Reef Academy at the Lakes Academy P…" at bounding box center [359, 139] width 213 height 9
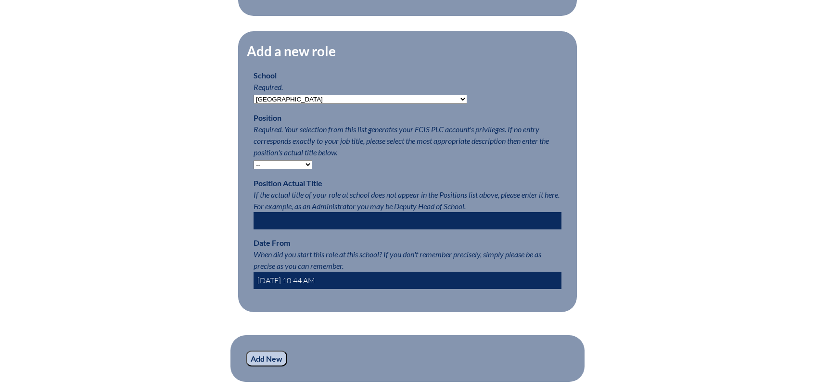
scroll to position [442, 0]
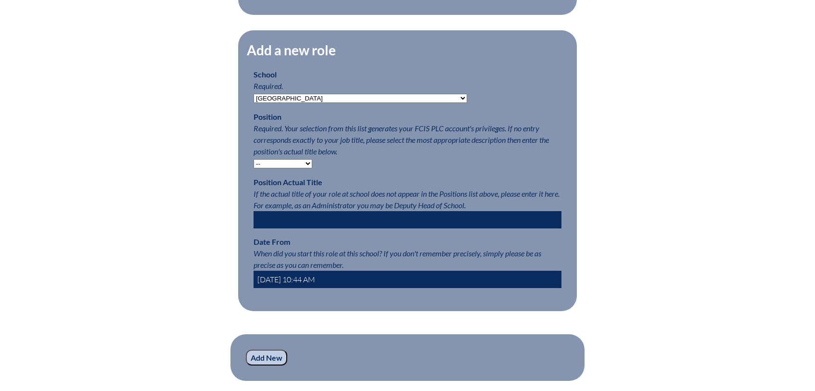
click at [286, 168] on select "-- Teacher PLC Coordinator Head of School Administrator" at bounding box center [282, 163] width 59 height 9
select select "15563"
click at [253, 164] on select "-- Teacher PLC Coordinator Head of School Administrator" at bounding box center [282, 163] width 59 height 9
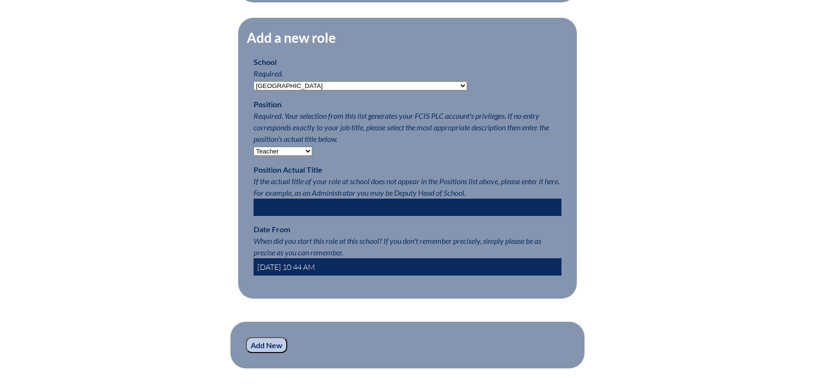
scroll to position [486, 0]
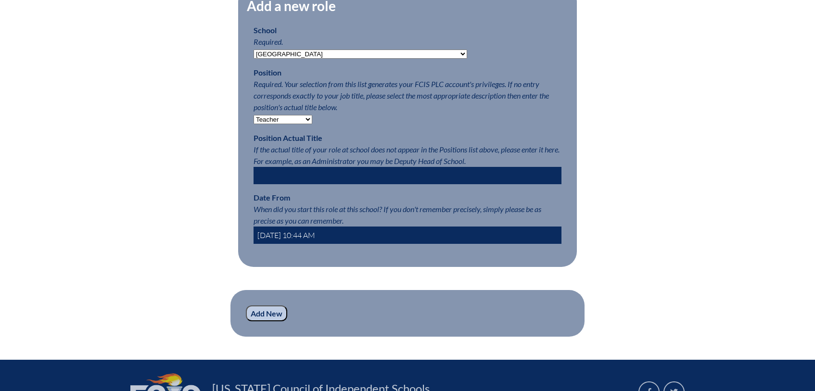
click at [318, 184] on input "text" at bounding box center [407, 175] width 308 height 17
type input "5th Grade Teacher"
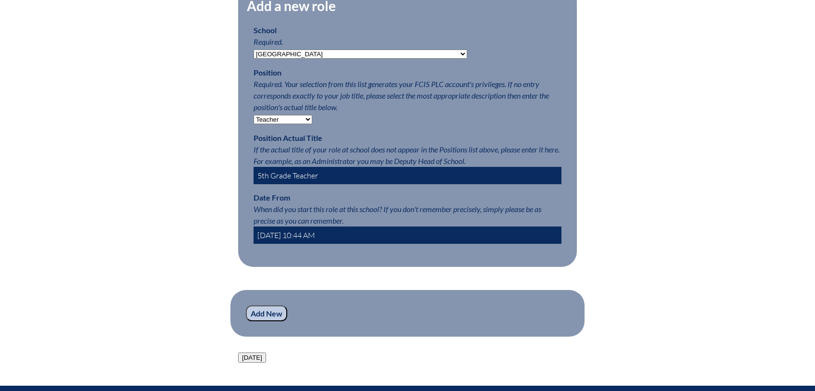
drag, startPoint x: 345, startPoint y: 241, endPoint x: 246, endPoint y: 237, distance: 98.7
click at [246, 237] on fieldset "Add a new role School Required. -- Autism Inspired Academy Academy at Ocean Ree…" at bounding box center [407, 126] width 339 height 281
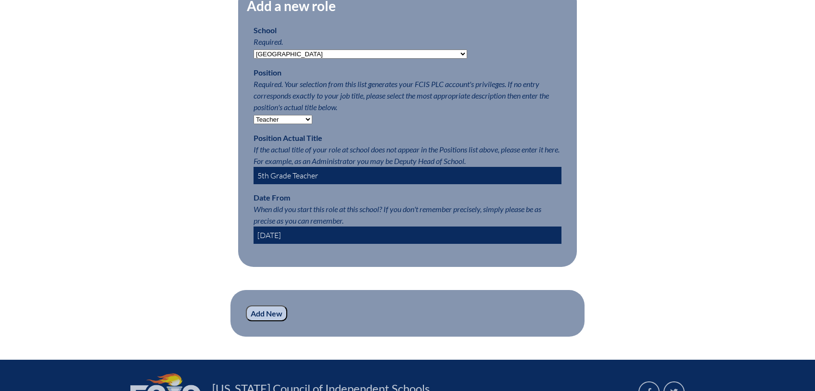
type input "2025-08-01"
click at [276, 322] on input "Add New" at bounding box center [266, 313] width 41 height 16
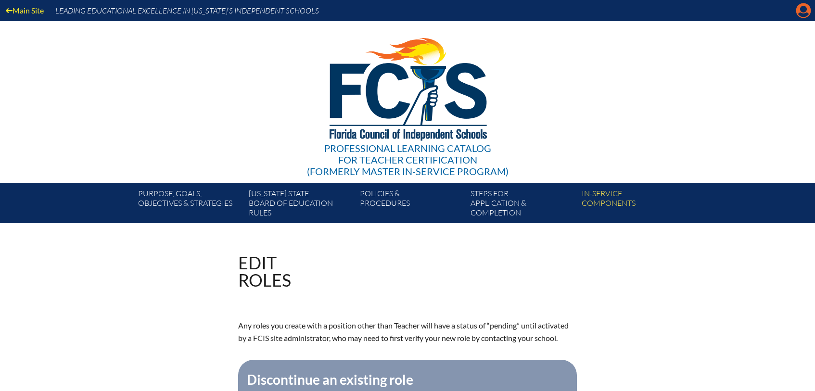
click at [803, 14] on icon "Manage account" at bounding box center [802, 10] width 15 height 15
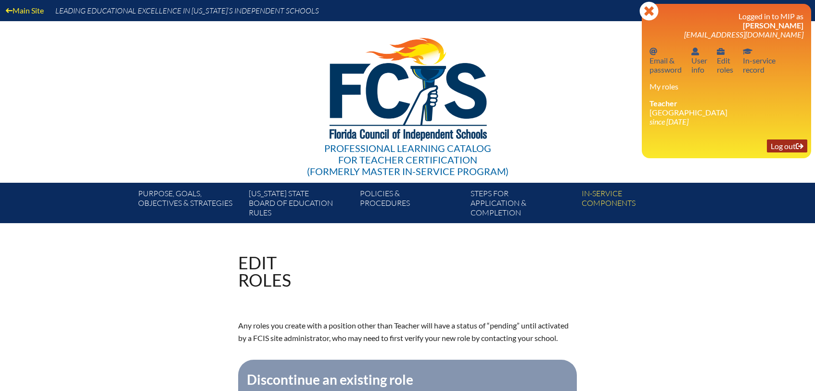
click at [781, 145] on link "Log out Log out" at bounding box center [786, 145] width 40 height 13
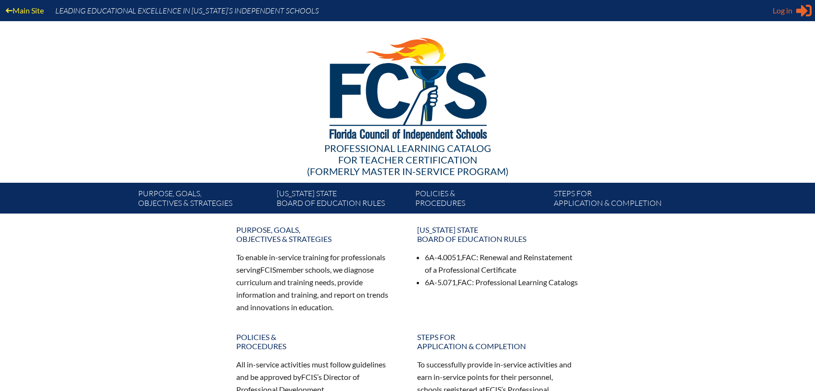
type input "[EMAIL_ADDRESS][DOMAIN_NAME]"
click at [781, 10] on span "Log in" at bounding box center [782, 11] width 20 height 12
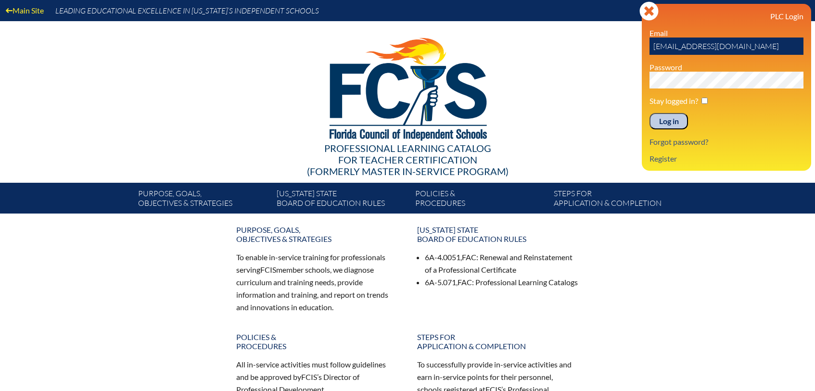
click at [667, 119] on input "Log in" at bounding box center [668, 121] width 38 height 16
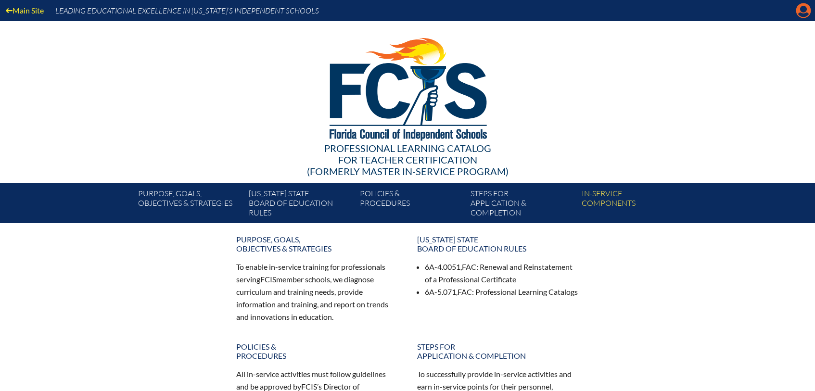
click at [798, 11] on icon at bounding box center [803, 10] width 15 height 15
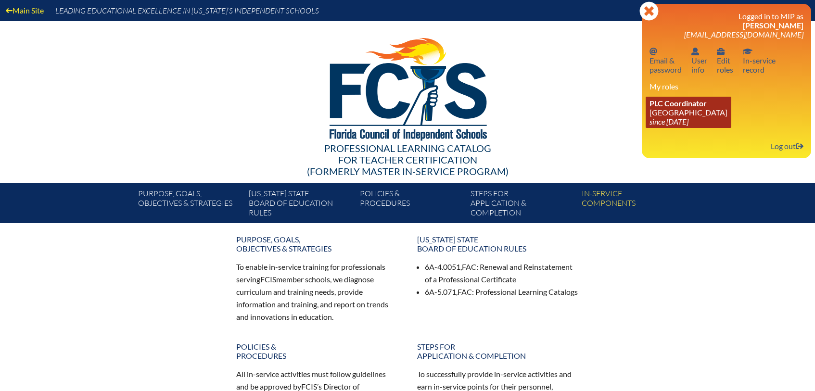
click at [683, 113] on link "PLC Coordinator [GEOGRAPHIC_DATA] since [DATE]" at bounding box center [688, 112] width 86 height 31
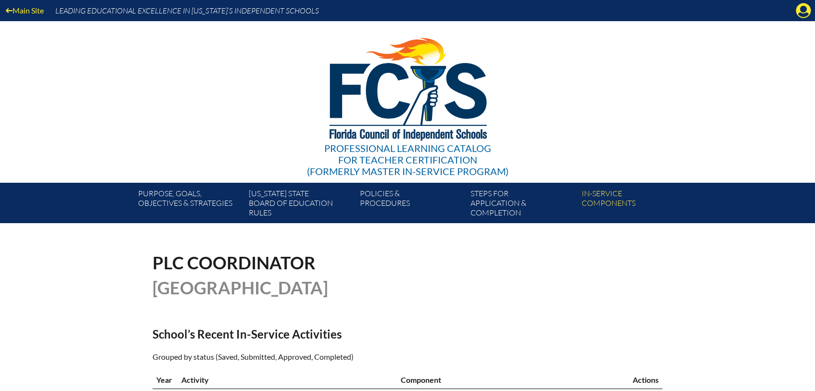
click at [805, 10] on icon "Manage account" at bounding box center [802, 10] width 15 height 15
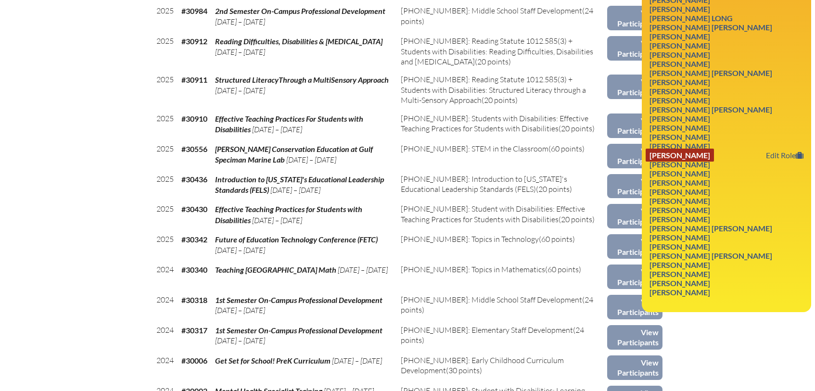
scroll to position [657, 0]
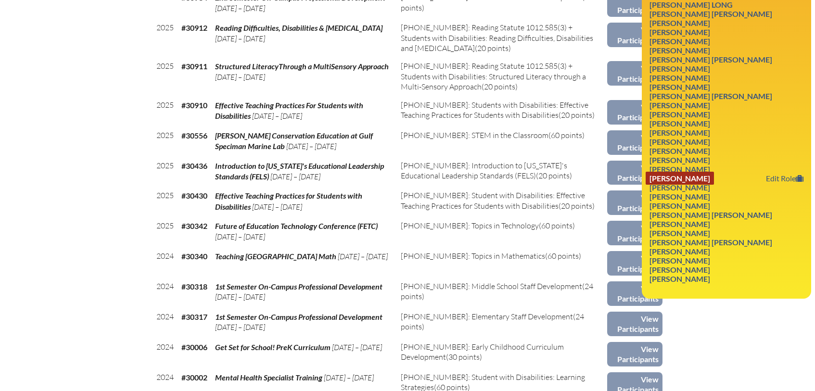
click at [709, 185] on link "[PERSON_NAME]" at bounding box center [679, 178] width 68 height 13
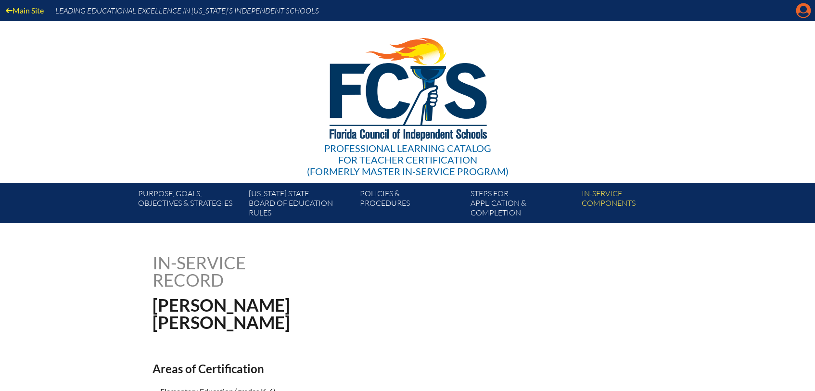
click at [803, 11] on icon "Manage account" at bounding box center [802, 10] width 15 height 15
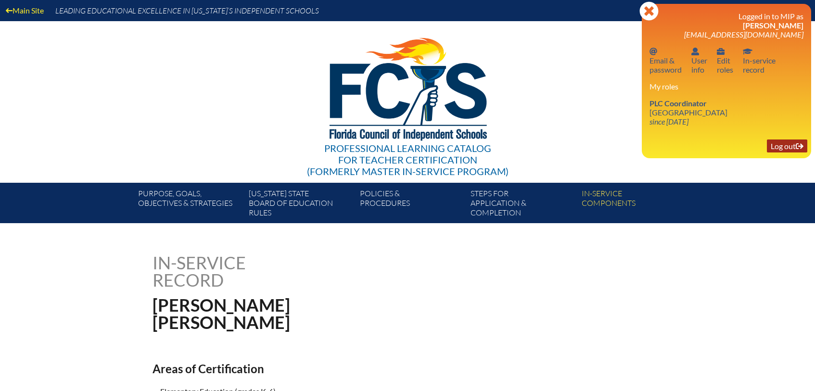
click at [787, 148] on link "Log out Log out" at bounding box center [786, 145] width 40 height 13
